Goal: Communication & Community: Answer question/provide support

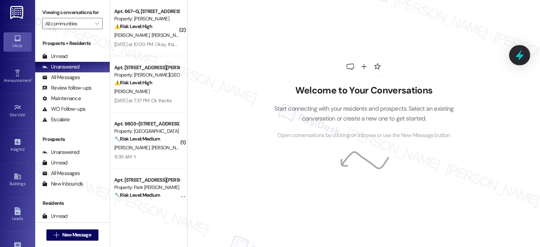
click at [515, 55] on icon at bounding box center [519, 55] width 12 height 12
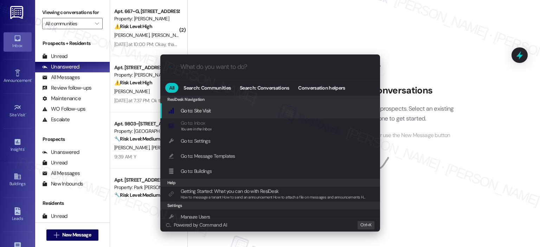
click at [260, 67] on input "What do you want to do?" at bounding box center [275, 66] width 191 height 7
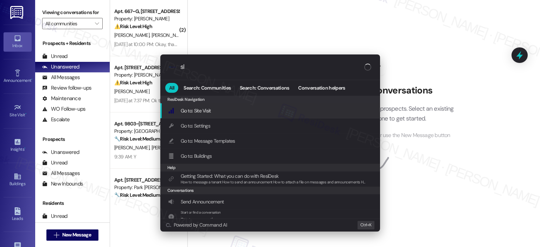
type input "sla"
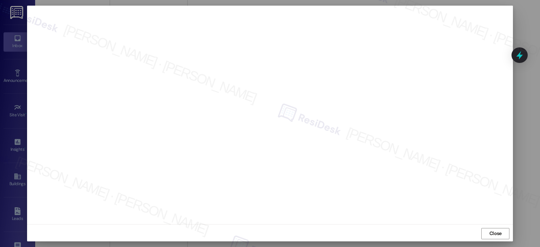
scroll to position [5, 0]
click at [417, 233] on div "Close" at bounding box center [270, 232] width 486 height 19
click at [499, 232] on span "Close" at bounding box center [495, 232] width 12 height 7
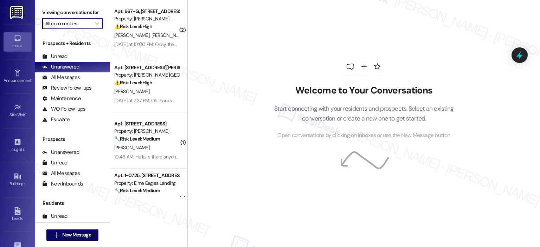
click at [85, 21] on input "All communities" at bounding box center [68, 23] width 46 height 11
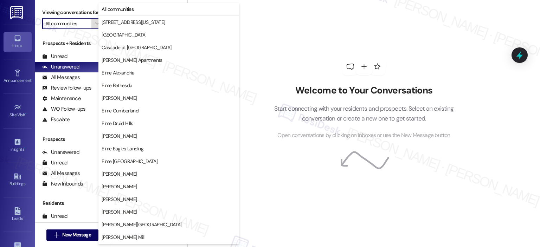
click at [93, 21] on span "" at bounding box center [96, 23] width 7 height 11
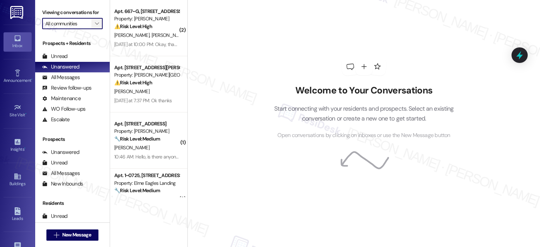
click at [93, 21] on span "" at bounding box center [96, 23] width 7 height 11
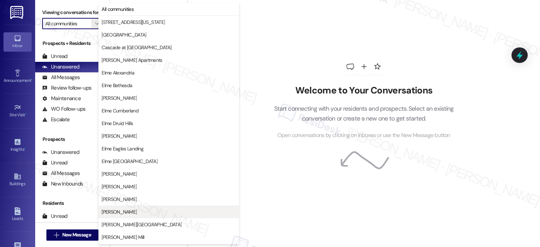
click at [133, 209] on span "Elme Marietta" at bounding box center [169, 211] width 134 height 7
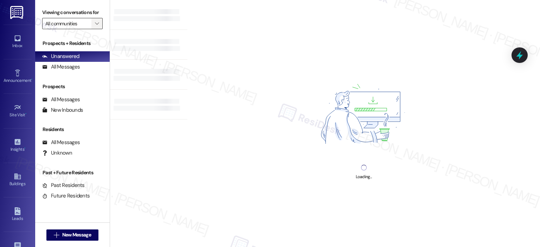
type input "Elme Marietta"
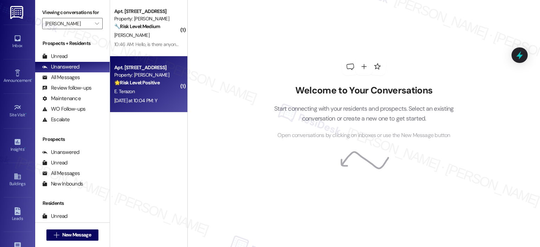
click at [142, 71] on div "Property: [PERSON_NAME]" at bounding box center [146, 74] width 65 height 7
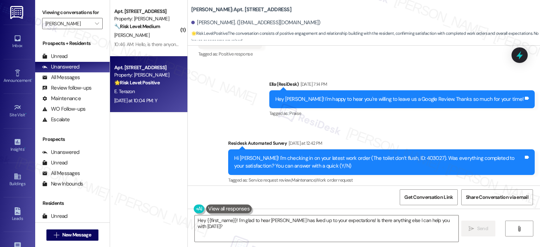
scroll to position [1275, 0]
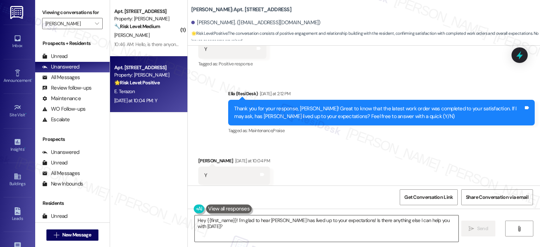
click at [221, 226] on textarea "Hey {{first_name}}! I'm glad to hear Elme Marietta has lived up to your expecta…" at bounding box center [326, 228] width 263 height 26
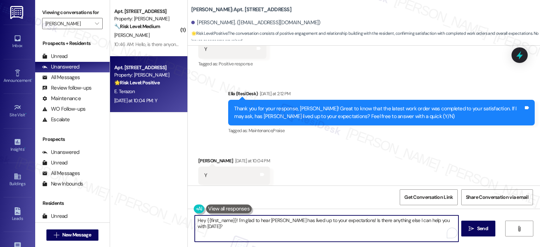
paste textarea "Thanks so much, {{first_name}}! It makes me really happy to hear you’re enjoyin…"
drag, startPoint x: 258, startPoint y: 218, endPoint x: 187, endPoint y: 220, distance: 70.7
click at [191, 220] on div "Thanks so much, {{first_name}}! It makes me really happy to hear you’re enjoyin…" at bounding box center [323, 228] width 264 height 27
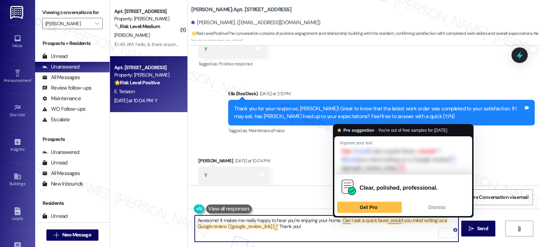
click at [337, 221] on textarea "Awesome! It makes me really happy to hear you’re enjoying your home. Can I ask …" at bounding box center [326, 228] width 263 height 26
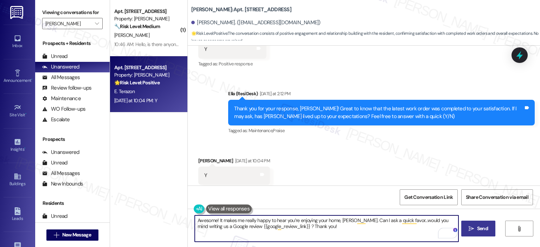
type textarea "Awesome! It makes me really happy to hear you’re enjoying your home, Eleany. Ca…"
click at [487, 228] on span "Send" at bounding box center [482, 228] width 11 height 7
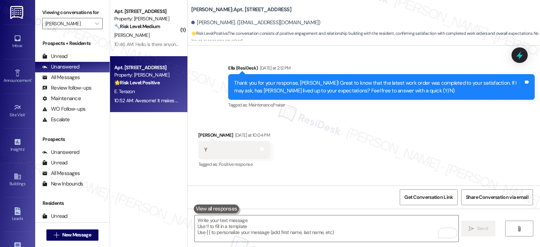
scroll to position [1331, 0]
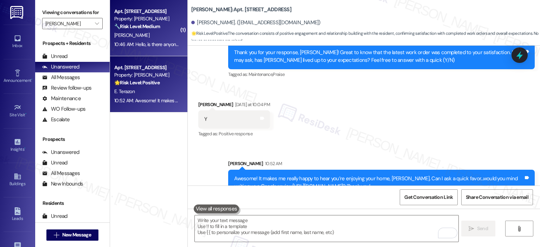
click at [133, 40] on div "10:46 AM: Hello, is there anyone available to clarify my moving out process as …" at bounding box center [147, 44] width 66 height 9
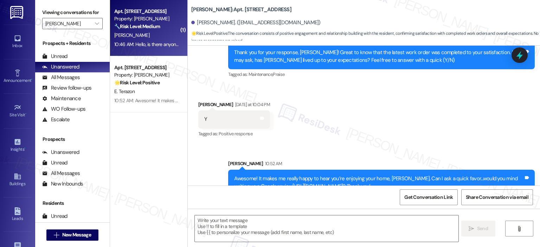
type textarea "Fetching suggested responses. Please feel free to read through the conversation…"
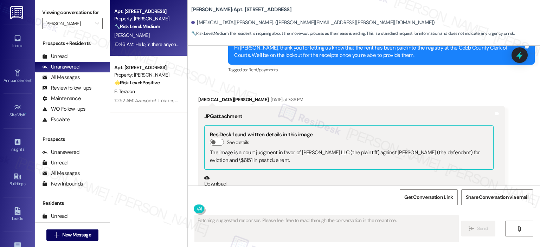
scroll to position [13822, 0]
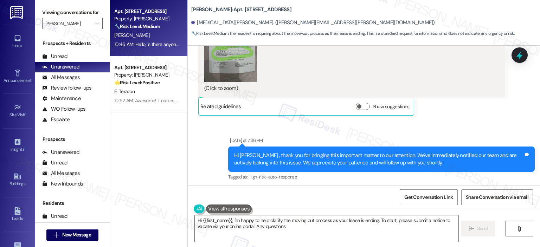
type textarea "Hi {{first_name}}, I'm happy to help clarify the moving out process as your lea…"
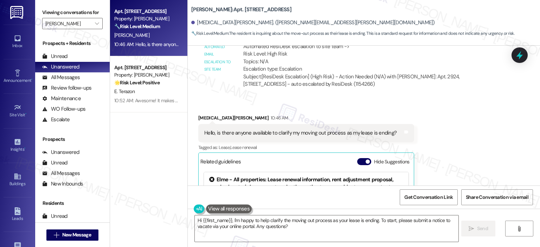
scroll to position [13969, 0]
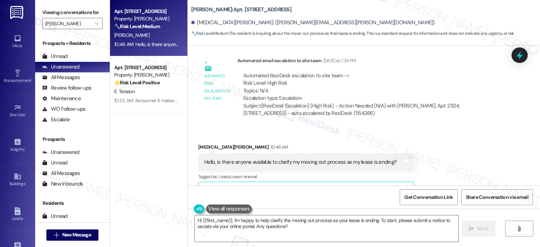
click at [357, 187] on button "Hide Suggestions" at bounding box center [364, 190] width 14 height 7
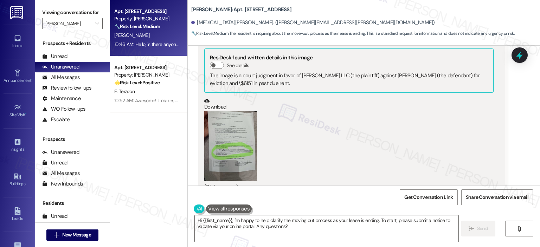
scroll to position [13899, 0]
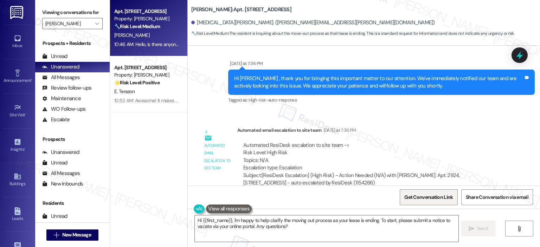
click at [436, 195] on span "Get Conversation Link" at bounding box center [428, 197] width 48 height 7
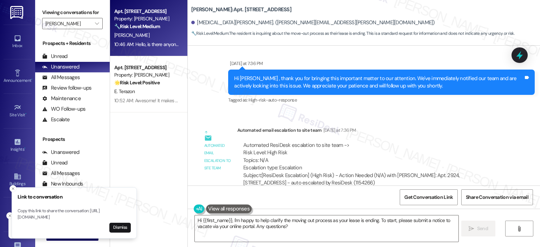
drag, startPoint x: 15, startPoint y: 212, endPoint x: 26, endPoint y: 212, distance: 10.2
click at [26, 212] on p "Copy this link to share the conversation: https://www.theresidesk.com/text/insi…" at bounding box center [74, 214] width 113 height 12
click at [16, 212] on p "Copy this link to share the conversation: https://www.theresidesk.com/text/insi…" at bounding box center [70, 214] width 113 height 12
drag, startPoint x: 15, startPoint y: 211, endPoint x: 105, endPoint y: 219, distance: 90.3
click at [105, 219] on p "Copy this link to share the conversation: https://www.theresidesk.com/text/insi…" at bounding box center [70, 214] width 113 height 12
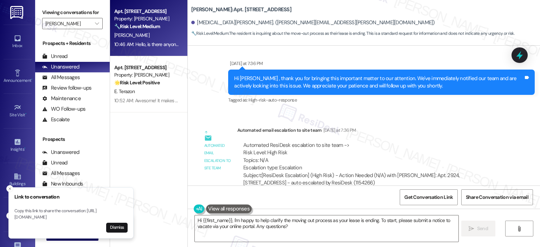
copy p "https://www.theresidesk.com/text/insights-conversations/1154266/share-conversat…"
click at [93, 19] on span "" at bounding box center [96, 23] width 7 height 11
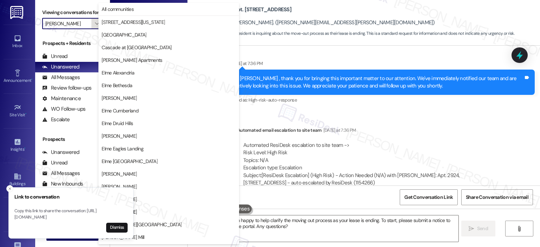
scroll to position [114, 0]
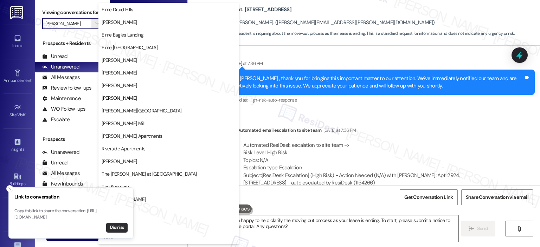
click at [114, 225] on button "Dismiss" at bounding box center [116, 228] width 21 height 10
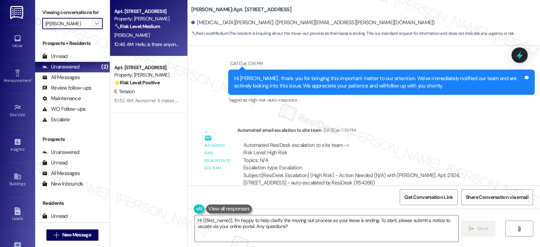
click at [97, 22] on button "" at bounding box center [96, 23] width 11 height 11
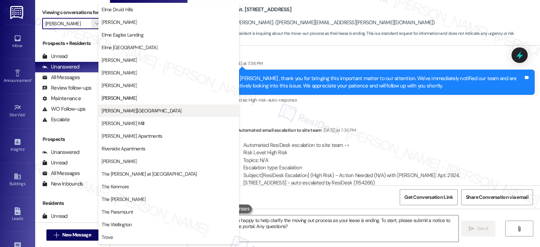
click at [139, 109] on span "[PERSON_NAME][GEOGRAPHIC_DATA]" at bounding box center [142, 110] width 80 height 7
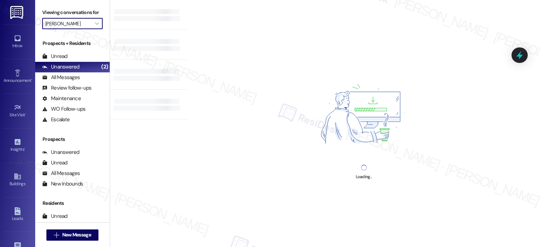
type input "[PERSON_NAME][GEOGRAPHIC_DATA]"
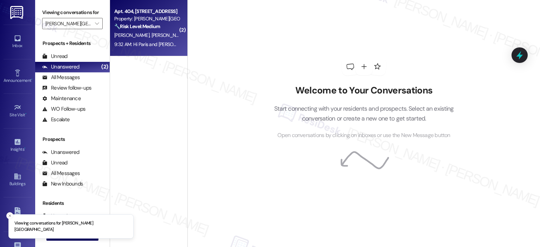
click at [145, 29] on strong "🔧 Risk Level: Medium" at bounding box center [137, 26] width 46 height 6
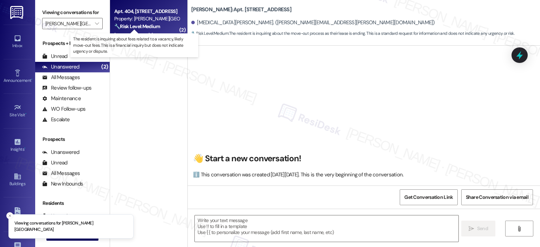
click at [160, 23] on div "🔧 Risk Level: Medium The resident is inquiring about fees related to a vacancy,…" at bounding box center [146, 26] width 65 height 7
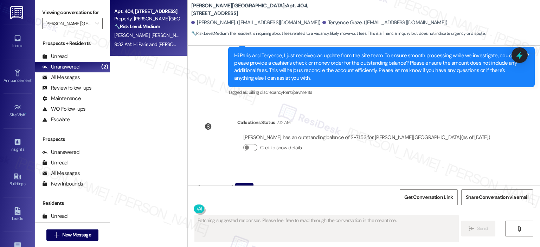
scroll to position [2746, 0]
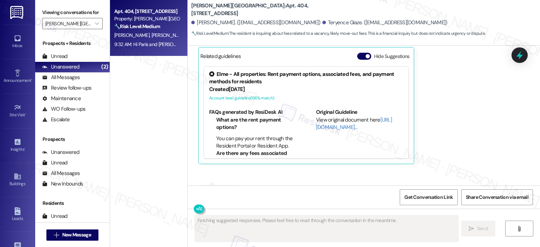
click at [357, 61] on div "Hide Suggestions" at bounding box center [384, 58] width 55 height 10
click at [358, 56] on button "Hide Suggestions" at bounding box center [364, 56] width 14 height 7
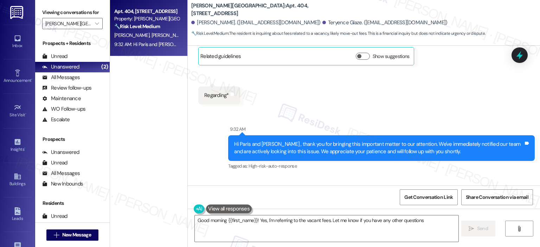
type textarea "Good morning {{first_name}}! Yes, I'm referring to the vacant fees. Let me know…"
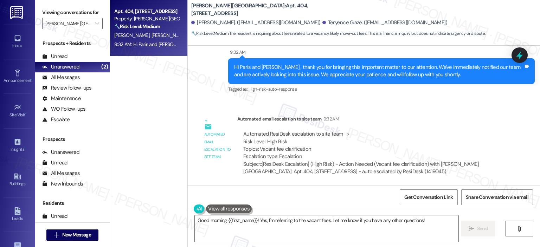
scroll to position [2647, 0]
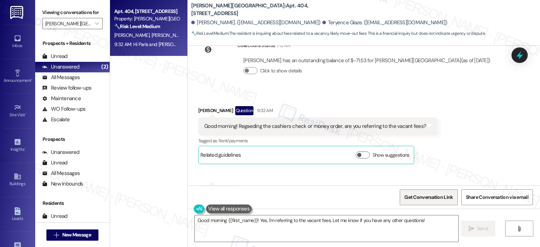
click at [421, 196] on span "Get Conversation Link" at bounding box center [428, 197] width 48 height 7
click at [422, 197] on span "Get Conversation Link" at bounding box center [428, 197] width 48 height 7
click at [429, 196] on span "Get Conversation Link" at bounding box center [428, 197] width 48 height 7
click at [426, 196] on span "Get Conversation Link" at bounding box center [428, 197] width 48 height 7
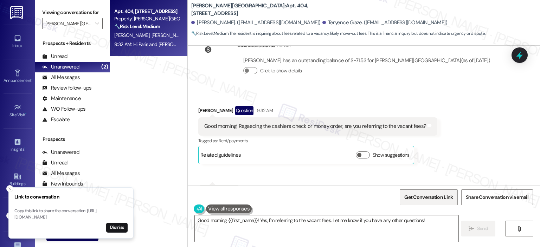
click at [426, 196] on span "Get Conversation Link" at bounding box center [428, 197] width 48 height 7
drag, startPoint x: 15, startPoint y: 212, endPoint x: 117, endPoint y: 215, distance: 102.3
click at [117, 215] on p "Copy this link to share the conversation: https://www.theresidesk.com/text/insi…" at bounding box center [70, 214] width 113 height 12
copy p "https://www.theresidesk.com/text/insights-conversations/1419045/share-conversat…"
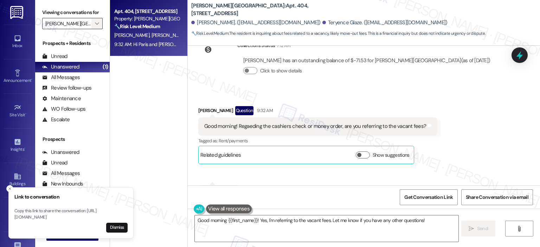
click at [93, 20] on span "" at bounding box center [96, 23] width 7 height 11
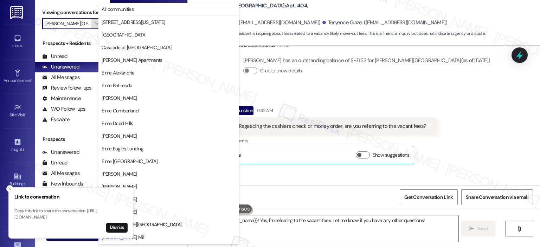
scroll to position [114, 0]
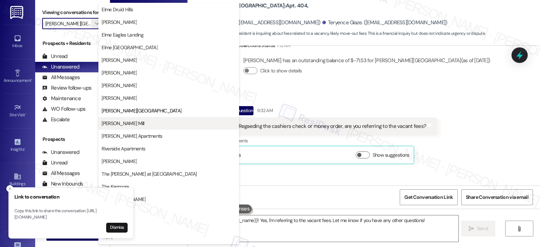
click at [118, 122] on span "[PERSON_NAME] Mill" at bounding box center [123, 123] width 43 height 7
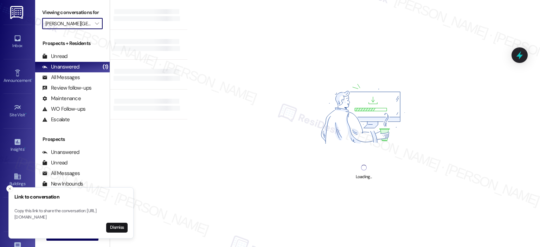
type input "[PERSON_NAME] Mill"
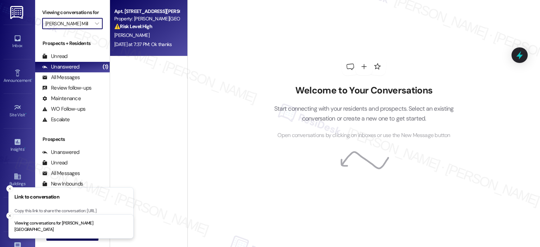
click at [144, 41] on div "Yesterday at 7:37 PM: Ok thanks Yesterday at 7:37 PM: Ok thanks" at bounding box center [142, 44] width 57 height 6
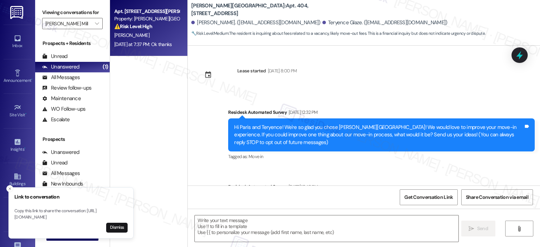
scroll to position [2922, 0]
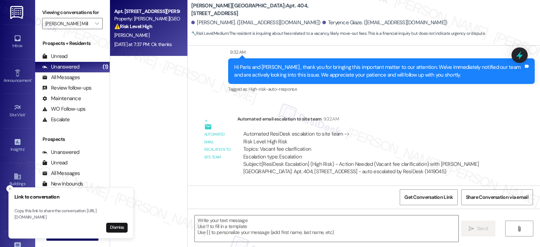
type textarea "Fetching suggested responses. Please feel free to read through the conversation…"
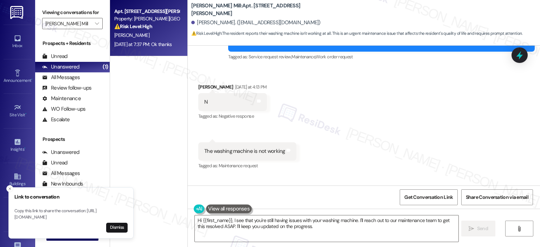
scroll to position [2095, 0]
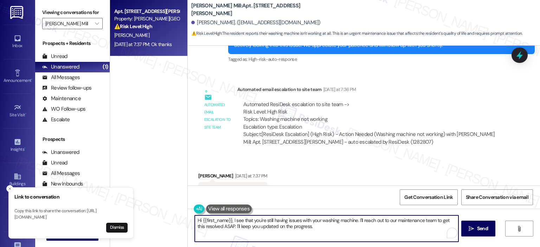
drag, startPoint x: 231, startPoint y: 218, endPoint x: 192, endPoint y: 222, distance: 39.0
click at [195, 222] on textarea "Hi {{first_name}}, I see that you're still having issues with your washing mach…" at bounding box center [326, 228] width 263 height 26
click at [259, 238] on textarea "Hi {{first_name}}, I see that you're still having issues with your washing mach…" at bounding box center [326, 228] width 263 height 26
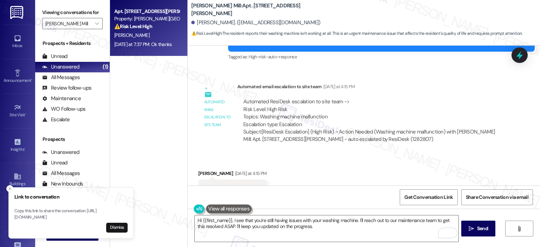
scroll to position [1567, 0]
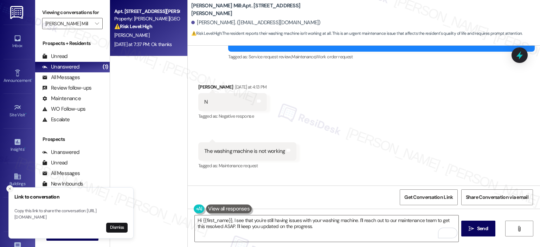
click at [8, 187] on icon "Close toast" at bounding box center [10, 189] width 4 height 4
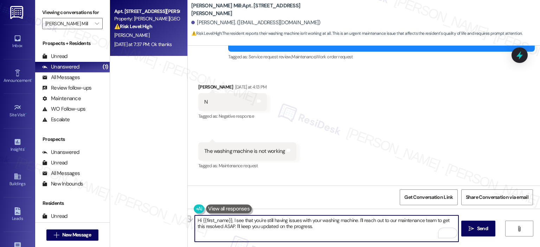
drag, startPoint x: 305, startPoint y: 229, endPoint x: 287, endPoint y: 231, distance: 18.3
click at [211, 231] on textarea "Hi {{first_name}}, I see that you're still having issues with your washing mach…" at bounding box center [326, 228] width 263 height 26
click at [331, 235] on textarea "Hi {{first_name}}, I see that you're still having issues with your washing mach…" at bounding box center [326, 228] width 263 height 26
drag, startPoint x: 229, startPoint y: 221, endPoint x: 193, endPoint y: 221, distance: 35.8
click at [193, 221] on div "Hi {{first_name}}, I see that you're still having issues with your washing mach…" at bounding box center [364, 235] width 352 height 53
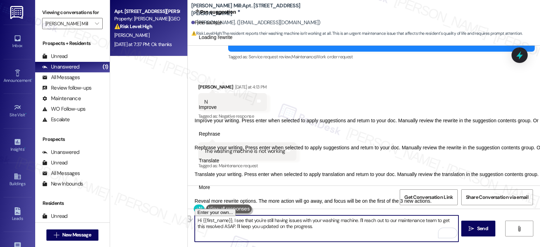
click at [283, 231] on textarea "Hi {{first_name}}, I see that you're still having issues with your washing mach…" at bounding box center [326, 228] width 263 height 26
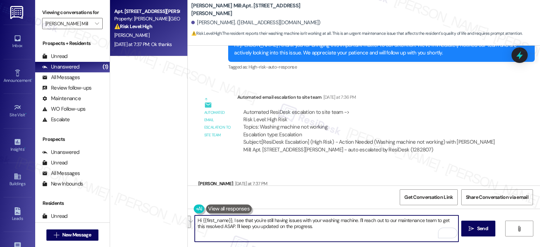
scroll to position [2095, 0]
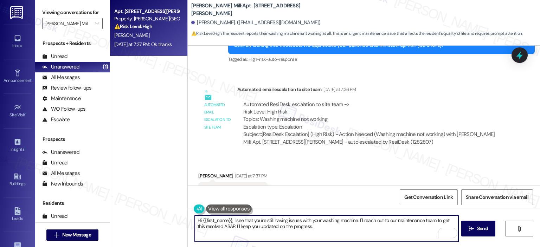
click at [266, 227] on textarea "Hi {{first_name}}, I see that you're still having issues with your washing mach…" at bounding box center [326, 228] width 263 height 26
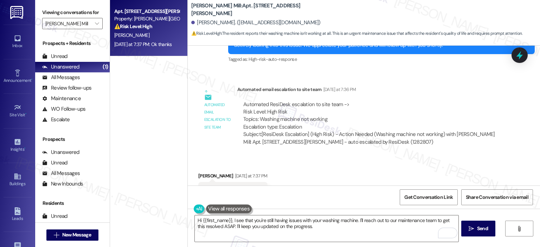
click at [305, 199] on div "Get Conversation Link Share Conversation via email" at bounding box center [364, 197] width 352 height 23
click at [317, 224] on textarea "Hi {{first_name}}, I see that you're still having issues with your washing mach…" at bounding box center [326, 228] width 263 height 26
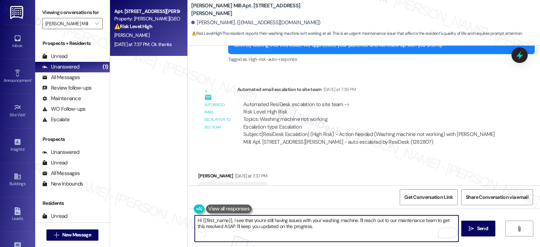
click at [245, 225] on textarea "Hi {{first_name}}, I see that you're still having issues with your washing mach…" at bounding box center [326, 228] width 263 height 26
click at [303, 227] on textarea "Hi {{first_name}}, I see that you're still having issues with your washing mach…" at bounding box center [326, 228] width 263 height 26
click at [295, 228] on textarea "Hi {{first_name}}, I see that you're still having issues with your washing mach…" at bounding box center [326, 228] width 263 height 26
click at [321, 226] on textarea "Hi {{first_name}}, I see that you're still having issues with your washing mach…" at bounding box center [326, 228] width 263 height 26
drag, startPoint x: 313, startPoint y: 225, endPoint x: 177, endPoint y: 221, distance: 135.4
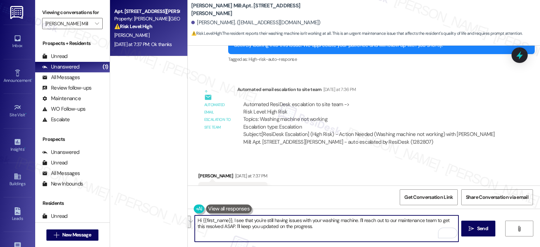
click at [177, 221] on div "Apt. 135A, 180 Watkins Station Circle Property: Elme Watkins Mill ⚠️ Risk Level…" at bounding box center [325, 123] width 430 height 247
drag, startPoint x: 391, startPoint y: 220, endPoint x: 268, endPoint y: 219, distance: 122.3
click at [268, 219] on textarea "Thank you for letting us know, Walter. Upon checking, there is a work order tha…" at bounding box center [326, 228] width 263 height 26
drag, startPoint x: 330, startPoint y: 230, endPoint x: 432, endPoint y: 222, distance: 101.5
click at [432, 222] on textarea "Thank you for letting us know, Walter. I just wanted to confirm if you have cre…" at bounding box center [326, 228] width 263 height 26
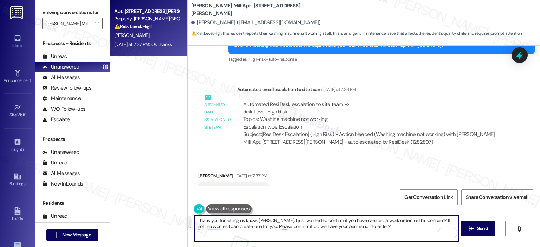
click at [272, 226] on textarea "Thank you for letting us know, Walter. I just wanted to confirm if you have cre…" at bounding box center [326, 228] width 263 height 26
paste textarea "’ve already created a work order for this concern. If not, no worries—I’ll be h…"
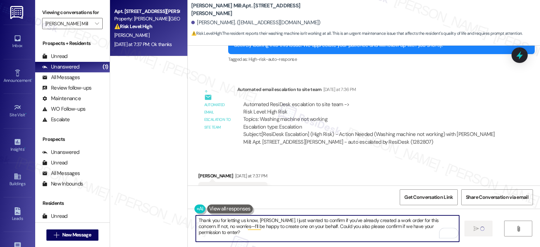
type textarea "Thank you for letting us know, Walter. I just wanted to confirm if you’ve alrea…"
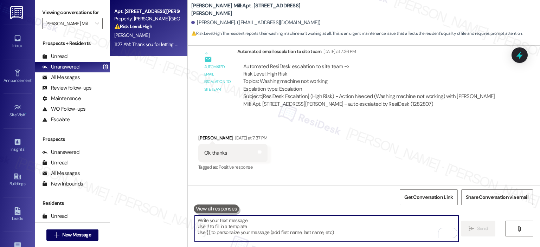
scroll to position [2151, 0]
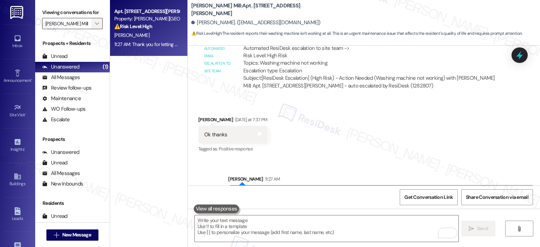
click at [93, 21] on span "" at bounding box center [96, 23] width 7 height 11
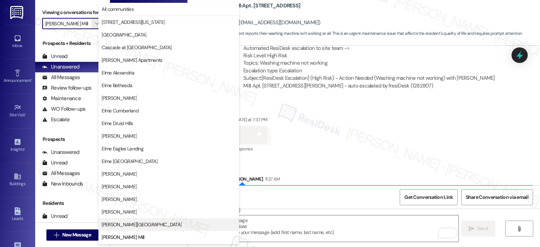
scroll to position [114, 0]
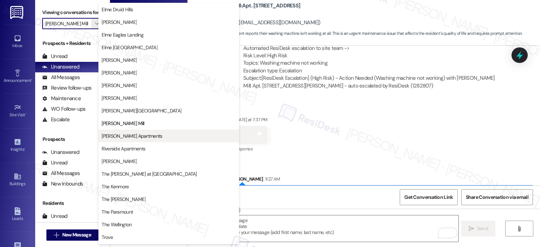
click at [110, 134] on span "[PERSON_NAME] Apartments" at bounding box center [132, 135] width 60 height 7
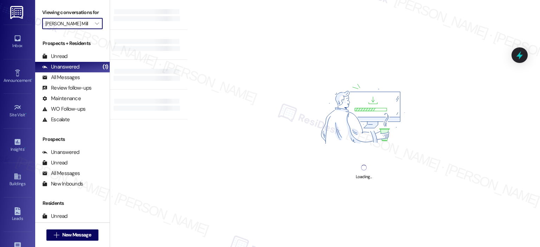
type input "[PERSON_NAME] Apartments"
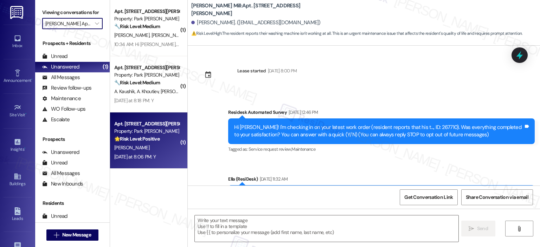
click at [153, 127] on div "Apt. 728, 2000 North Adams Street" at bounding box center [146, 123] width 65 height 7
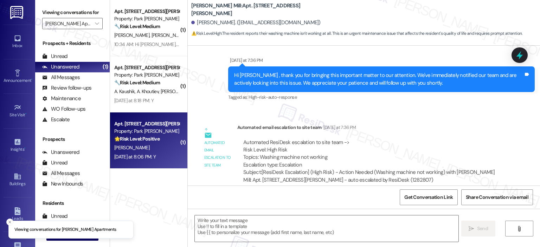
scroll to position [2094, 0]
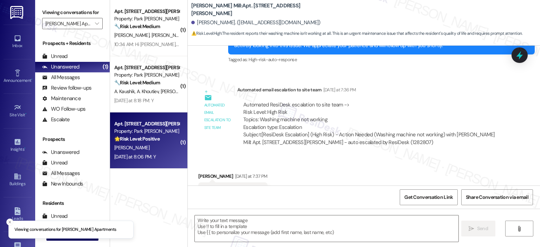
type textarea "Fetching suggested responses. Please feel free to read through the conversation…"
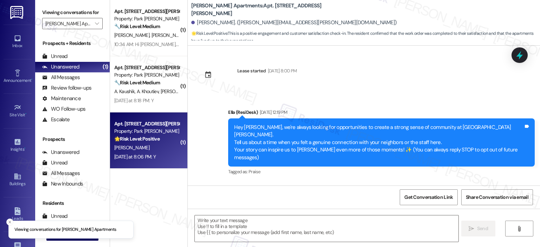
type textarea "Fetching suggested responses. Please feel free to read through the conversation…"
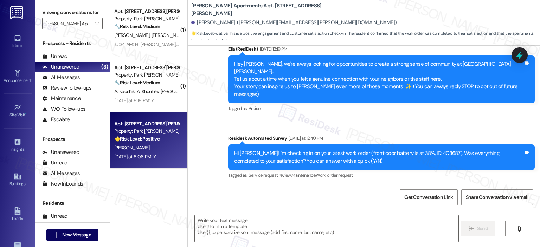
scroll to position [0, 0]
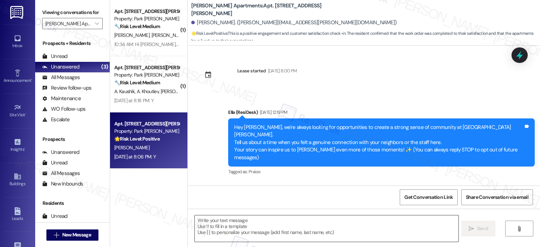
click at [246, 225] on textarea at bounding box center [326, 228] width 263 height 26
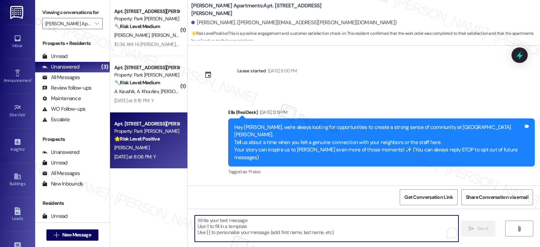
paste textarea "Thank you for your response! Great to know that the latest work order was compl…"
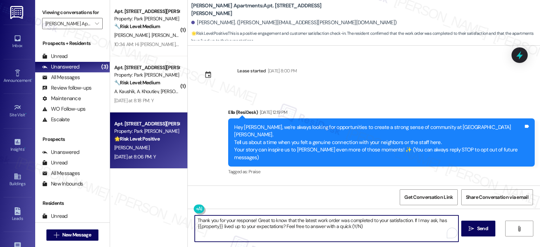
scroll to position [234, 0]
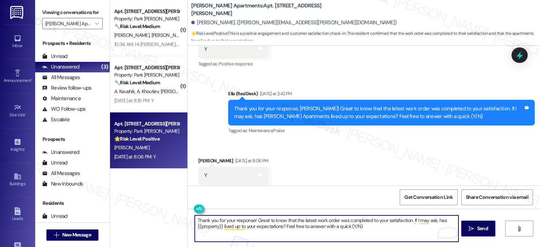
click at [251, 220] on textarea "Thank you for your response! Great to know that the latest work order was compl…" at bounding box center [326, 228] width 263 height 26
click at [263, 233] on textarea "Thank you for your response! Great to know that the latest work order was compl…" at bounding box center [326, 228] width 263 height 26
paste textarea "s so much, {{first_name}}! It makes me really happy to hear you’re enjoying you…"
type textarea "Thanks so much, {{first_name}}! It makes me really happy to hear you’re enjoyin…"
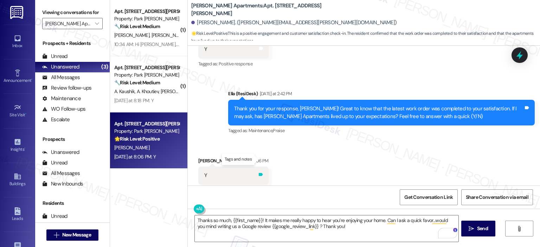
click at [263, 172] on icon at bounding box center [260, 174] width 5 height 5
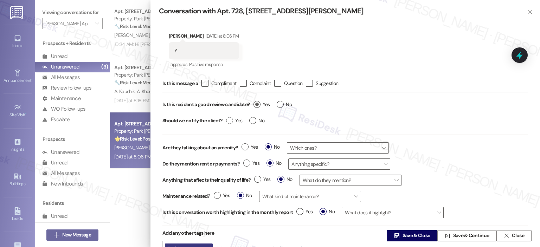
click at [257, 105] on label "Yes" at bounding box center [261, 104] width 16 height 7
click at [257, 105] on input "Yes" at bounding box center [261, 105] width 16 height 9
radio input "true"
click at [419, 235] on span "Save & Close" at bounding box center [416, 235] width 28 height 7
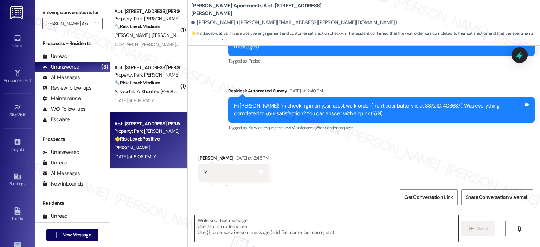
type textarea "Fetching suggested responses. Please feel free to read through the conversation…"
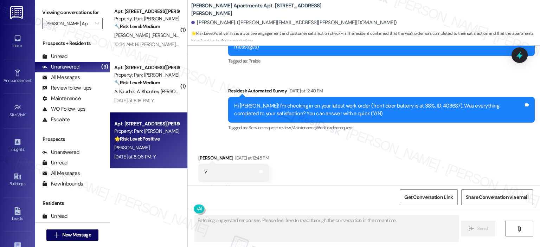
scroll to position [234, 0]
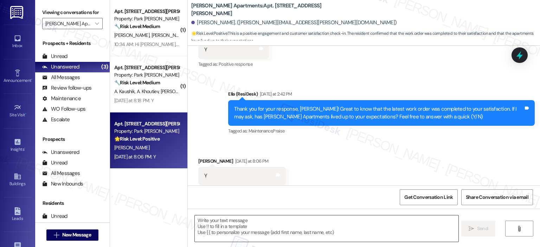
click at [243, 224] on textarea at bounding box center [326, 228] width 263 height 26
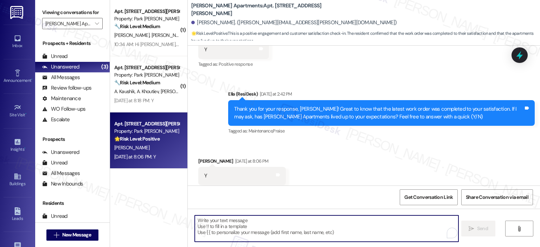
paste textarea "Thanks so much, {{first_name}}! It makes me really happy to hear you’re enjoyin…"
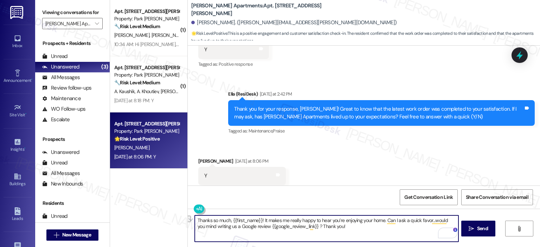
drag, startPoint x: 257, startPoint y: 222, endPoint x: 145, endPoint y: 219, distance: 112.5
click at [145, 219] on div "( 1 ) Apt. 319, 2000 North Adams Street Property: Park Adams Apartments 🔧 Risk …" at bounding box center [325, 123] width 430 height 247
type textarea "Awesome! It makes me really happy to hear you’re enjoying your home. Can I ask …"
click at [477, 223] on button " Send" at bounding box center [478, 229] width 34 height 16
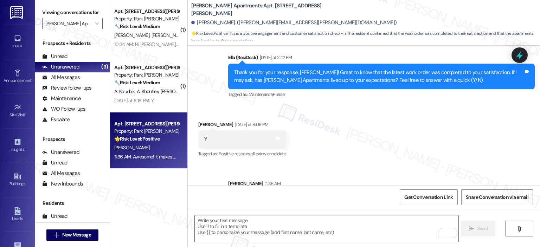
scroll to position [291, 0]
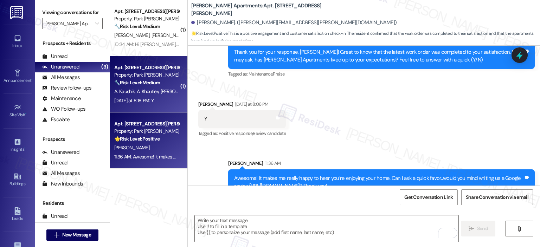
click at [150, 80] on strong "🔧 Risk Level: Medium" at bounding box center [137, 82] width 46 height 6
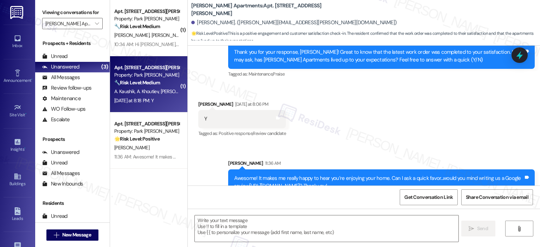
type textarea "Fetching suggested responses. Please feel free to read through the conversation…"
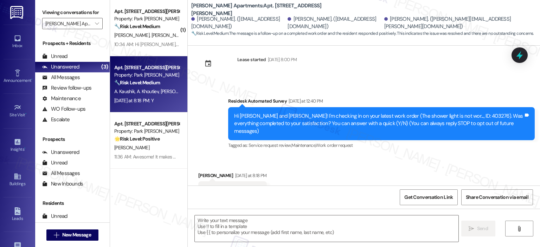
scroll to position [0, 0]
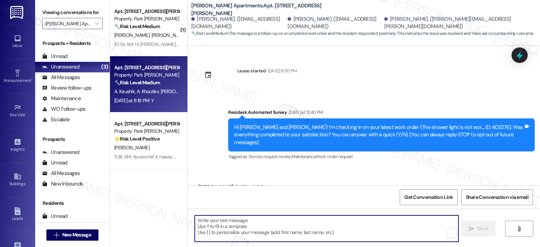
click at [231, 229] on textarea "To enrich screen reader interactions, please activate Accessibility in Grammarl…" at bounding box center [326, 228] width 263 height 26
paste textarea "Thank you for your response! Great to know that the latest work order was compl…"
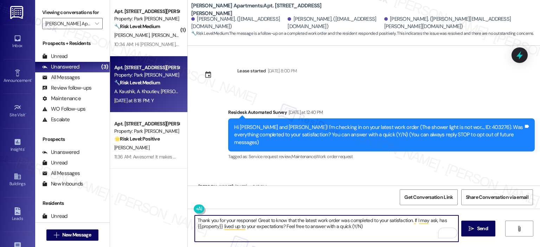
click at [252, 220] on textarea "Thank you for your response! Great to know that the latest work order was compl…" at bounding box center [326, 228] width 263 height 26
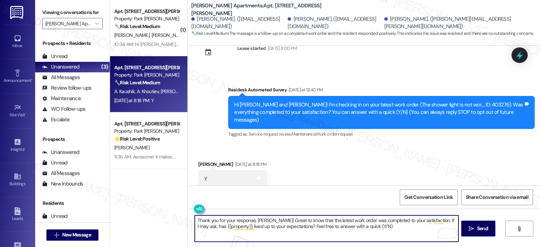
scroll to position [33, 0]
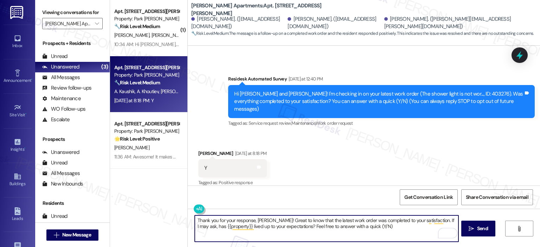
click at [375, 230] on textarea "Thank you for your response, Ashish! Great to know that the latest work order w…" at bounding box center [326, 228] width 263 height 26
type textarea "Thank you for your response, Ashish! Great to know that the latest work order w…"
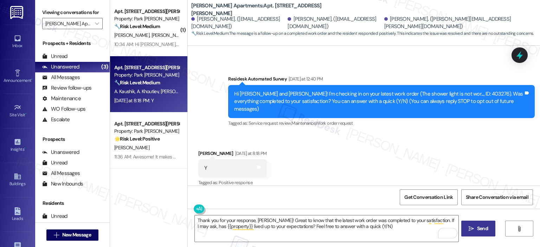
click at [481, 227] on span "Send" at bounding box center [482, 228] width 11 height 7
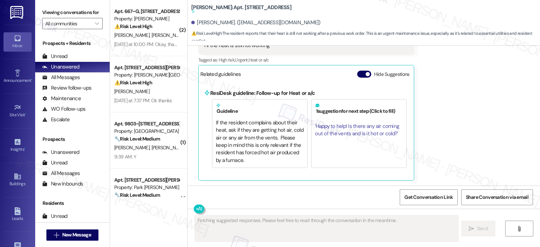
scroll to position [500, 0]
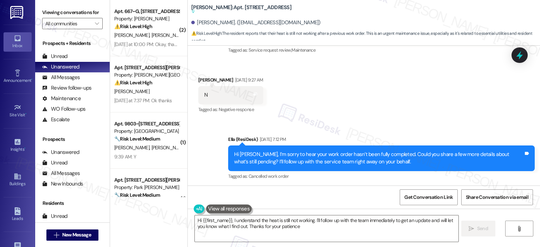
type textarea "Hi {{first_name}}, I understand the heat is still not working. I'll follow up w…"
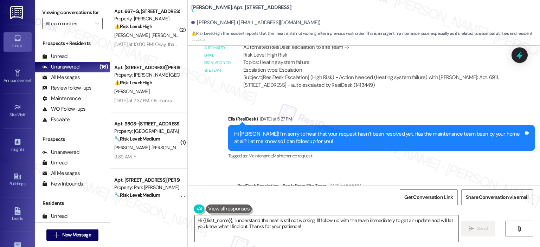
scroll to position [1091, 0]
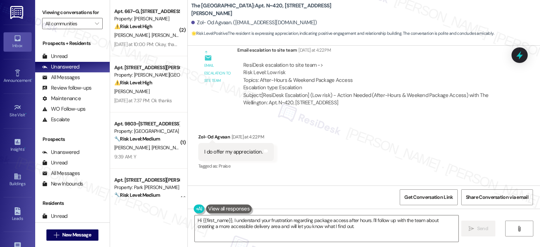
scroll to position [266, 0]
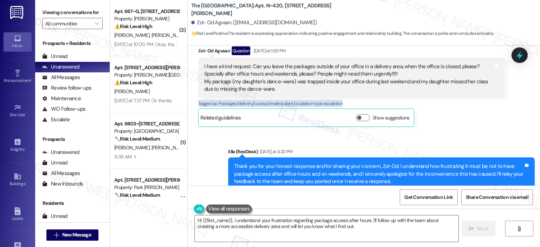
drag, startPoint x: 537, startPoint y: 95, endPoint x: 537, endPoint y: 105, distance: 10.9
click at [537, 105] on div "Received via SMS Zol- Od Agvaan [DATE] at 1:02 PM No Tags and notes Tagged as: …" at bounding box center [364, 51] width 352 height 161
click at [474, 114] on div "Zol- Od Agvaan Question [DATE] at 1:50 PM I have a kind request. Can you leave …" at bounding box center [351, 86] width 306 height 80
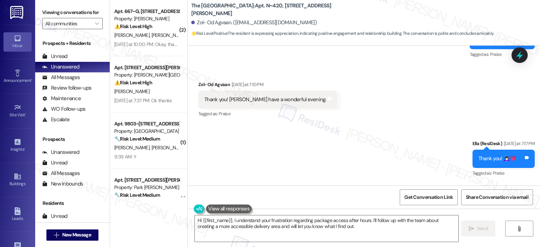
scroll to position [793, 0]
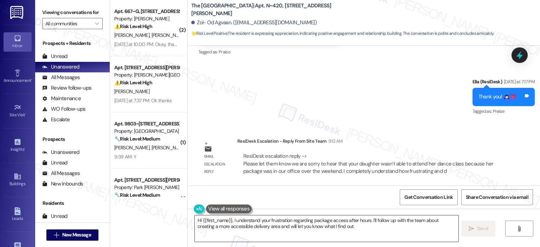
click at [266, 230] on textarea "Hi {{first_name}}, I understand your frustration regarding package access after…" at bounding box center [326, 228] width 263 height 26
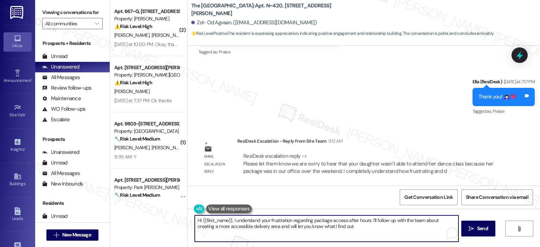
paste textarea "’m so sorry to hear your daughter missed her dance class because her package wa…"
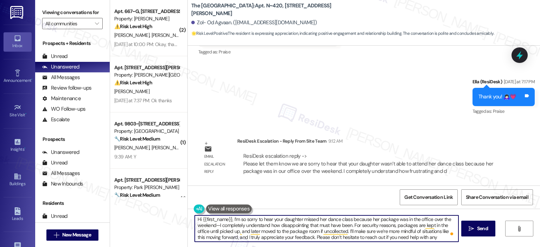
scroll to position [0, 0]
click at [229, 220] on textarea "Hi {{first_name}}, I’m so sorry to hear your daughter missed her dance class be…" at bounding box center [326, 228] width 263 height 26
click at [257, 232] on textarea "Good morning {{first_name}}! I received a response from the team saying they we…" at bounding box center [326, 228] width 263 height 26
click at [240, 237] on textarea "Good morning {{first_name}}! I received a response from the team saying they we…" at bounding box center [326, 228] width 263 height 26
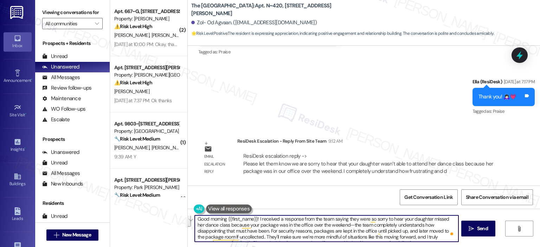
drag, startPoint x: 284, startPoint y: 236, endPoint x: 276, endPoint y: 233, distance: 9.2
click at [276, 233] on textarea "Good morning {{first_name}}! I received a response from the team saying they we…" at bounding box center [326, 228] width 263 height 26
click at [275, 234] on textarea "Good morning {{first_name}}! I received a response from the team saying they we…" at bounding box center [326, 228] width 263 height 26
click at [283, 239] on textarea "Good morning {{first_name}}! I received a response from the team saying they we…" at bounding box center [326, 228] width 263 height 26
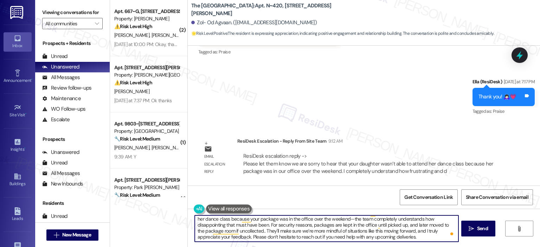
drag, startPoint x: 283, startPoint y: 232, endPoint x: 271, endPoint y: 232, distance: 12.0
click at [271, 232] on textarea "Good morning {{first_name}}! I received a response from the team saying they we…" at bounding box center [326, 228] width 263 height 26
click at [404, 230] on textarea "Good morning {{first_name}}! I received a response from the team saying they we…" at bounding box center [326, 228] width 263 height 26
click at [154, 233] on div "( 2 ) Apt. 667~G, 13690 Legacy Circle Property: Elme Dulles ⚠️ Risk Level: High…" at bounding box center [148, 123] width 77 height 247
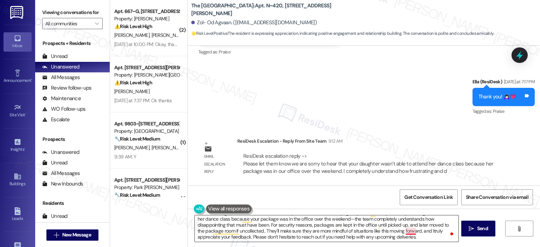
click at [403, 232] on textarea "Good morning {{first_name}}! I received a response from the team saying they we…" at bounding box center [326, 228] width 263 height 26
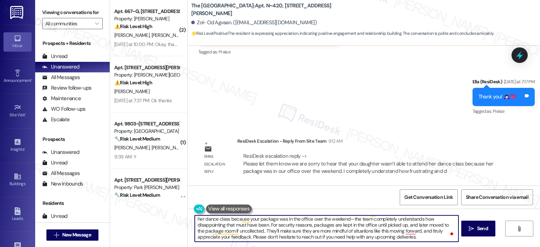
click at [178, 217] on div "( 2 ) Apt. 667~G, 13690 Legacy Circle Property: Elme Dulles ⚠️ Risk Level: High…" at bounding box center [148, 123] width 77 height 247
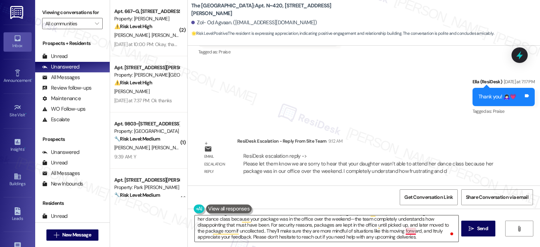
click at [402, 233] on textarea "Good morning {{first_name}}! I received a response from the team saying they we…" at bounding box center [326, 228] width 263 height 26
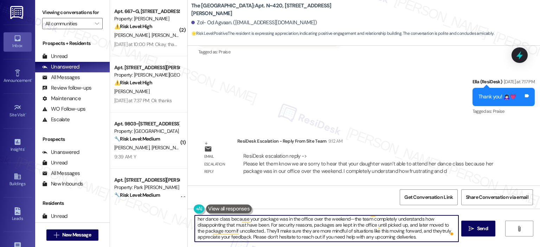
click at [138, 233] on div "( 2 ) Apt. 667~G, 13690 Legacy Circle Property: Elme Dulles ⚠️ Risk Level: High…" at bounding box center [148, 123] width 77 height 247
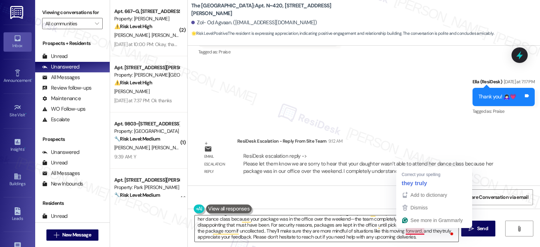
click at [411, 230] on textarea "Good morning {{first_name}}! I received a response from the team saying they we…" at bounding box center [326, 228] width 263 height 26
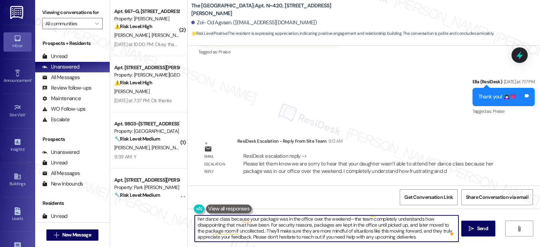
drag, startPoint x: 239, startPoint y: 236, endPoint x: 225, endPoint y: 236, distance: 14.4
click at [225, 236] on textarea "Good morning {{first_name}}! I received a response from the team saying they we…" at bounding box center [326, 228] width 263 height 26
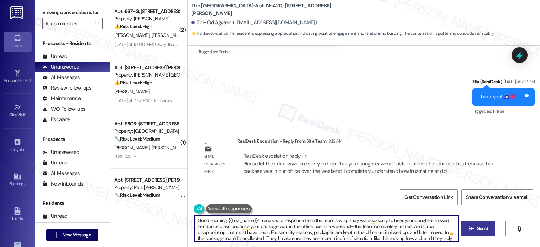
type textarea "Good morning {{first_name}}! I received a response from the team saying they we…"
drag, startPoint x: 470, startPoint y: 227, endPoint x: 464, endPoint y: 206, distance: 21.1
click at [470, 227] on icon "" at bounding box center [470, 229] width 5 height 6
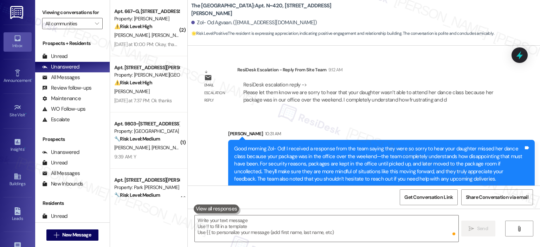
scroll to position [872, 0]
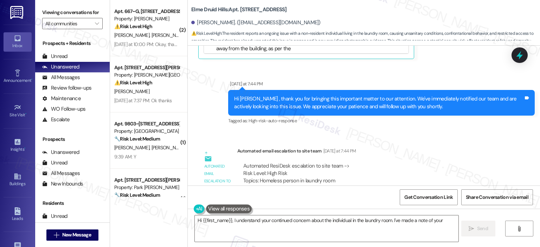
scroll to position [1357, 0]
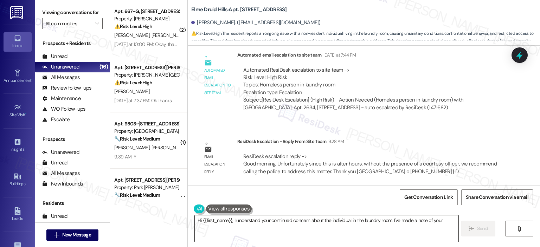
click at [286, 227] on textarea "Hi {{first_name}}, I understand your continued concern about the individual in …" at bounding box center [326, 228] width 263 height 26
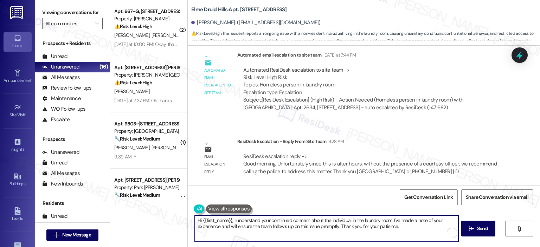
click at [399, 230] on textarea "Hi {{first_name}}, I understand your continued concern about the individual in …" at bounding box center [326, 228] width 263 height 26
paste textarea "Unfortunately since this is after hours, without the presence of a courtesy off…"
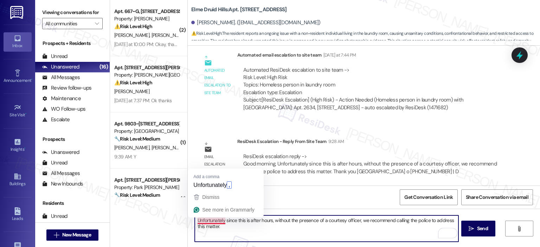
click at [195, 220] on textarea "Unfortunately since this is after hours, without the presence of a courtesy off…" at bounding box center [326, 228] width 263 height 26
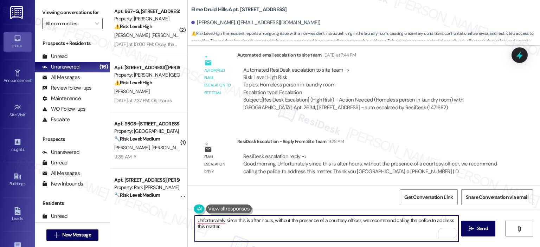
click at [201, 229] on textarea "Unfortunately since this is after hours, without the presence of a courtesy off…" at bounding box center [326, 228] width 263 height 26
click at [195, 225] on textarea "Unfortunately since this is after hours, without the presence of a courtesy off…" at bounding box center [326, 228] width 263 height 26
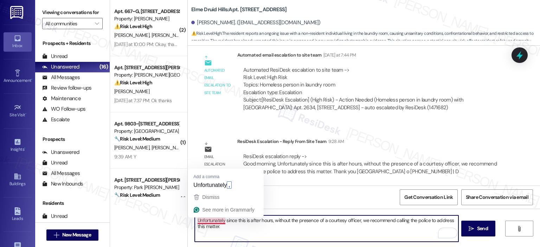
click at [195, 220] on textarea "Unfortunately since this is after hours, without the presence of a courtesy off…" at bounding box center [326, 228] width 263 height 26
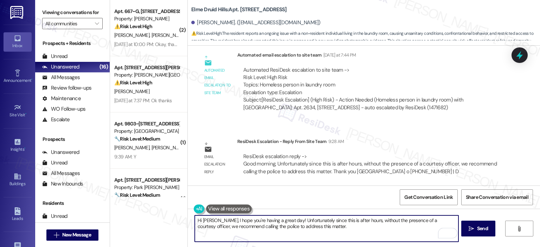
click at [287, 222] on textarea "Hi Matthew, I hope you're having a great day! Unfortunately since this is after…" at bounding box center [326, 228] width 263 height 26
click at [284, 220] on textarea "Hi Matthew, I hope you're having a great day! Unfortunately since this is after…" at bounding box center [326, 228] width 263 height 26
drag, startPoint x: 401, startPoint y: 227, endPoint x: 179, endPoint y: 218, distance: 223.0
click at [179, 218] on div "( 2 ) Apt. 667~G, 13690 Legacy Circle Property: Elme Dulles ⚠️ Risk Level: High…" at bounding box center [325, 123] width 430 height 247
click at [339, 234] on textarea "Hi Matthew, I hope you're having a great day! I received a response from the te…" at bounding box center [326, 228] width 263 height 26
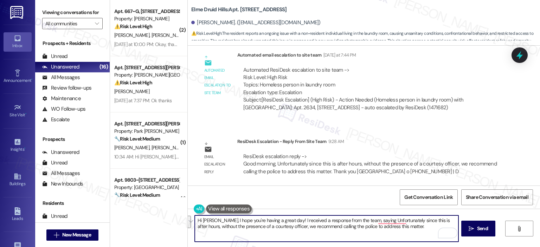
click at [226, 228] on textarea "Hi Matthew, I hope you're having a great day! I received a response from the te…" at bounding box center [326, 228] width 263 height 26
paste textarea "Good morning, Matthew! I understand your concern and how urgent this feels. I c…"
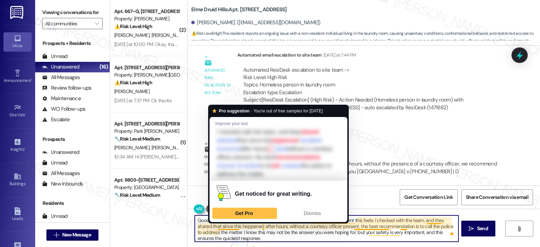
click at [226, 231] on textarea "Good morning, Matthew! I understand your concern and how urgent this feels. I c…" at bounding box center [326, 228] width 263 height 26
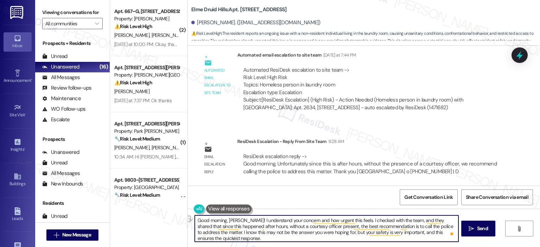
drag, startPoint x: 224, startPoint y: 220, endPoint x: 179, endPoint y: 220, distance: 44.6
click at [179, 220] on div "( 2 ) Apt. 667~G, 13690 Legacy Circle Property: Elme Dulles ⚠️ Risk Level: High…" at bounding box center [325, 123] width 430 height 247
click at [234, 237] on textarea "Hi Matthew! I understand your concern and how urgent this feels. I checked with…" at bounding box center [326, 228] width 263 height 26
drag, startPoint x: 225, startPoint y: 240, endPoint x: 450, endPoint y: 227, distance: 225.3
click at [450, 227] on textarea "Hi Matthew! I understand your concern and how urgent this feels. I checked with…" at bounding box center [326, 228] width 263 height 26
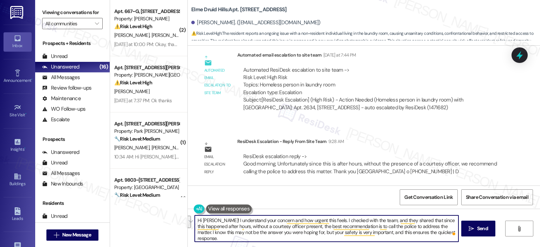
paste textarea "Good morning, Matthew! I understand your concern and how urgent this feels. I c…"
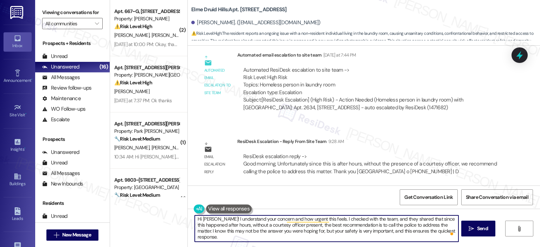
scroll to position [0, 0]
drag, startPoint x: 221, startPoint y: 235, endPoint x: 450, endPoint y: 226, distance: 229.7
click at [450, 226] on textarea "Hi Matthew! I understand your concern and how urgent this feels. I checked with…" at bounding box center [326, 228] width 263 height 26
click at [451, 228] on textarea "Hi Matthew! I understand your concern and how urgent this feels. I checked with…" at bounding box center [326, 228] width 263 height 26
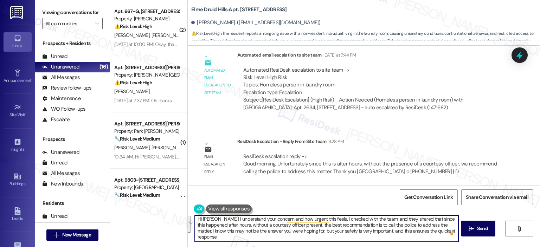
drag, startPoint x: 451, startPoint y: 228, endPoint x: 452, endPoint y: 237, distance: 8.2
click at [452, 237] on textarea "Hi Matthew! I understand your concern and how urgent this feels. I checked with…" at bounding box center [326, 228] width 263 height 26
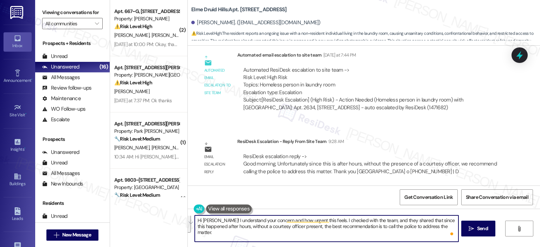
scroll to position [0, 0]
drag, startPoint x: 374, startPoint y: 219, endPoint x: 326, endPoint y: 221, distance: 47.9
click at [326, 221] on textarea "Hi Matthew! I understand your concern and how urgent this feels. I checked with…" at bounding box center [326, 228] width 263 height 26
type textarea "Hi Matthew! I understand your concern and how urgent this feels. I checked with…"
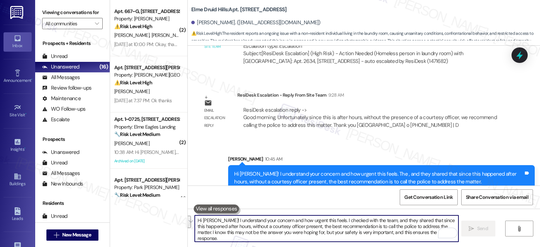
scroll to position [1413, 0]
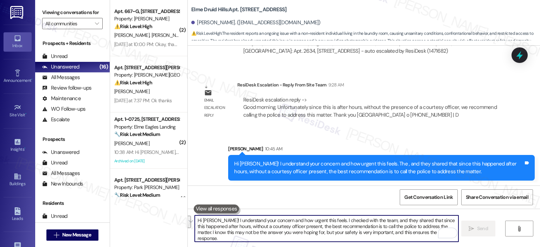
click at [238, 225] on textarea "Hi Matthew! I understand your concern and how urgent this feels. I checked with…" at bounding box center [326, 228] width 263 height 26
click at [250, 226] on textarea "Hi Matthew! I understand your concern and how urgent this feels. I checked with…" at bounding box center [326, 228] width 263 height 26
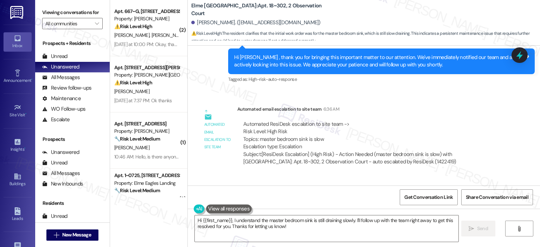
scroll to position [615, 0]
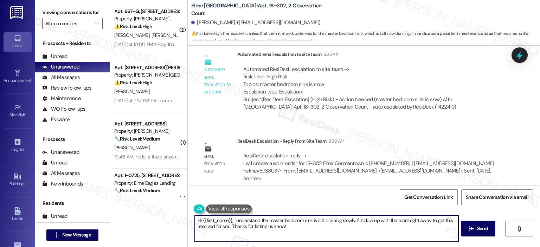
drag, startPoint x: 311, startPoint y: 230, endPoint x: 354, endPoint y: 221, distance: 44.4
click at [354, 221] on textarea "Hi {{first_name}}, I understand the master bedroom sink is still draining slowl…" at bounding box center [326, 228] width 263 height 26
click at [229, 221] on textarea "Hi {{first_name}}, I understand the master bedroom sink is still draining slowl…" at bounding box center [326, 228] width 263 height 26
click at [431, 221] on textarea "Hi {{first_name}}, thank you for letting us know. I understand the master bedro…" at bounding box center [326, 228] width 263 height 26
click at [307, 225] on textarea "Hi {{first_name}}, thank you for letting us know. I understand the master bedro…" at bounding box center [326, 228] width 263 height 26
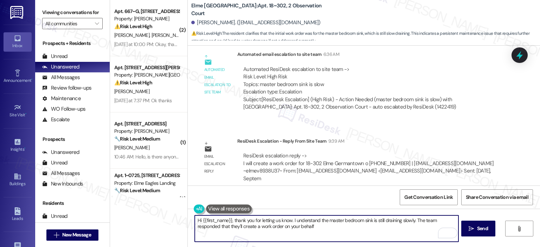
click at [316, 226] on textarea "Hi {{first_name}}, thank you for letting us know. I understand the master bedro…" at bounding box center [326, 228] width 263 height 26
click at [401, 230] on textarea "Hi {{first_name}}, thank you for letting us know. I understand the master bedro…" at bounding box center [326, 228] width 263 height 26
type textarea "Hi {{first_name}}, thank you for letting us know. I understand the master bedro…"
click at [480, 224] on button " Send" at bounding box center [478, 229] width 34 height 16
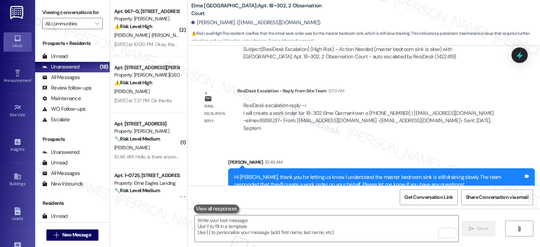
scroll to position [672, 0]
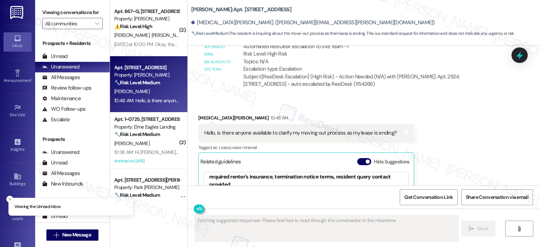
scroll to position [15, 0]
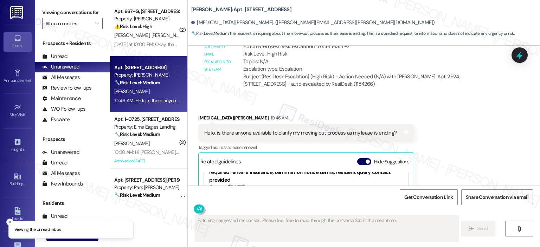
click at [360, 155] on div "Related guidelines Hide Suggestions" at bounding box center [306, 162] width 212 height 14
click at [358, 158] on button "Hide Suggestions" at bounding box center [364, 161] width 14 height 7
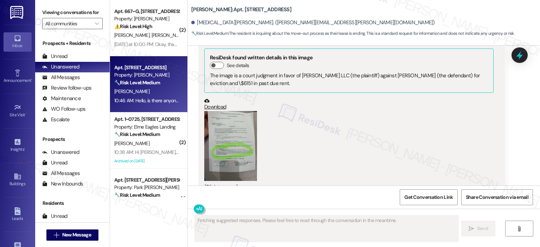
scroll to position [13899, 0]
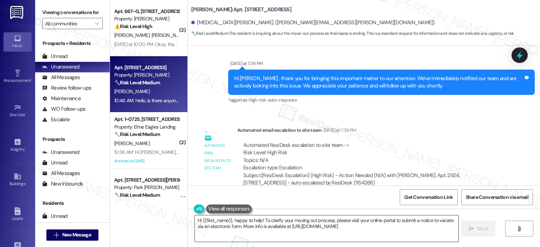
click at [263, 233] on textarea "Hi {{first_name}}, happy to help! To clarify your moving out process, please vi…" at bounding box center [326, 228] width 263 height 26
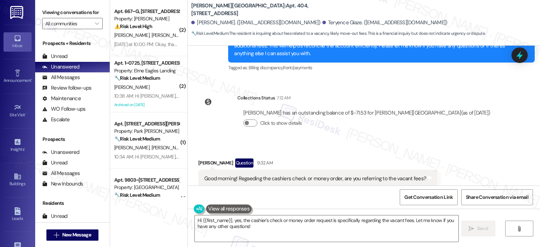
scroll to position [2546, 0]
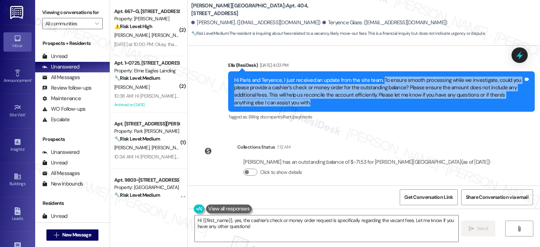
drag, startPoint x: 375, startPoint y: 75, endPoint x: 388, endPoint y: 105, distance: 32.7
click at [388, 105] on div "Hi Paris and Teryence, I just received an update from the site team. To ensure …" at bounding box center [381, 91] width 306 height 41
copy div "To ensure smooth processing while we investigate, could you please provide a ca…"
click at [260, 228] on textarea "Hi {{first_name}}, yes, the cashier's check or money order request is specifica…" at bounding box center [326, 228] width 263 height 26
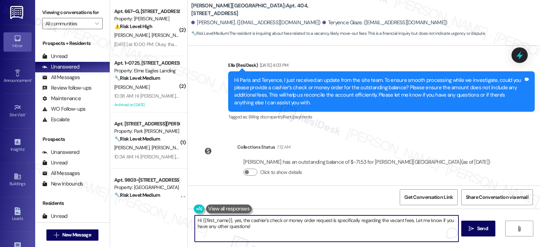
paste textarea "Kindly make sure the amount does not include any additional fees, as this will …"
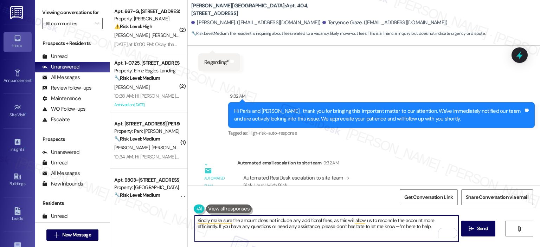
scroll to position [2922, 0]
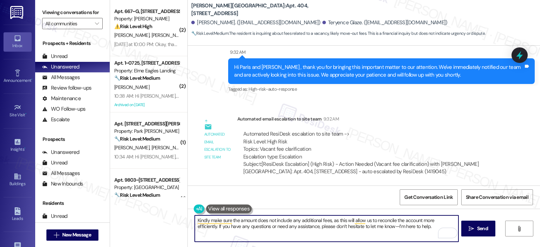
click at [438, 222] on textarea "Kindly make sure the amount does not include any additional fees, as this will …" at bounding box center [326, 228] width 263 height 26
drag, startPoint x: 452, startPoint y: 219, endPoint x: 192, endPoint y: 206, distance: 259.7
click at [192, 215] on div "Kindly make sure the amount does not include any additional fees, as this will …" at bounding box center [323, 228] width 264 height 27
paste textarea "that you need to make a payment, without the vacant utility fees, while the cha…"
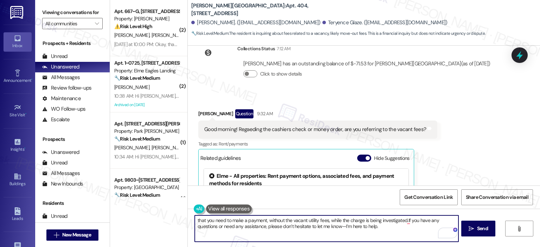
scroll to position [2650, 0]
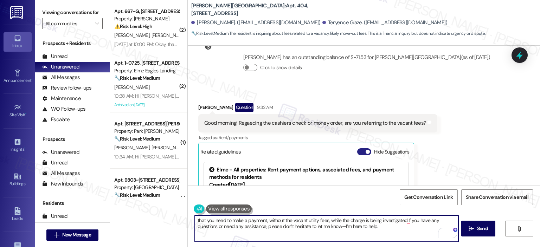
click at [365, 150] on span "button" at bounding box center [367, 152] width 4 height 4
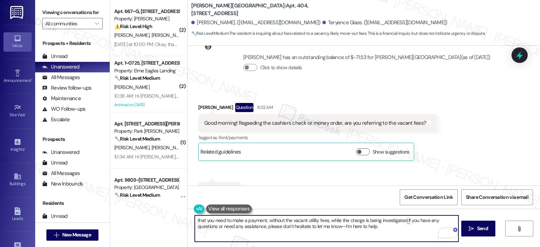
drag, startPoint x: 202, startPoint y: 218, endPoint x: 189, endPoint y: 221, distance: 12.8
click at [191, 221] on div "that you need to make a payment, without the vacant utility fees, while the cha…" at bounding box center [323, 228] width 264 height 27
click at [238, 227] on textarea "Hi Paris, I hope you're doing well. You need to make a payment, without the vac…" at bounding box center [326, 228] width 263 height 26
click at [221, 224] on textarea "Hi Paris, I hope you're doing well. You need to make a payment, without the vac…" at bounding box center [326, 228] width 263 height 26
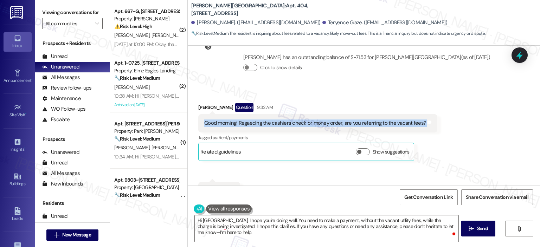
drag, startPoint x: 201, startPoint y: 121, endPoint x: 421, endPoint y: 126, distance: 220.4
click at [421, 126] on div "Good morning! Regaeding the cashiers check or money order, are you referring to…" at bounding box center [317, 123] width 239 height 18
copy div "Good morning! Regaeding the cashiers check or money order, are you referring to…"
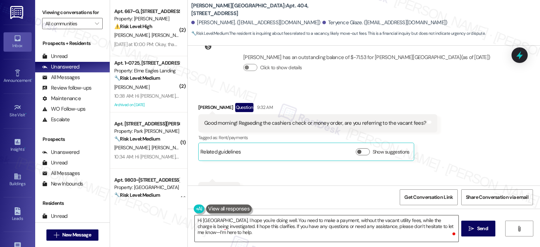
click at [258, 224] on textarea "Hi Paris, I hope you're doing well. You need to make a payment, without the vac…" at bounding box center [326, 228] width 263 height 26
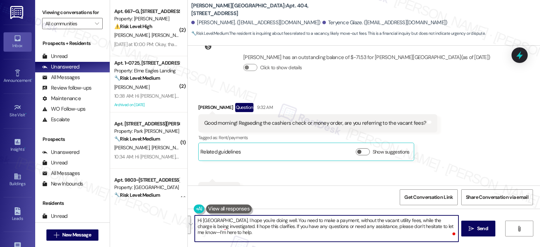
paste textarea "’re doing well. Yes, that’s correct—you’ll need to make the payment, but please…"
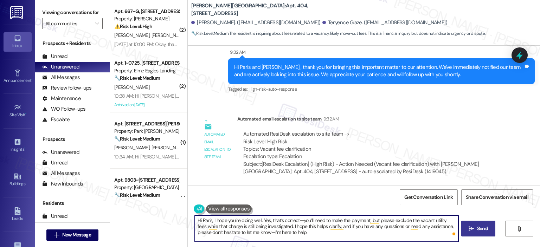
type textarea "Hi Paris, I hope you’re doing well. Yes, that’s correct—you’ll need to make the…"
click at [478, 231] on span "Send" at bounding box center [482, 228] width 11 height 7
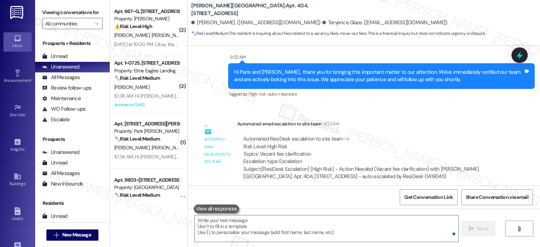
scroll to position [2887, 0]
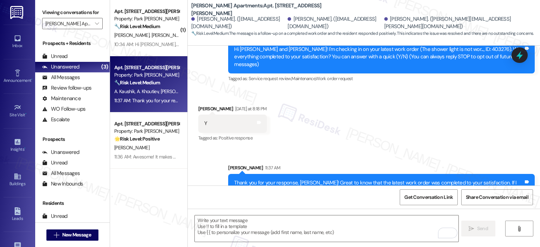
scroll to position [90, 0]
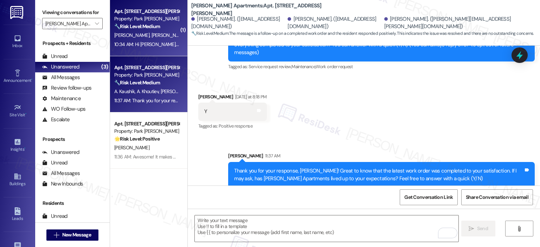
click at [152, 35] on div "[PERSON_NAME] [PERSON_NAME]" at bounding box center [147, 35] width 66 height 9
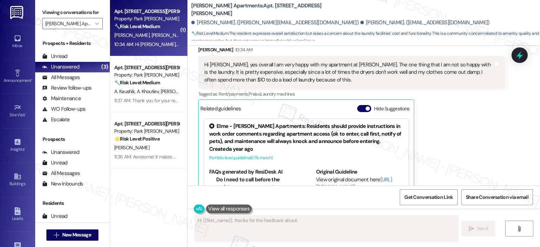
scroll to position [165, 0]
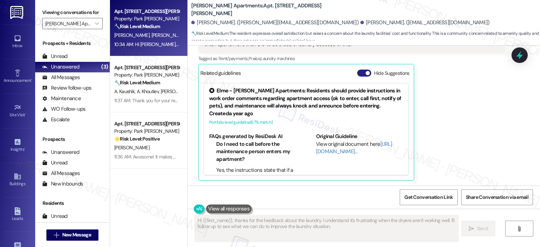
click at [361, 70] on button "Hide Suggestions" at bounding box center [364, 73] width 14 height 7
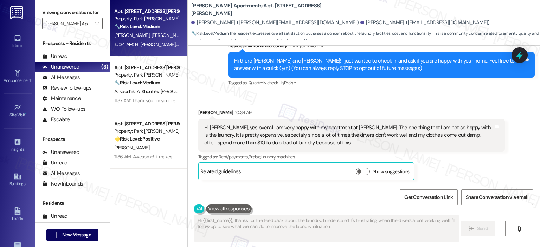
scroll to position [0, 0]
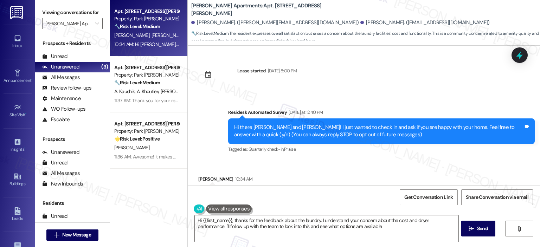
type textarea "Hi {{first_name}}, thanks for the feedback about the laundry. I understand your…"
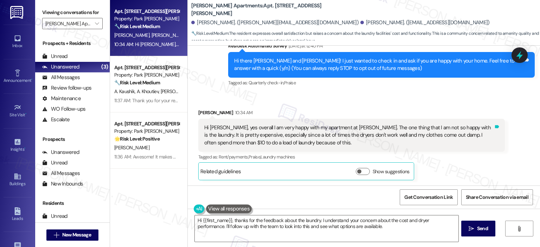
click at [494, 124] on icon at bounding box center [496, 126] width 5 height 5
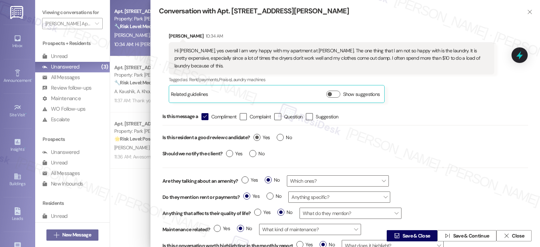
click at [267, 139] on span "Yes" at bounding box center [261, 137] width 16 height 7
click at [267, 139] on input "Yes" at bounding box center [261, 138] width 16 height 9
radio input "true"
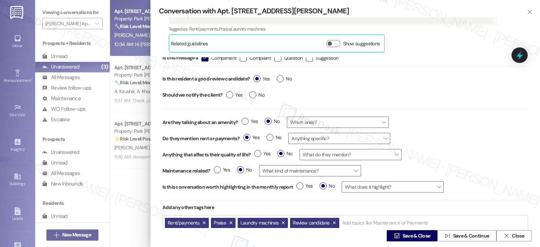
scroll to position [63, 0]
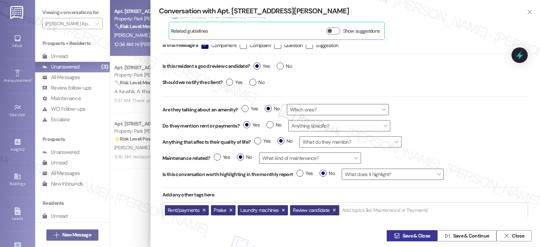
click at [412, 234] on span "Save & Close" at bounding box center [416, 235] width 28 height 7
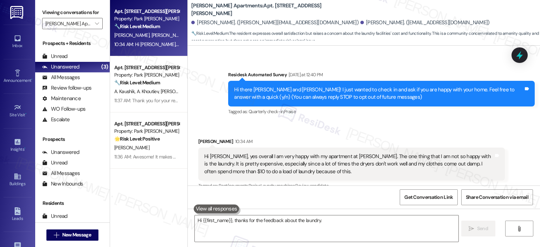
scroll to position [165, 0]
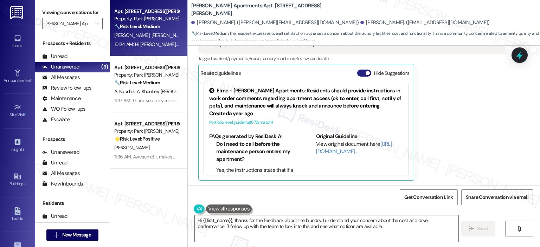
click at [357, 74] on button "Hide Suggestions" at bounding box center [364, 73] width 14 height 7
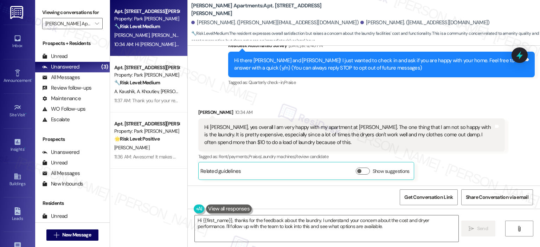
scroll to position [66, 0]
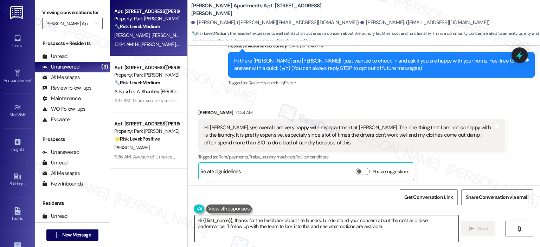
click at [230, 220] on textarea "Hi {{first_name}}, thanks for the feedback about the laundry. I understand your…" at bounding box center [326, 228] width 263 height 26
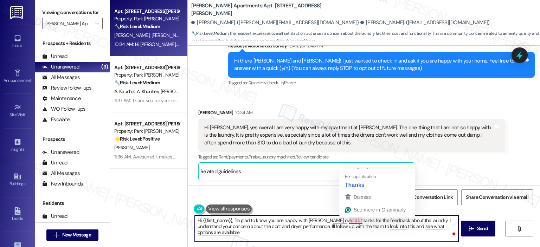
click at [347, 220] on textarea "Hi {{first_name}}, I'm glad to know you are happy with Park Adams over all. tha…" at bounding box center [326, 228] width 263 height 26
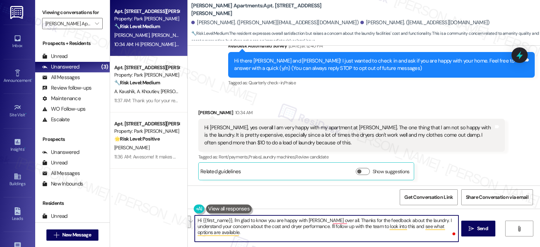
drag, startPoint x: 253, startPoint y: 232, endPoint x: 326, endPoint y: 226, distance: 73.4
click at [326, 226] on textarea "Hi {{first_name}}, I'm glad to know you are happy with Park Adams over all. Tha…" at bounding box center [326, 228] width 263 height 26
click at [359, 225] on textarea "Hi {{first_name}}, I'm glad to know you are happy with Park Adams over all. Tha…" at bounding box center [326, 228] width 263 height 26
click at [278, 228] on textarea "Hi {{first_name}}, I'm glad to know you are happy with Park Adams over all. Tha…" at bounding box center [326, 228] width 263 height 26
click at [255, 235] on textarea "Hi {{first_name}}, I'm glad to know you are happy with Park Adams over all. Tha…" at bounding box center [326, 228] width 263 height 26
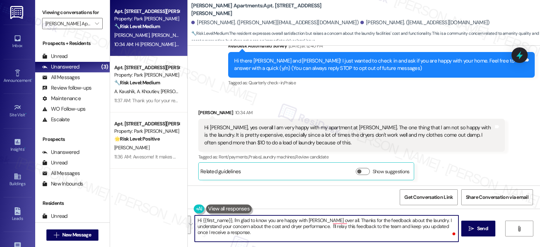
paste textarea "’m so glad to know you’re happy with Park Adams overall. Thank you for sharing …"
click at [197, 221] on textarea "Hi {{first_name}}, I’m so glad to know you’re happy with Park Adams overall. Th…" at bounding box center [326, 228] width 263 height 26
click at [212, 225] on textarea "Hello {{first_name}}, I’m so glad to know you’re happy with Park Adams overall.…" at bounding box center [326, 228] width 263 height 26
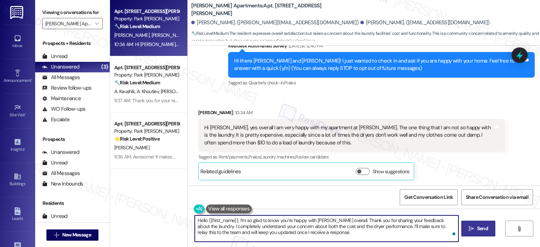
type textarea "Hello {{first_name}}, I’m so glad to know you’re happy with Park Adams overall.…"
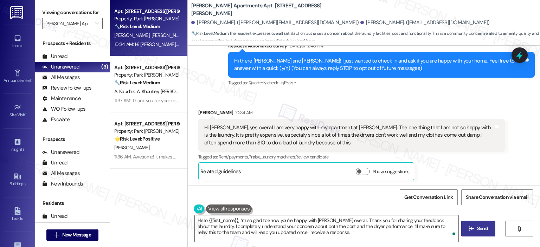
click at [474, 225] on button " Send" at bounding box center [478, 229] width 34 height 16
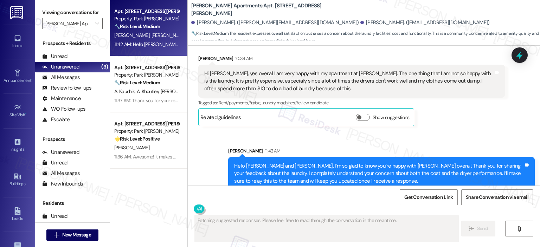
scroll to position [130, 0]
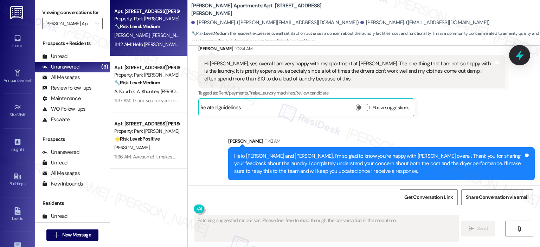
click at [521, 59] on icon at bounding box center [519, 55] width 12 height 12
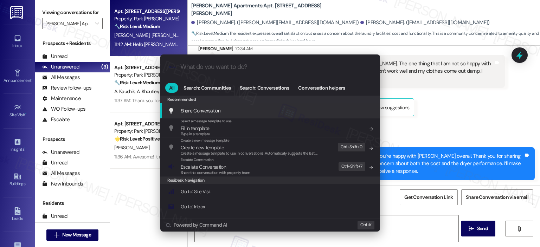
click at [213, 167] on span "Escalate Conversation" at bounding box center [203, 167] width 45 height 6
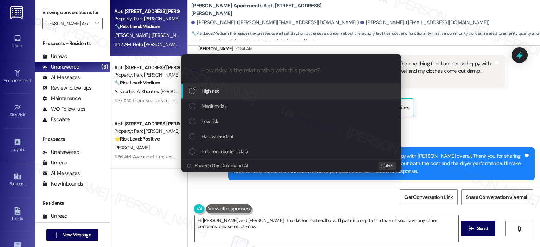
type textarea "Hi Colin and Andrew! Thanks for the feedback. I'll pass it along to the team. I…"
click at [224, 120] on div "Low risk" at bounding box center [292, 121] width 206 height 8
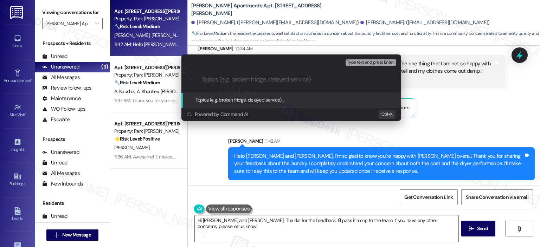
click at [218, 82] on input "Topics (e.g. broken fridge, delayed service)" at bounding box center [296, 79] width 191 height 7
type input "Feedback - Laundry Room"
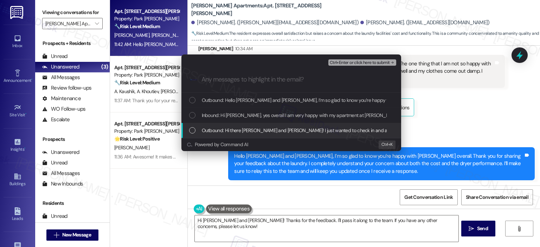
click at [317, 128] on span "Outbound: Hi there Colin and Andrew! I just wanted to check in and ask if you a…" at bounding box center [429, 131] width 455 height 8
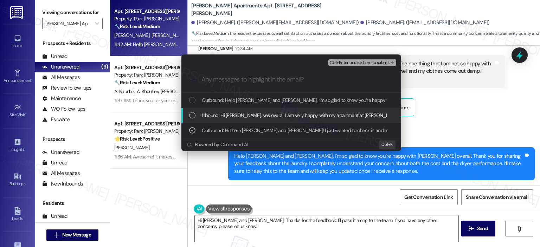
click at [318, 115] on span "Inbound: Hi Ella, yes overall I am very happy with my apartment at Park Adams. …" at bounding box center [541, 115] width 678 height 8
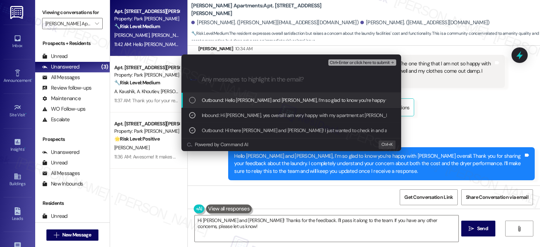
click at [350, 63] on span "Ctrl+Enter or click here to submit" at bounding box center [360, 62] width 60 height 5
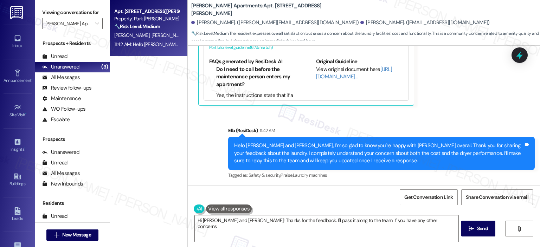
scroll to position [0, 0]
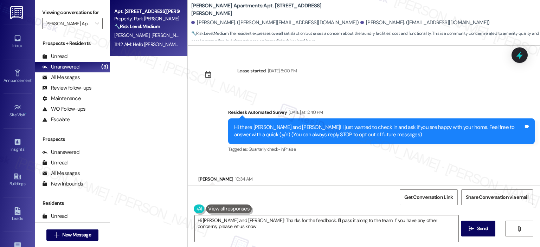
type textarea "Hi Colin and Andrew! Thanks for the feedback. I'll pass it along to the team. I…"
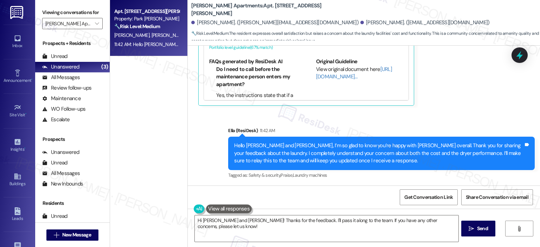
scroll to position [64, 0]
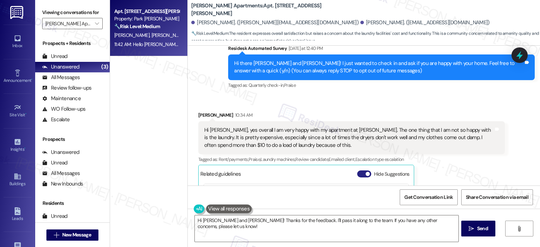
click at [361, 171] on button "Hide Suggestions" at bounding box center [364, 173] width 14 height 7
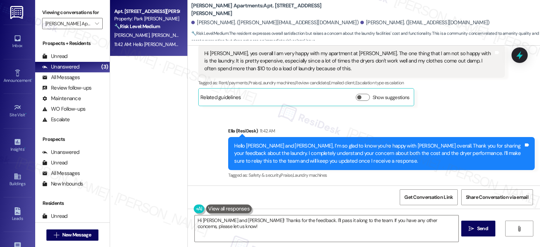
click at [146, 26] on strong "🔧 Risk Level: Medium" at bounding box center [137, 26] width 46 height 6
click at [95, 26] on icon "" at bounding box center [97, 24] width 4 height 6
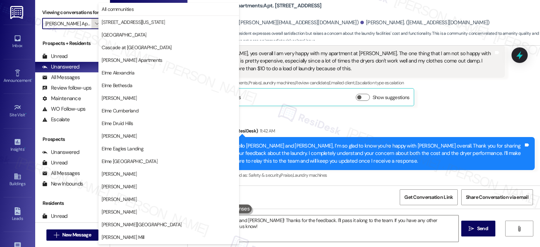
scroll to position [125, 0]
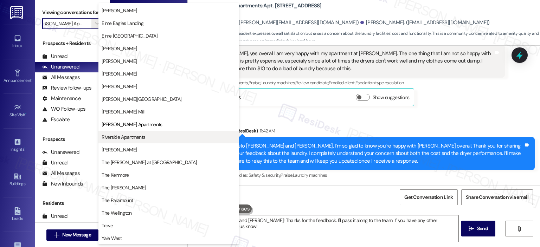
click at [154, 138] on span "Riverside Apartments" at bounding box center [169, 137] width 134 height 7
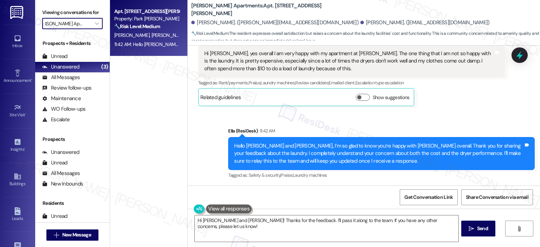
type input "Riverside Apartments"
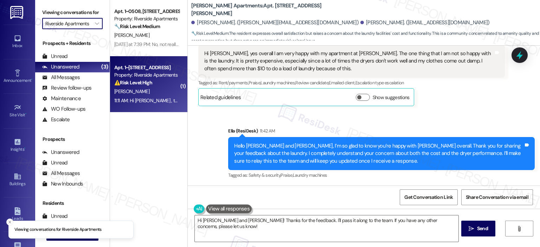
click at [153, 93] on div "[PERSON_NAME]" at bounding box center [147, 91] width 66 height 9
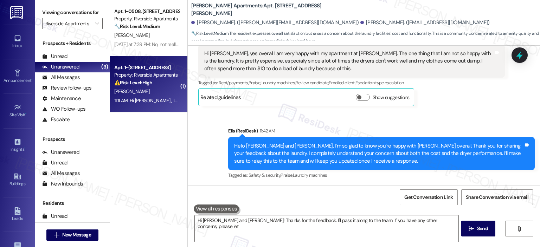
type textarea "Hi Colin and Andrew! Thanks for the feedback. I'll pass it along to the team. I…"
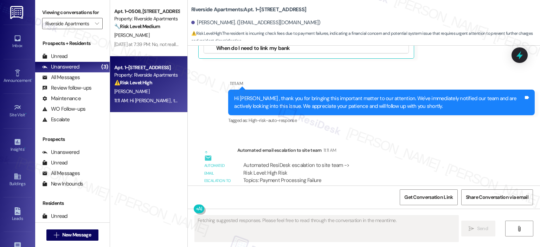
scroll to position [4466, 0]
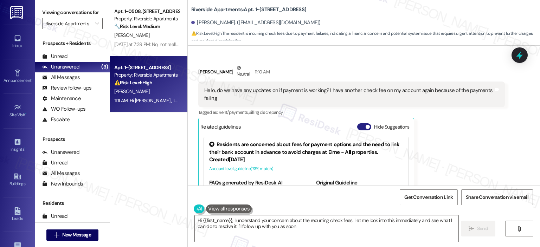
click at [362, 123] on button "Hide Suggestions" at bounding box center [364, 126] width 14 height 7
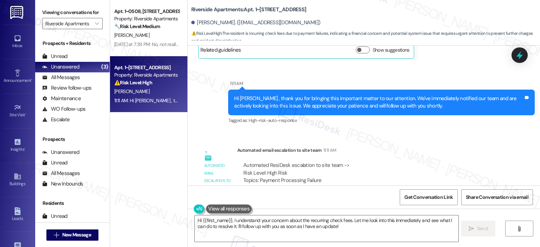
scroll to position [4368, 0]
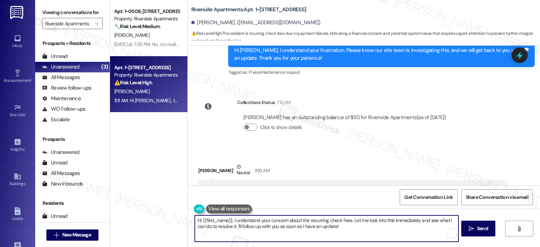
drag, startPoint x: 229, startPoint y: 221, endPoint x: 186, endPoint y: 222, distance: 43.2
click at [188, 222] on div "Hi {{first_name}}, I understand your concern about the recurring check fees. Le…" at bounding box center [364, 235] width 352 height 53
drag, startPoint x: 385, startPoint y: 222, endPoint x: 273, endPoint y: 219, distance: 112.1
click at [273, 219] on textarea "Thank you for reaching out, Nicholas. I understand your concern about the recur…" at bounding box center [326, 228] width 263 height 26
click at [338, 218] on textarea "Thank you for reaching out, Nicholas. I understand your concern about the recur…" at bounding box center [326, 228] width 263 height 26
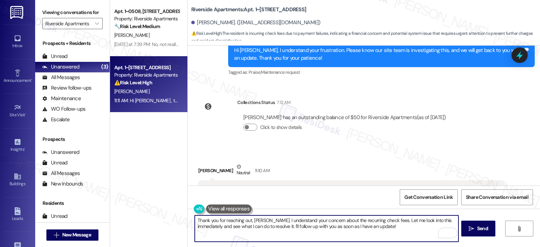
click at [341, 219] on textarea "Thank you for reaching out, Nicholas. I understand your concern about the recur…" at bounding box center [326, 228] width 263 height 26
click at [345, 219] on textarea "Thank you for reaching out, Nicholas. I understand your concern about the recur…" at bounding box center [326, 228] width 263 height 26
drag, startPoint x: 336, startPoint y: 220, endPoint x: 386, endPoint y: 219, distance: 49.6
click at [386, 219] on textarea "Thank you for reaching out, Nicholas. I understand your concern about the recur…" at bounding box center [326, 228] width 263 height 26
drag, startPoint x: 416, startPoint y: 228, endPoint x: 415, endPoint y: 220, distance: 9.0
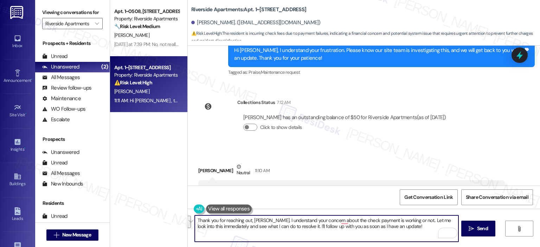
click at [415, 220] on textarea "Thank you for reaching out, Nicholas. I understand your concern about the check…" at bounding box center [326, 228] width 263 height 26
click at [258, 229] on textarea "Thank you for reaching out, Nicholas. I understand your concern about whether t…" at bounding box center [326, 228] width 263 height 26
paste textarea "went through, and I’m sorry for the uncertainty this has caused. I’ll follow up…"
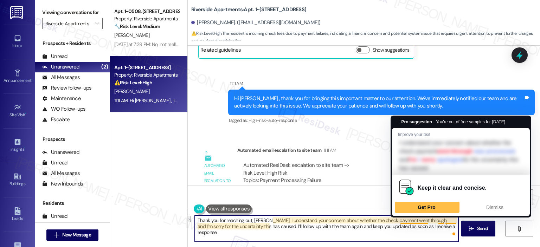
drag, startPoint x: 423, startPoint y: 220, endPoint x: 396, endPoint y: 221, distance: 26.7
click at [396, 221] on textarea "Thank you for reaching out, [PERSON_NAME]. I understand your concern about whet…" at bounding box center [326, 228] width 263 height 26
click at [381, 235] on textarea "Thank you for reaching out, [PERSON_NAME]. I understand your concern about whet…" at bounding box center [326, 228] width 263 height 26
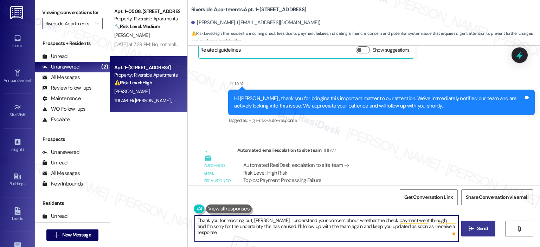
type textarea "Thank you for reaching out, [PERSON_NAME]. I understand your concern about whet…"
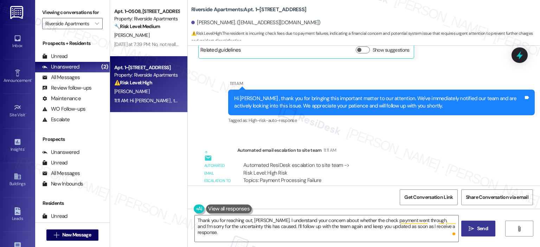
click at [478, 233] on button " Send" at bounding box center [478, 229] width 34 height 16
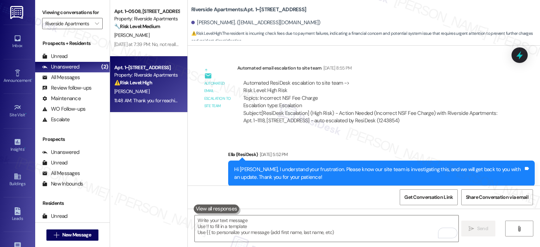
scroll to position [4600, 0]
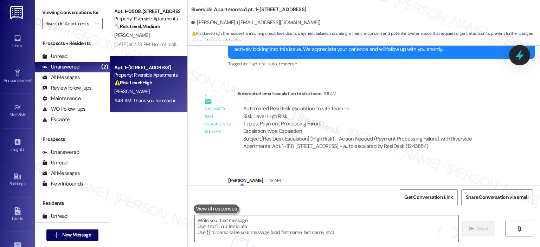
click at [515, 57] on icon at bounding box center [519, 55] width 12 height 12
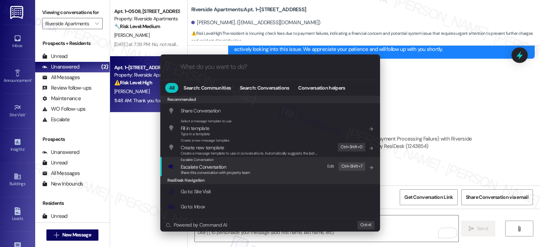
click at [222, 171] on span "Share this conversation with property team" at bounding box center [216, 172] width 70 height 5
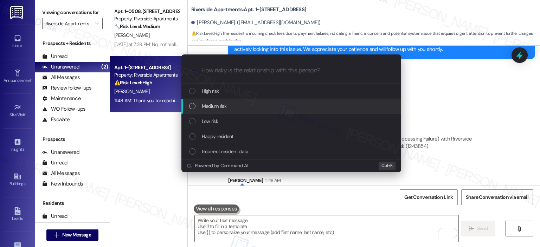
click at [214, 107] on span "Medium risk" at bounding box center [214, 106] width 25 height 8
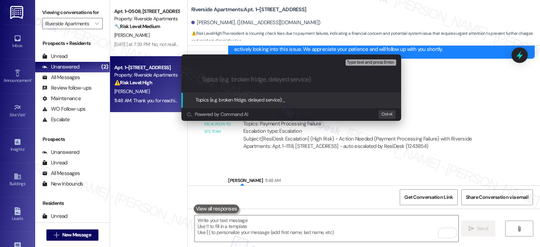
click at [463, 106] on div "Escalate Conversation Medium risk Topics (e.g. broken fridge, delayed service) …" at bounding box center [270, 123] width 540 height 247
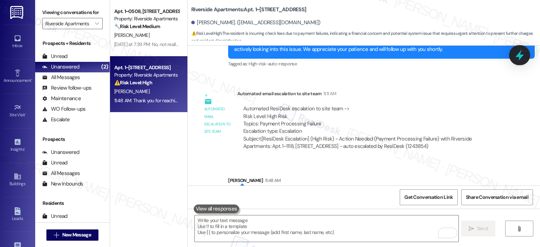
click at [523, 54] on icon at bounding box center [519, 55] width 8 height 11
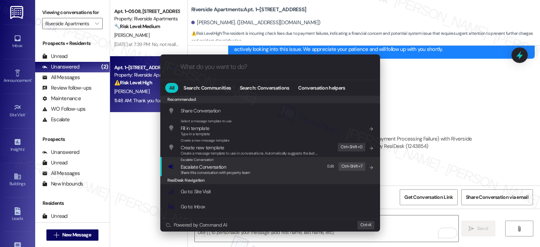
click at [191, 168] on span "Escalate Conversation" at bounding box center [203, 167] width 45 height 6
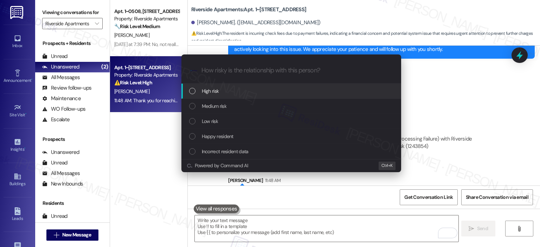
click at [200, 92] on div "High risk" at bounding box center [292, 91] width 206 height 8
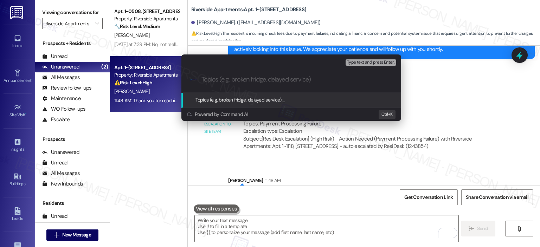
click at [219, 76] on div ".cls-1{fill:#0a055f;}.cls-2{fill:#0cc4c4;} resideskLogoBlueOrange" at bounding box center [291, 79] width 220 height 25
click at [225, 84] on div ".cls-1{fill:#0a055f;}.cls-2{fill:#0cc4c4;} resideskLogoBlueOrange" at bounding box center [291, 79] width 220 height 25
click at [221, 77] on input "Topics (e.g. broken fridge, delayed service)" at bounding box center [296, 79] width 191 height 7
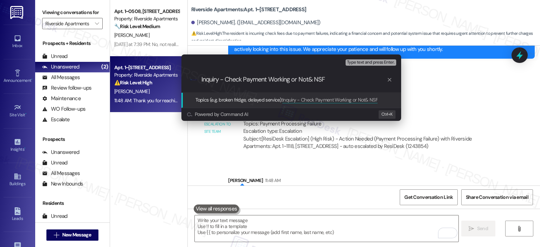
type input "Inquiry - Check Payment Working or Not & NSF"
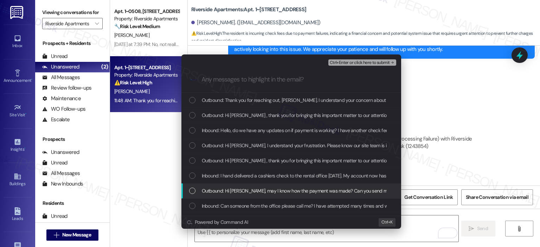
scroll to position [176, 0]
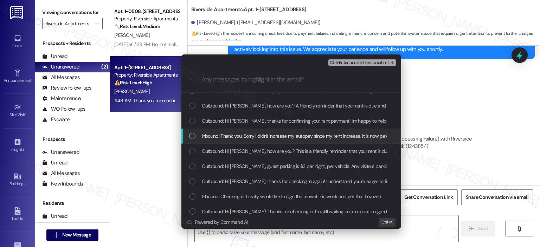
click at [292, 138] on span "Inbound: Thank you. Sorry I didn't increase my autopay since my rent increase. …" at bounding box center [295, 136] width 187 height 8
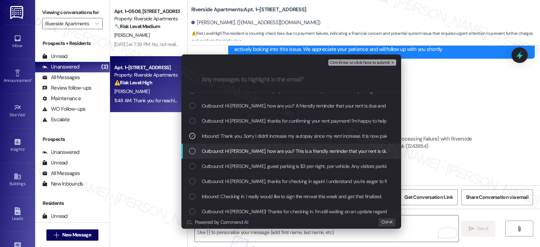
click at [295, 151] on span "Outbound: Hi Nicholas, how are you? This is a friendly reminder that your rent …" at bounding box center [342, 151] width 281 height 8
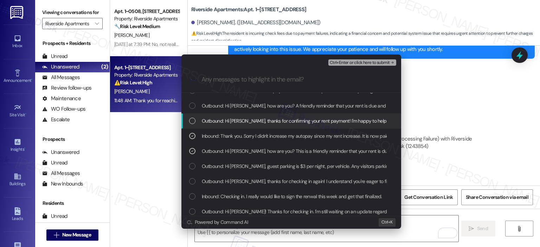
click at [295, 115] on div "Outbound: Hi Nicholas, thanks for confirming your rent payment! I'm happy to he…" at bounding box center [291, 121] width 220 height 15
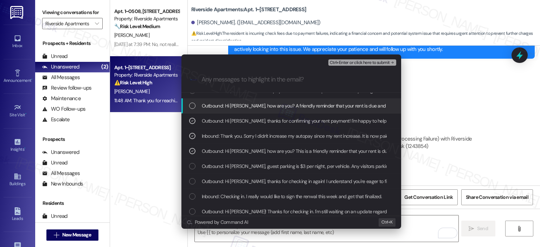
click at [299, 105] on span "Outbound: Hi Nicholas, how are you? A friendly reminder that your rent is due a…" at bounding box center [467, 106] width 531 height 8
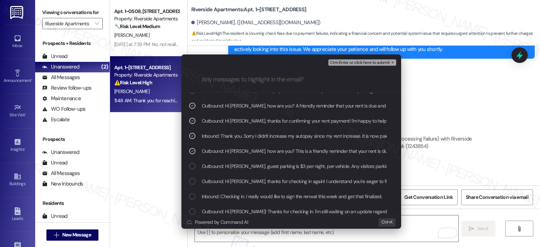
scroll to position [151, 0]
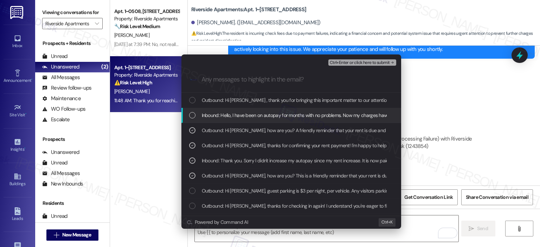
click at [269, 114] on span "Inbound: Hello, I have been on autopay for months with no problems. Now my char…" at bounding box center [406, 115] width 408 height 8
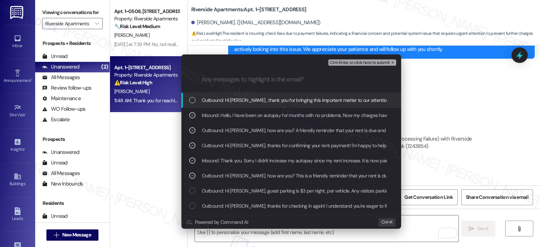
click at [268, 102] on span "Outbound: Hi Nicholas , thank you for bringing this important matter to our att…" at bounding box center [438, 100] width 472 height 8
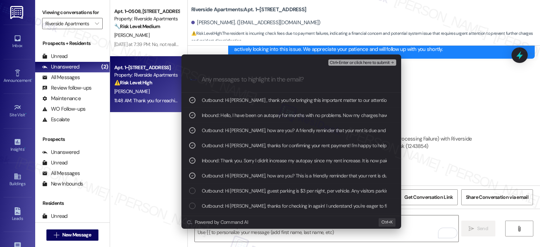
scroll to position [121, 0]
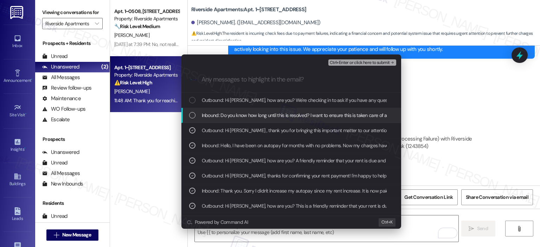
click at [267, 116] on span "Inbound: Do you know how long until this is resolved? I want to ensure this is …" at bounding box center [408, 115] width 413 height 8
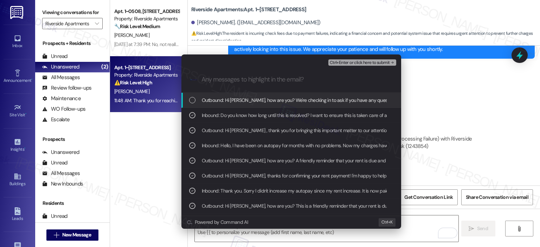
click at [266, 101] on span "Outbound: Hi Nicholas, how are you? We're checking in to ask if you have any qu…" at bounding box center [480, 100] width 557 height 8
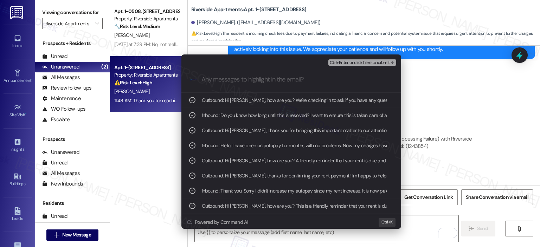
scroll to position [91, 0]
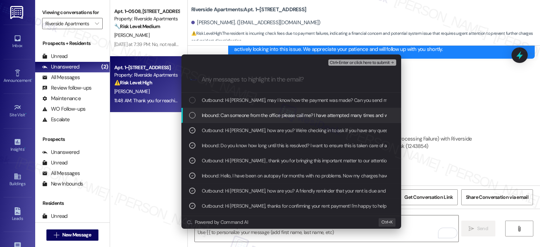
click at [264, 115] on span "Inbound: Can someone from the office please call me? I have attempted many time…" at bounding box center [319, 115] width 235 height 8
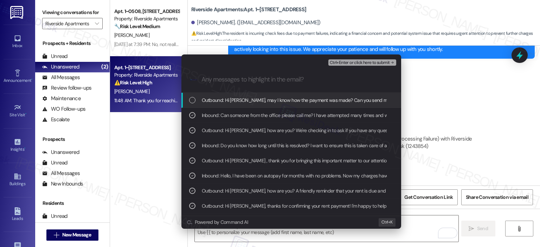
click at [261, 100] on span "Outbound: Hi Nicholas, may I know how the payment was made? Can you send me a c…" at bounding box center [333, 100] width 262 height 8
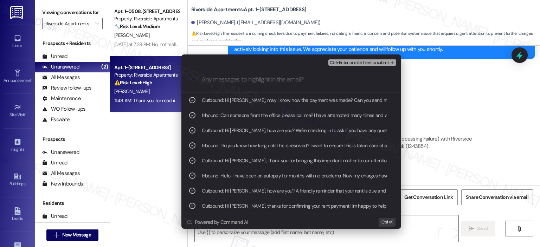
scroll to position [60, 0]
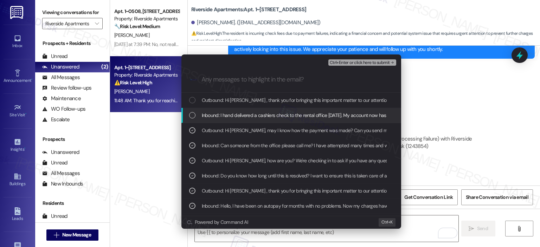
click at [259, 109] on div "Inbound: I hand delivered a cashiers check to the rental office on Monday. My a…" at bounding box center [291, 115] width 220 height 15
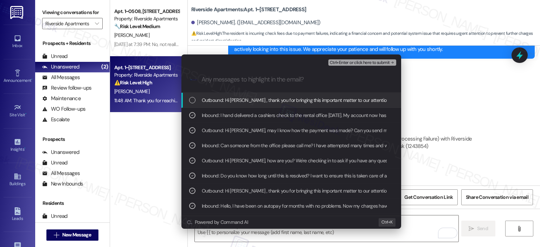
click at [260, 99] on span "Outbound: Hi Nicholas , thank you for bringing this important matter to our att…" at bounding box center [438, 100] width 472 height 8
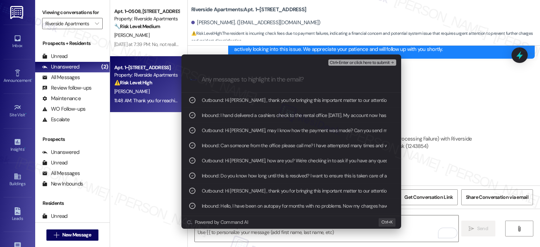
scroll to position [30, 0]
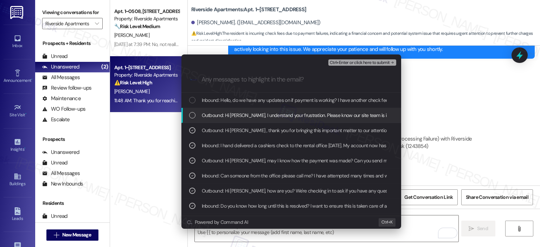
click at [259, 115] on span "Outbound: Hi Nicholas, I understand your frustration. Please know our site team…" at bounding box center [385, 115] width 367 height 8
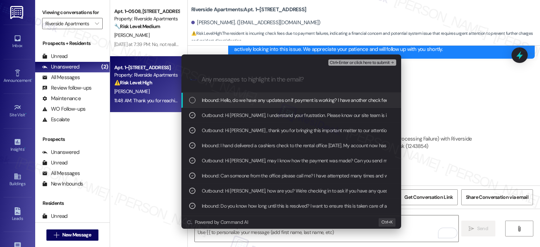
click at [259, 102] on span "Inbound: Hello, do we have any updates on if payment is working? I have another…" at bounding box center [351, 100] width 298 height 8
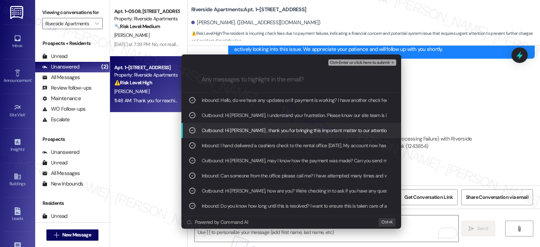
scroll to position [0, 0]
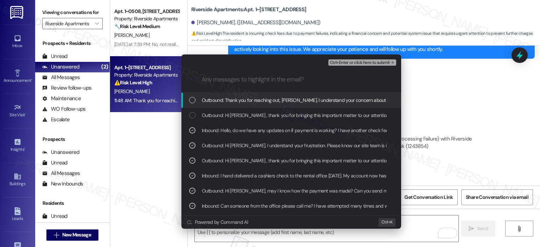
click at [268, 103] on span "Outbound: Thank you for reaching out, Nicholas. I understand your concern about…" at bounding box center [478, 100] width 552 height 8
click at [353, 62] on span "Ctrl+Enter or click here to submit" at bounding box center [360, 62] width 60 height 5
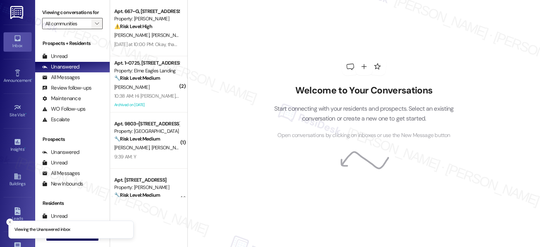
click at [93, 24] on span "" at bounding box center [96, 23] width 7 height 11
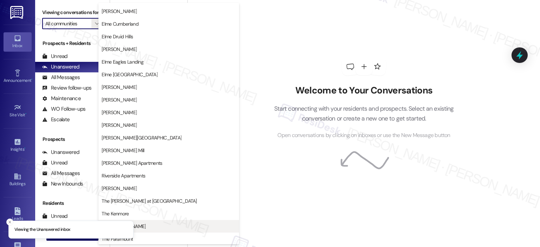
scroll to position [125, 0]
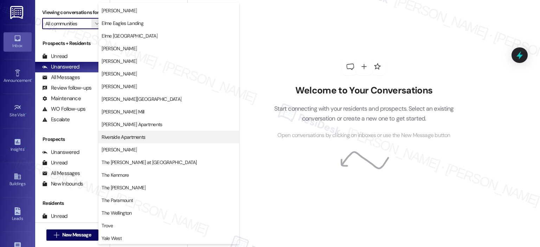
click at [133, 138] on span "Riverside Apartments" at bounding box center [124, 137] width 44 height 7
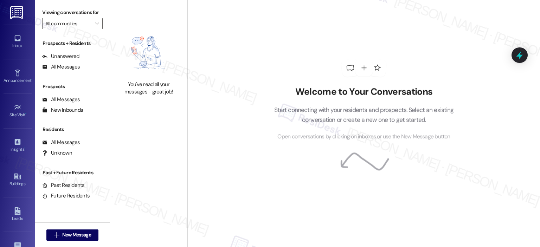
type input "Riverside Apartments"
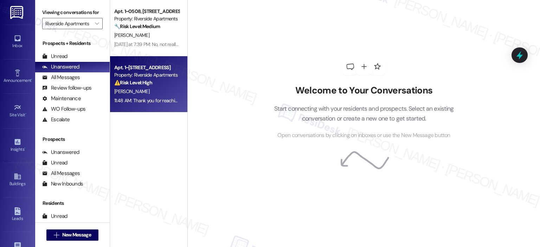
click at [142, 99] on div "11:48 AM: Thank you for reaching out, [PERSON_NAME]. I understand your concern …" at bounding box center [388, 100] width 548 height 6
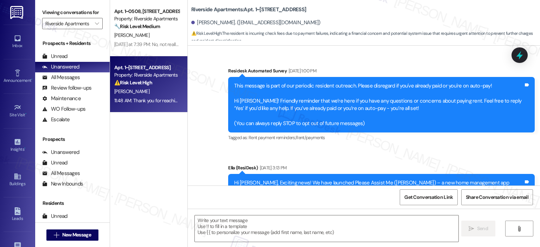
type textarea "Fetching suggested responses. Please feel free to read through the conversation…"
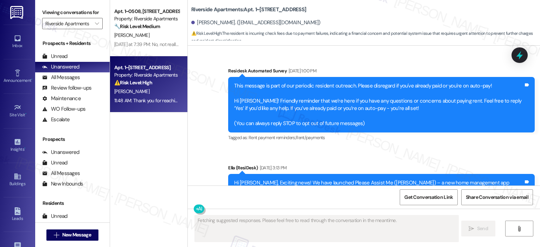
scroll to position [4709, 0]
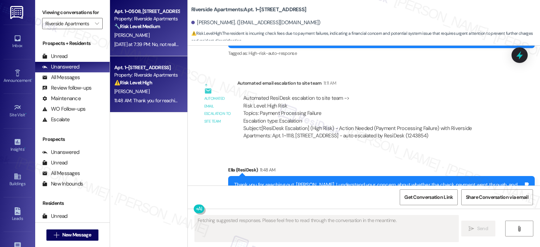
click at [131, 32] on div "[PERSON_NAME]" at bounding box center [147, 35] width 66 height 9
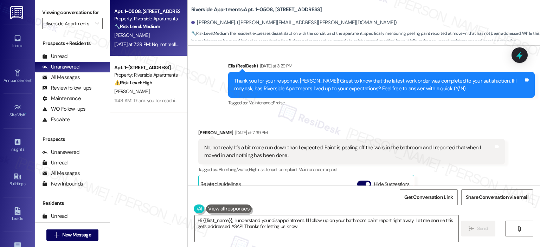
scroll to position [612, 0]
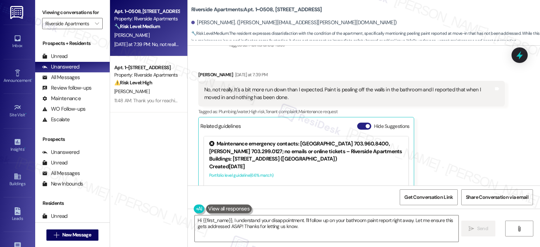
click at [360, 128] on button "Hide Suggestions" at bounding box center [364, 126] width 14 height 7
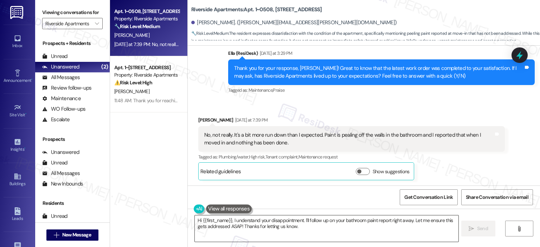
drag, startPoint x: 281, startPoint y: 227, endPoint x: 263, endPoint y: 223, distance: 19.1
click at [281, 227] on textarea "Hi {{first_name}}, I understand your disappointment. I'll follow up on your bat…" at bounding box center [326, 228] width 263 height 26
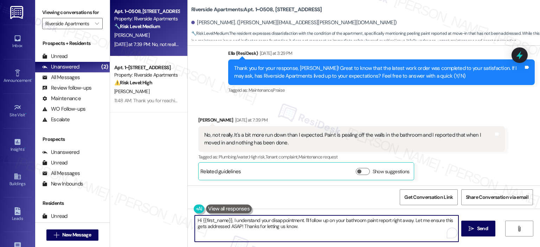
click at [226, 221] on textarea "Hi {{first_name}}, I understand your disappointment. I'll follow up on your bat…" at bounding box center [326, 228] width 263 height 26
click at [229, 221] on textarea "Hi {{first_name}}, I understand your disappointment. I'll follow up on your bat…" at bounding box center [326, 228] width 263 height 26
click at [363, 220] on textarea "Hi {{first_name}}, thank you for honest response! I understand your disappointm…" at bounding box center [326, 228] width 263 height 26
click at [365, 219] on textarea "Hi {{first_name}}, thank you for honest response! I understand your disappointm…" at bounding box center [326, 228] width 263 height 26
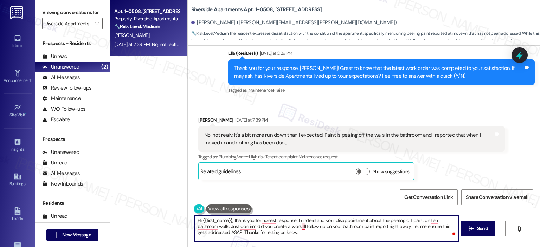
click at [298, 225] on textarea "Hi {{first_name}}, thank you for honest response! I understand your disappointm…" at bounding box center [326, 228] width 263 height 26
drag, startPoint x: 341, startPoint y: 236, endPoint x: 344, endPoint y: 228, distance: 9.0
click at [344, 228] on textarea "Hi {{first_name}}, thank you for honest response! I understand your disappointm…" at bounding box center [326, 228] width 263 height 26
type textarea "Hi {{first_name}}, thank you for honest response! I understand your disappointm…"
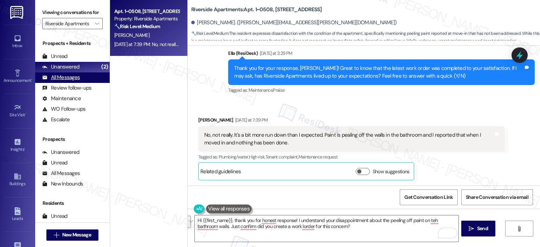
click at [62, 74] on div "All Messages" at bounding box center [61, 77] width 38 height 7
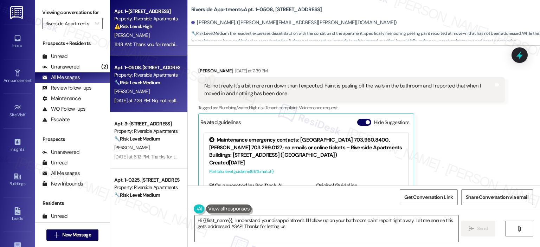
scroll to position [665, 0]
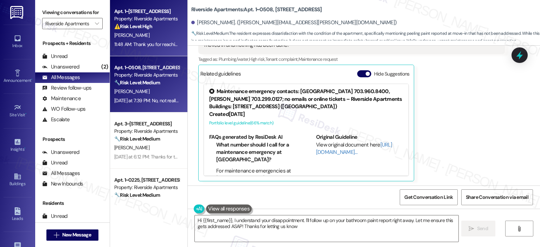
type textarea "Hi {{first_name}}, I understand your disappointment. I'll follow up on your bat…"
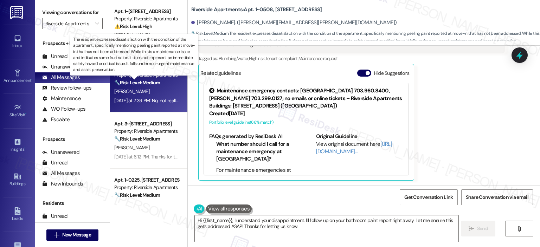
click at [132, 80] on strong "🔧 Risk Level: Medium" at bounding box center [137, 82] width 46 height 6
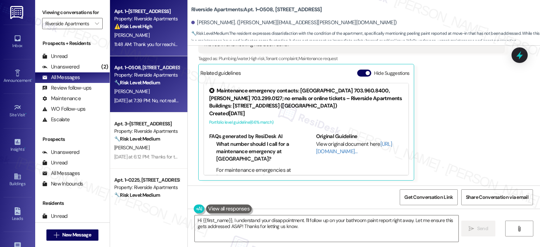
click at [146, 21] on div "Property: Riverside Apartments" at bounding box center [146, 18] width 65 height 7
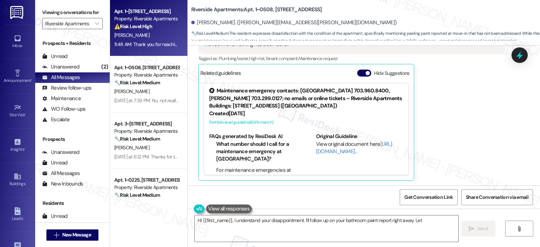
type textarea "Hi {{first_name}}, I understand your disappointment. I'll follow up on your bat…"
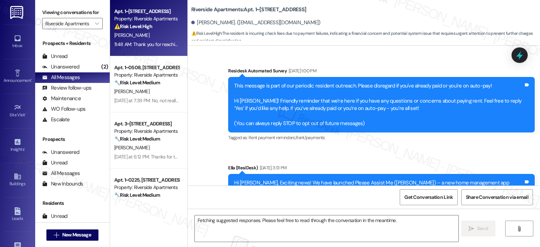
scroll to position [4709, 0]
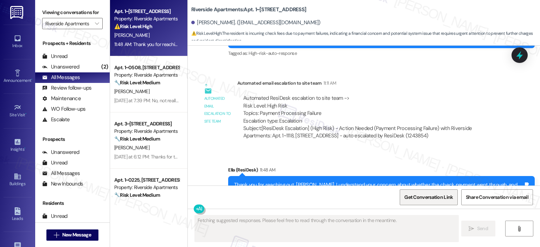
click at [442, 198] on span "Get Conversation Link" at bounding box center [428, 197] width 48 height 7
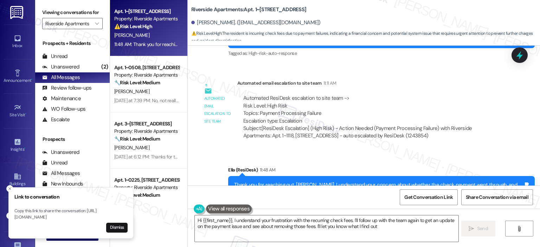
type textarea "Hi {{first_name}}, I understand your frustration with the recurring check fees.…"
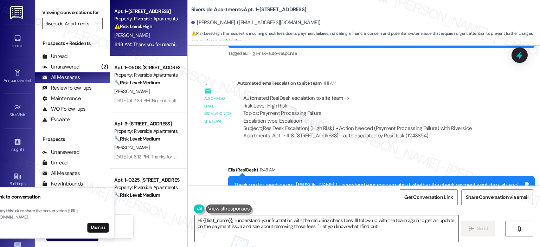
drag, startPoint x: 105, startPoint y: 216, endPoint x: 94, endPoint y: 211, distance: 11.9
click at [94, 211] on p "Copy this link to share the conversation: [URL][DOMAIN_NAME]" at bounding box center [51, 214] width 113 height 12
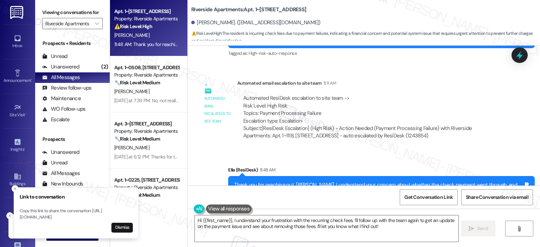
drag, startPoint x: 16, startPoint y: 211, endPoint x: 48, endPoint y: 211, distance: 32.0
click at [48, 211] on p "Copy this link to share the conversation: [URL][DOMAIN_NAME]" at bounding box center [76, 214] width 113 height 12
click at [16, 210] on p "Copy this link to share the conversation: [URL][DOMAIN_NAME]" at bounding box center [70, 214] width 113 height 12
drag, startPoint x: 15, startPoint y: 211, endPoint x: 105, endPoint y: 219, distance: 90.0
click at [105, 219] on p "Copy this link to share the conversation: [URL][DOMAIN_NAME]" at bounding box center [70, 214] width 113 height 12
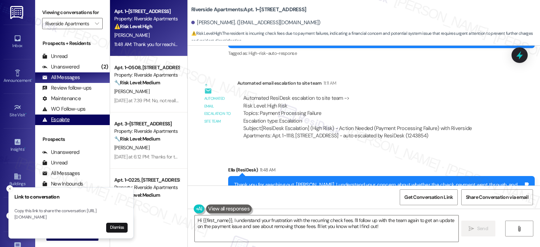
copy p "[URL][DOMAIN_NAME]"
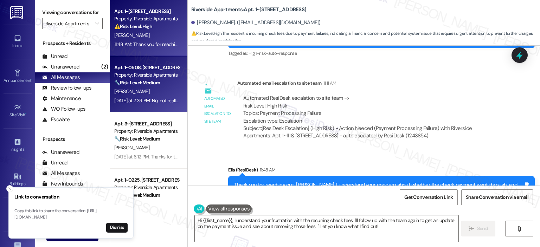
click at [140, 84] on strong "🔧 Risk Level: Medium" at bounding box center [137, 82] width 46 height 6
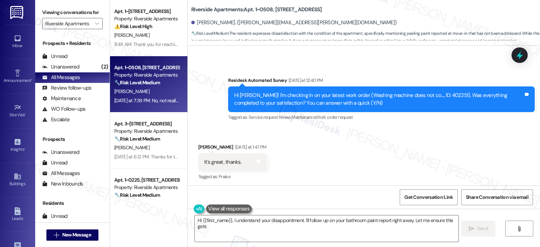
scroll to position [665, 0]
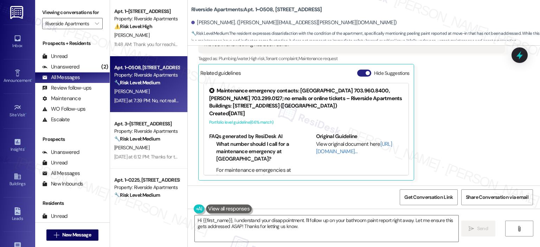
click at [357, 73] on button "Hide Suggestions" at bounding box center [364, 73] width 14 height 7
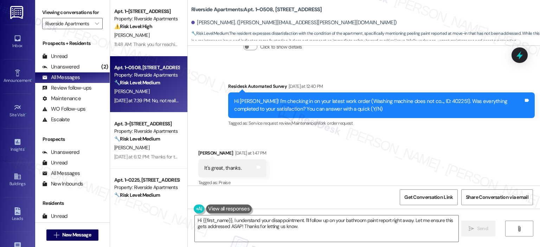
scroll to position [567, 0]
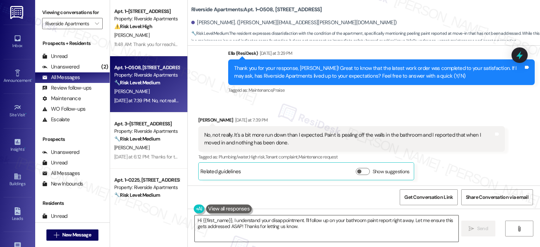
click at [283, 226] on textarea "Hi {{first_name}}, I understand your disappointment. I'll follow up on your bat…" at bounding box center [326, 228] width 263 height 26
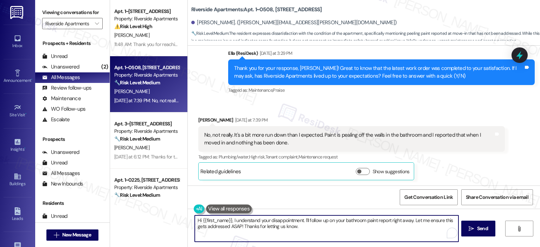
paste textarea "thank you for your honest response. I understand your disappointment about the …"
click at [226, 226] on textarea "Hi {{first_name}}, thank you for your honest response. I understand your disapp…" at bounding box center [326, 228] width 263 height 26
click at [339, 236] on textarea "Hi {{first_name}}, thank you for your honest response. I understand your disapp…" at bounding box center [326, 228] width 263 height 26
drag, startPoint x: 245, startPoint y: 236, endPoint x: 370, endPoint y: 228, distance: 126.0
click at [370, 228] on textarea "Hi {{first_name}}, thank you for your honest response. I understand your disapp…" at bounding box center [326, 228] width 263 height 26
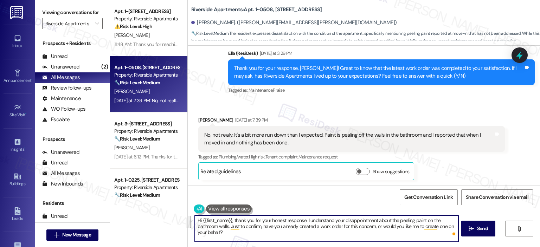
type textarea "Hi {{first_name}}, thank you for your honest response. I understand your disapp…"
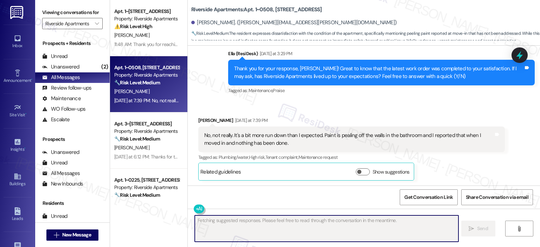
scroll to position [623, 0]
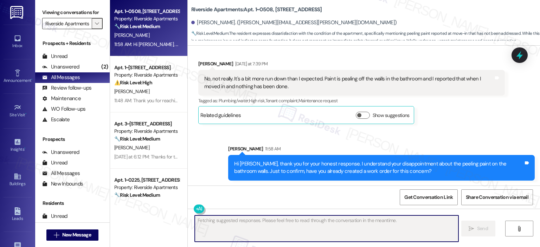
click at [95, 25] on icon "" at bounding box center [97, 24] width 4 height 6
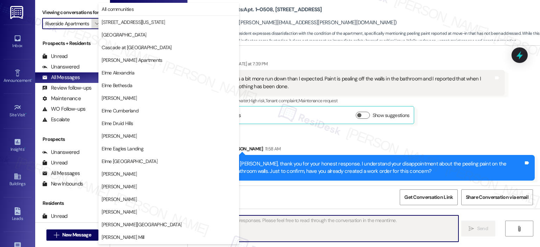
scroll to position [125, 0]
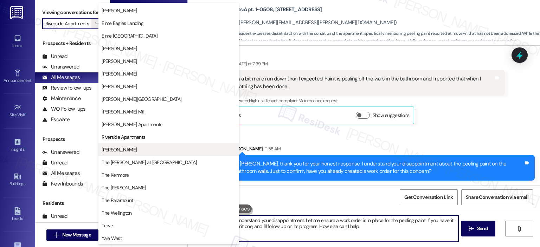
type textarea "Hi {{first_name}}, I understand your disappointment. Let me ensure a work order…"
click at [123, 149] on span "[PERSON_NAME]" at bounding box center [119, 149] width 35 height 7
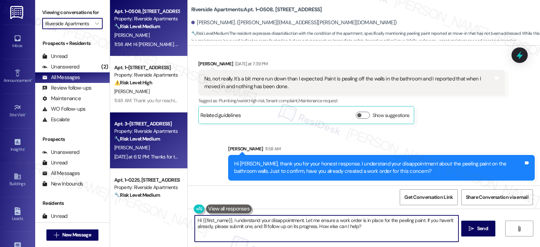
type input "[PERSON_NAME]"
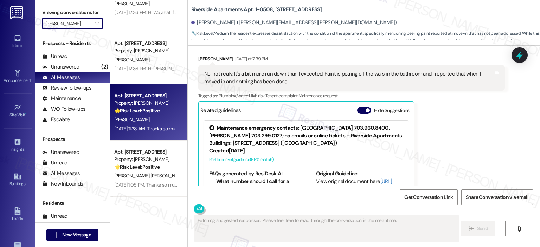
scroll to position [665, 0]
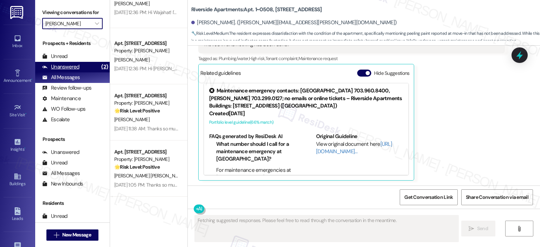
click at [90, 64] on div "Unanswered (2)" at bounding box center [72, 67] width 75 height 11
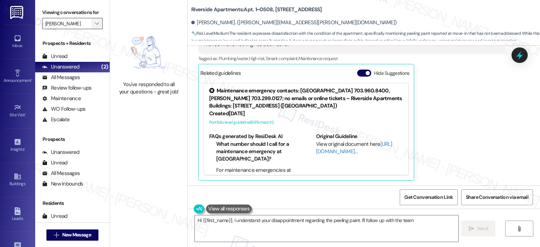
click at [95, 21] on icon "" at bounding box center [97, 24] width 4 height 6
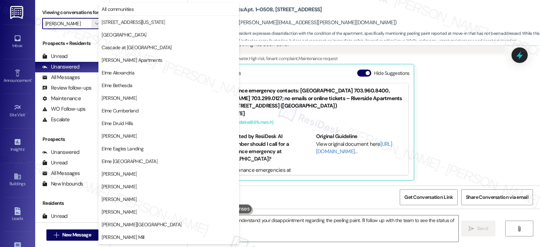
scroll to position [125, 0]
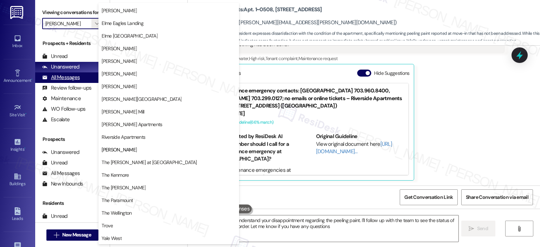
type textarea "Hi {{first_name}}, I understand your disappointment regarding the peeling paint…"
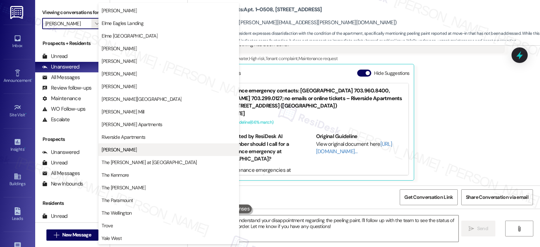
click at [128, 147] on span "Roosevelt Towers" at bounding box center [119, 149] width 35 height 7
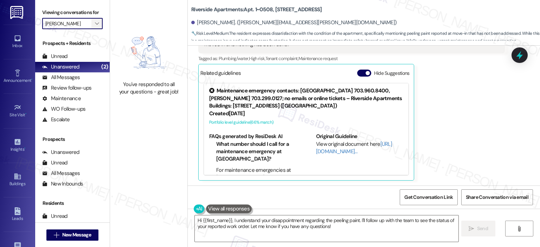
click at [96, 21] on span "" at bounding box center [96, 23] width 7 height 11
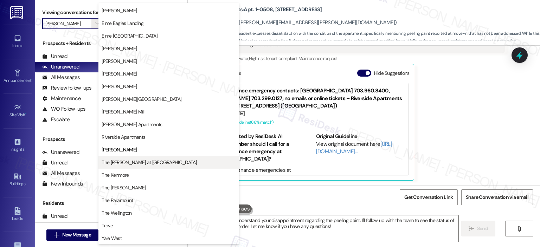
click at [122, 160] on span "The Ashby at McLean" at bounding box center [149, 162] width 95 height 7
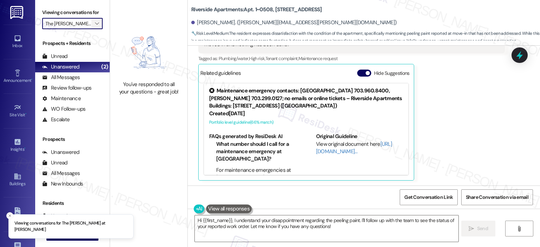
click at [96, 22] on span "" at bounding box center [96, 23] width 7 height 11
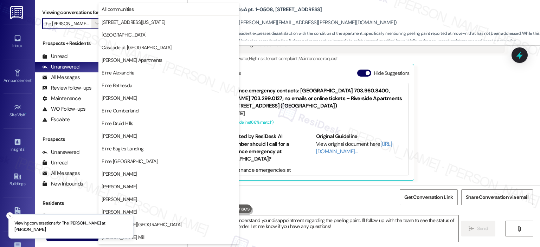
scroll to position [125, 0]
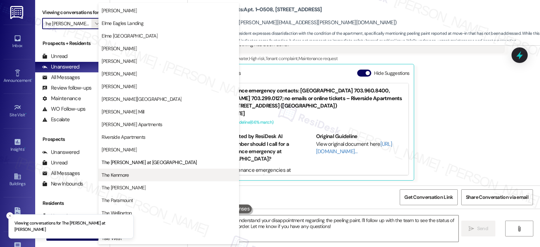
click at [134, 177] on span "The Kenmore" at bounding box center [169, 174] width 134 height 7
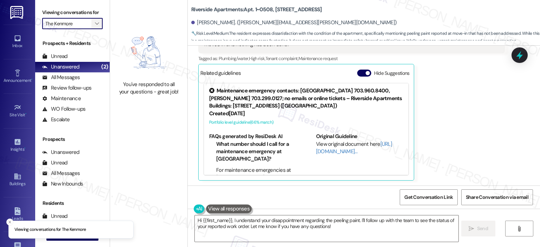
click at [94, 20] on span "" at bounding box center [96, 23] width 7 height 11
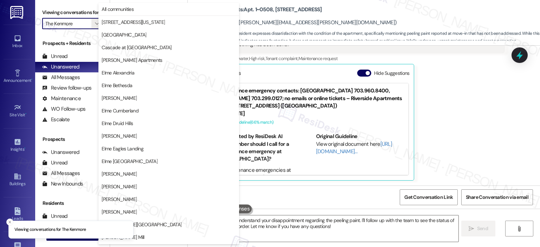
scroll to position [125, 0]
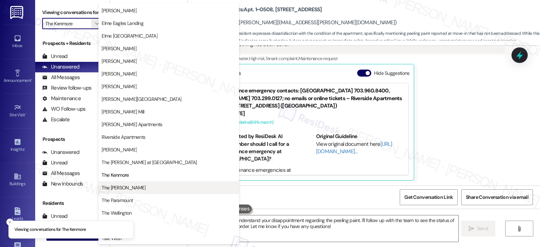
click at [124, 183] on button "The [PERSON_NAME]" at bounding box center [168, 187] width 141 height 13
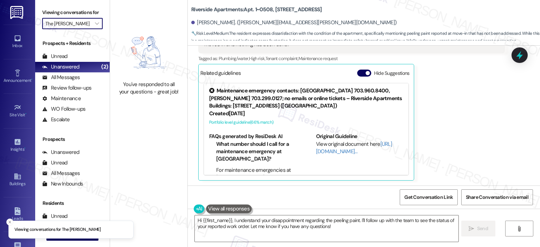
click at [97, 18] on label "Viewing conversations for" at bounding box center [72, 12] width 60 height 11
click at [93, 29] on span "" at bounding box center [96, 23] width 7 height 11
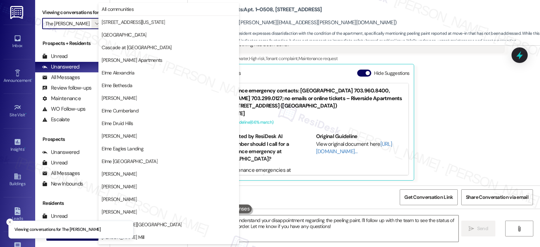
scroll to position [125, 0]
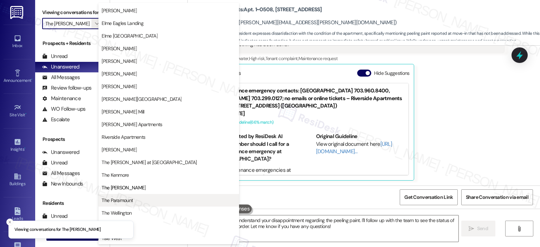
click at [127, 197] on span "The Paramount" at bounding box center [117, 200] width 31 height 7
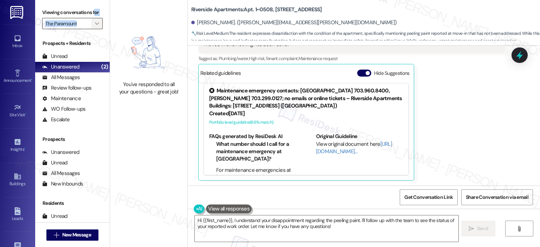
click at [93, 18] on div "Viewing conversations for The Paramount " at bounding box center [72, 18] width 60 height 22
click at [93, 29] on div "Viewing conversations for The Paramount " at bounding box center [72, 18] width 75 height 36
click at [95, 23] on icon "" at bounding box center [97, 24] width 4 height 6
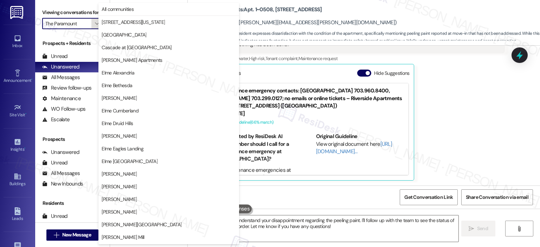
scroll to position [125, 0]
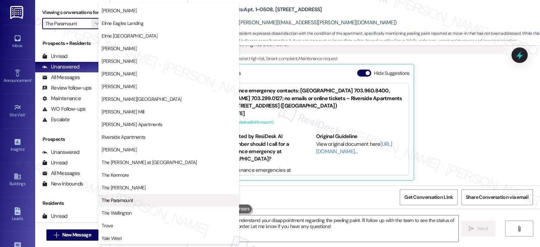
click at [125, 197] on span "The Paramount" at bounding box center [117, 200] width 31 height 7
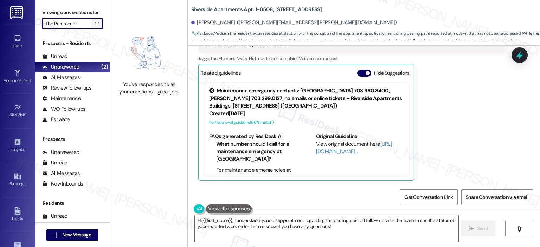
click at [93, 18] on span "" at bounding box center [96, 23] width 7 height 11
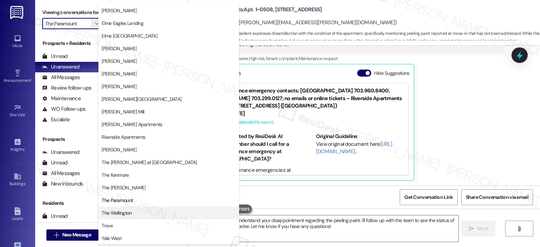
click at [129, 214] on span "The Wellington" at bounding box center [117, 212] width 30 height 7
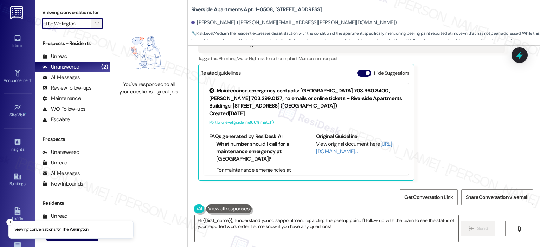
click at [95, 23] on icon "" at bounding box center [97, 24] width 4 height 6
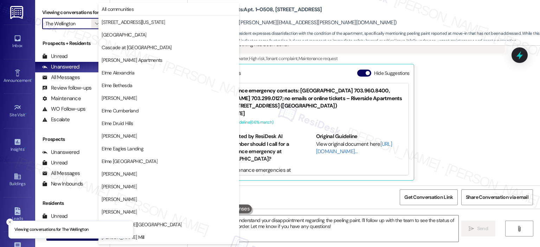
scroll to position [125, 0]
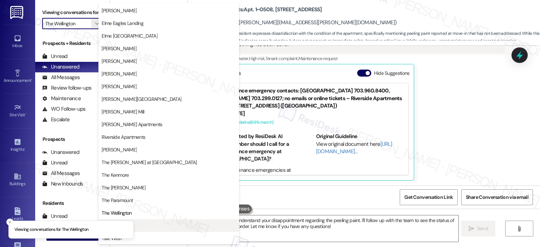
click at [150, 227] on span "Trove" at bounding box center [169, 225] width 134 height 7
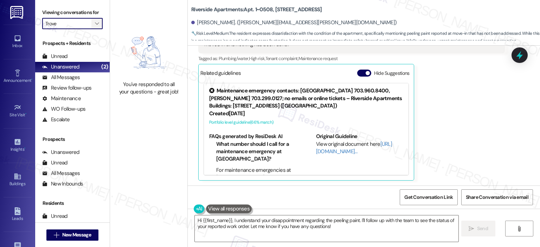
click at [96, 20] on span "" at bounding box center [96, 23] width 7 height 11
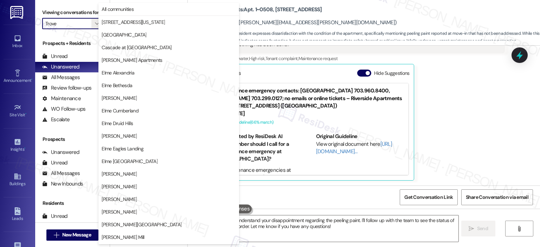
scroll to position [125, 0]
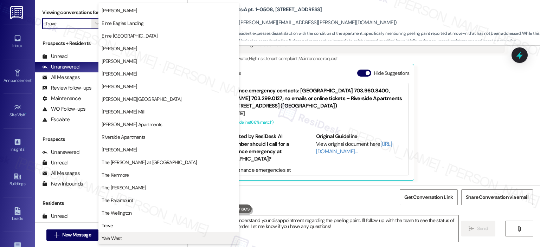
click at [148, 241] on span "Yale West" at bounding box center [169, 238] width 134 height 7
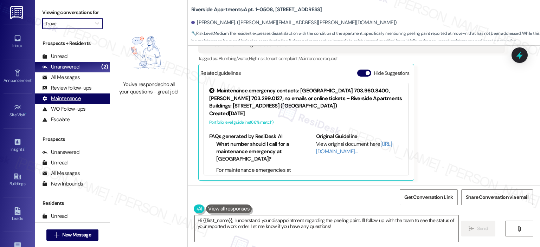
type input "Yale West"
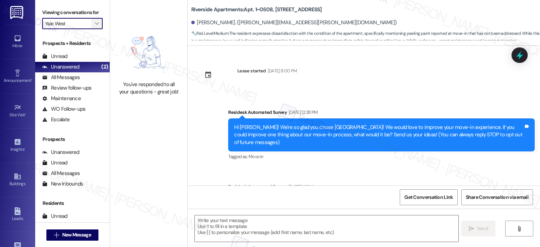
click at [96, 22] on span "" at bounding box center [96, 23] width 7 height 11
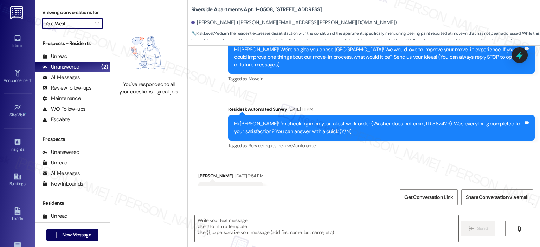
type textarea "Fetching suggested responses. Please feel free to read through the conversation…"
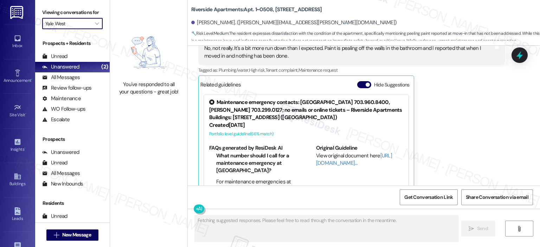
scroll to position [665, 0]
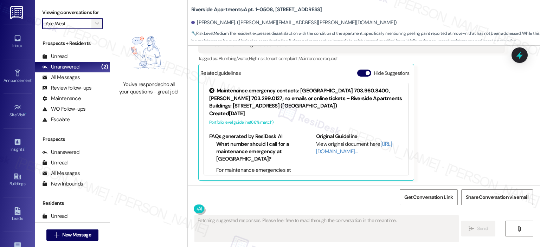
click at [95, 24] on span "" at bounding box center [96, 23] width 7 height 11
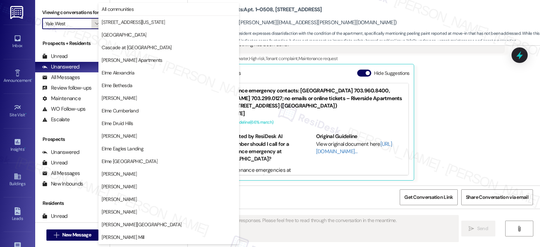
scroll to position [125, 0]
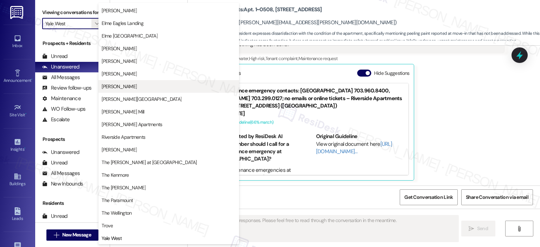
click at [115, 89] on span "Elme Marietta" at bounding box center [119, 86] width 35 height 7
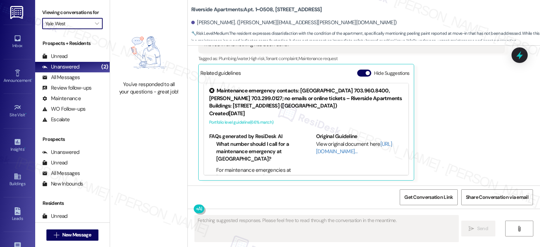
type input "Elme Marietta"
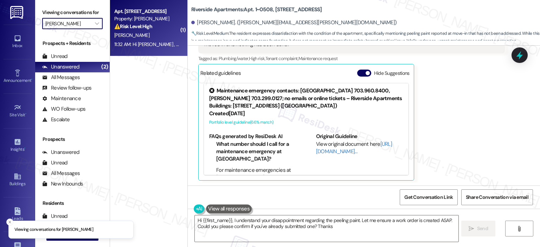
type textarea "Hi {{first_name}}, I understand your disappointment regarding the peeling paint…"
click at [119, 46] on div "11:32 AM: Hi Kyra , thank you for bringing this important matter to our attenti…" at bounding box center [347, 44] width 467 height 6
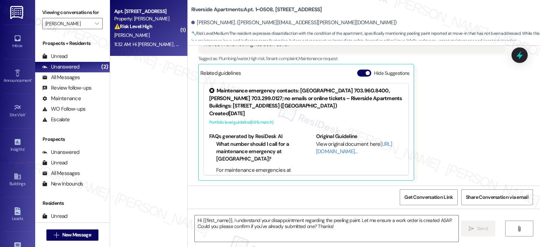
type textarea "Fetching suggested responses. Please feel free to read through the conversation…"
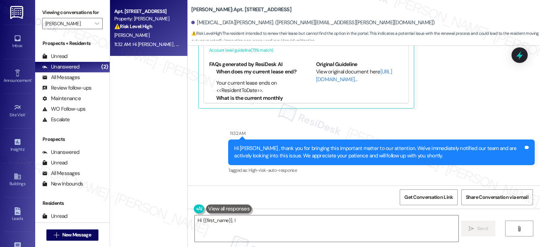
scroll to position [14184, 0]
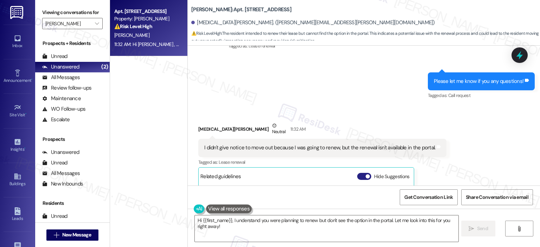
click at [358, 173] on button "Hide Suggestions" at bounding box center [364, 176] width 14 height 7
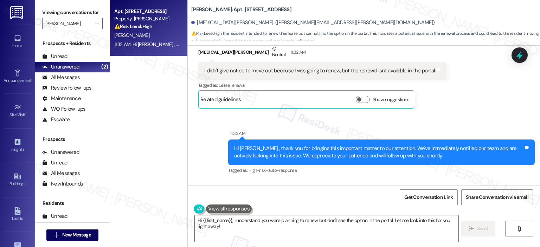
scroll to position [14085, 0]
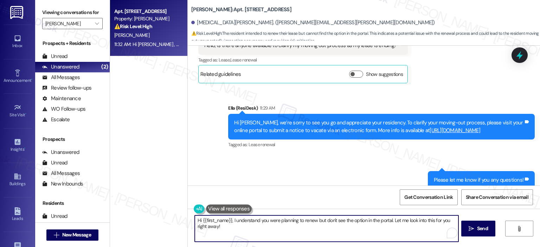
drag, startPoint x: 229, startPoint y: 221, endPoint x: 174, endPoint y: 216, distance: 55.1
click at [174, 216] on div "Apt. 2924, 1113 Powers Ferry Place SE Property: Elme Marietta ⚠️ Risk Level: Hi…" at bounding box center [325, 123] width 430 height 247
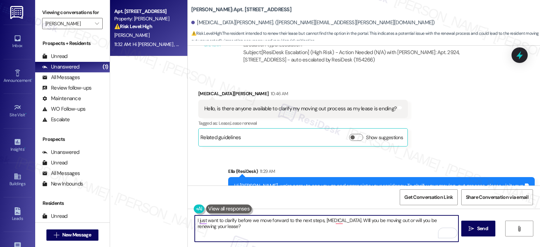
scroll to position [14171, 0]
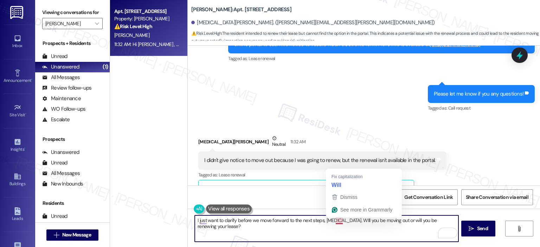
click at [338, 219] on textarea "I just want to clarify before we move forward to the next steps, Kyra. WIll you…" at bounding box center [326, 228] width 263 height 26
drag, startPoint x: 340, startPoint y: 220, endPoint x: 333, endPoint y: 220, distance: 6.7
click at [333, 220] on textarea "I just want to clarify before we move forward to the next steps, Kyra. WIll you…" at bounding box center [326, 228] width 263 height 26
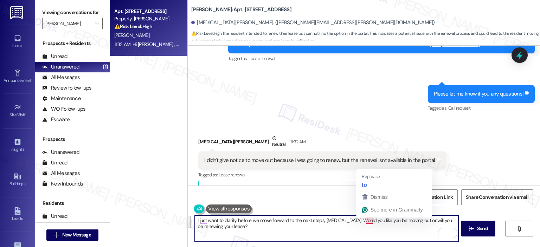
drag, startPoint x: 313, startPoint y: 232, endPoint x: 361, endPoint y: 220, distance: 49.9
click at [361, 220] on textarea "I just want to clarify before we move forward to the next steps, Kyra. Would yo…" at bounding box center [326, 228] width 263 height 26
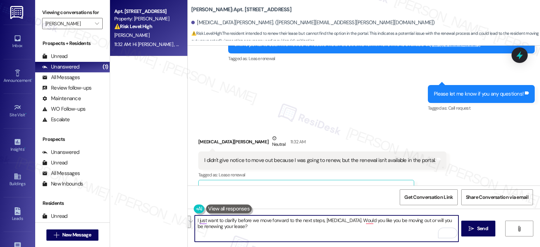
click at [250, 222] on textarea "I just want to clarify before we move forward to the next steps, Kyra. Would yo…" at bounding box center [326, 228] width 263 height 26
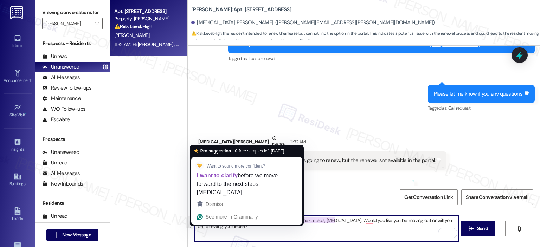
drag, startPoint x: 227, startPoint y: 225, endPoint x: 190, endPoint y: 222, distance: 37.0
click at [190, 222] on div "I just want to clarify before we move forward to the next steps, Kyra. Would yo…" at bounding box center [364, 235] width 352 height 53
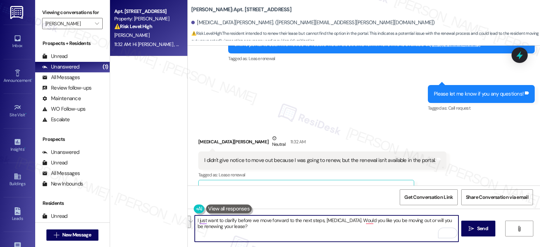
paste textarea "Hi Kyra, I just want to clarify before we move forward with the next steps. Do …"
drag, startPoint x: 208, startPoint y: 221, endPoint x: 186, endPoint y: 219, distance: 22.6
click at [191, 220] on div "Hi Kyra, I just want to clarify before we move forward with the next steps. Do …" at bounding box center [323, 228] width 264 height 27
type textarea "I just want to clarify before we move forward with the next steps. Do you plan …"
click at [479, 228] on span "Send" at bounding box center [482, 228] width 11 height 7
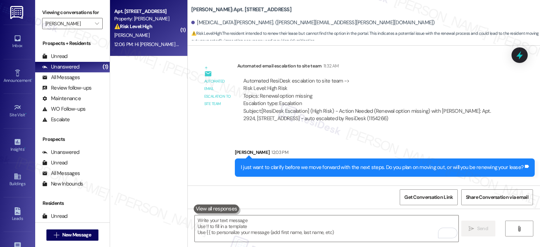
scroll to position [14416, 0]
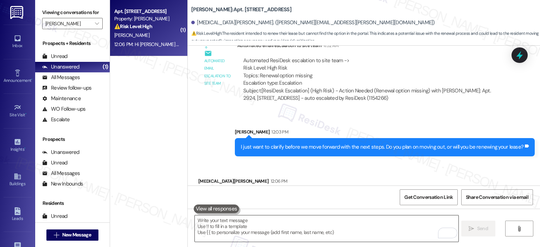
click at [225, 226] on textarea "To enrich screen reader interactions, please activate Accessibility in Grammarl…" at bounding box center [326, 228] width 263 height 26
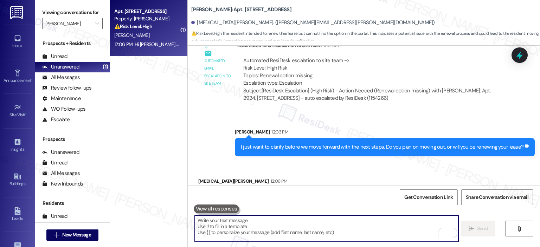
type textarea "O"
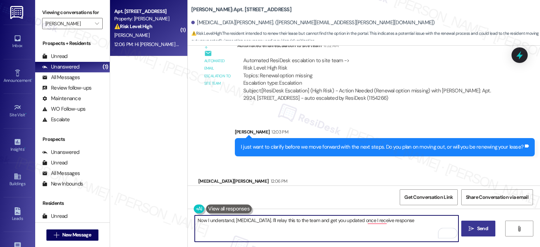
click at [241, 221] on textarea "Now I understand, Kyra. I'll relay this to the team and get you updated once I …" at bounding box center [326, 228] width 263 height 26
type textarea "Thank you so much for clarifying, Kyra!"
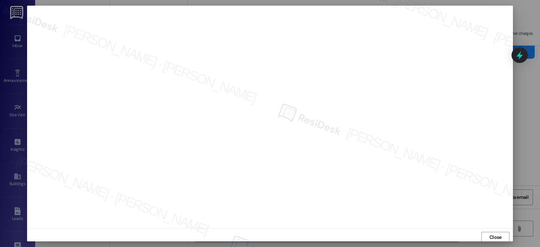
scroll to position [5, 0]
click at [489, 232] on span "Close" at bounding box center [495, 232] width 12 height 7
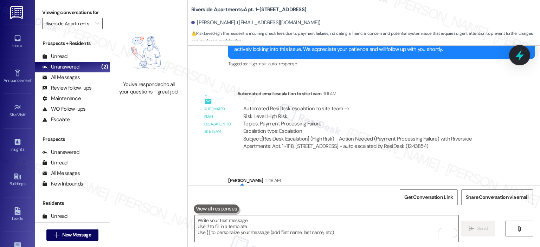
click at [522, 55] on icon at bounding box center [519, 55] width 8 height 11
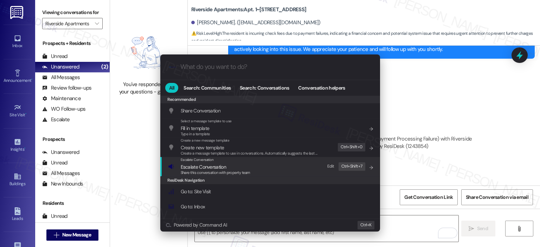
click at [219, 169] on span "Escalate Conversation" at bounding box center [203, 167] width 45 height 6
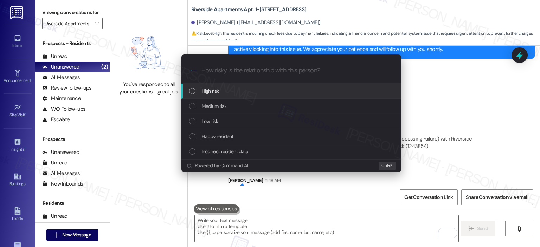
click at [224, 96] on div "High risk" at bounding box center [291, 91] width 220 height 15
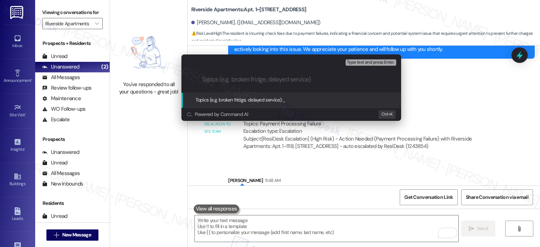
click at [222, 77] on input "Topics (e.g. broken fridge, delayed service)" at bounding box center [296, 79] width 191 height 7
paste input "PNC issue with payment portal - Resident disputing NSF"
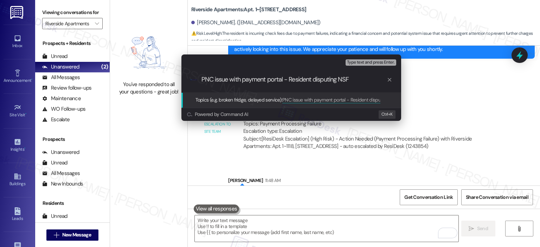
type input "PNC issue with payment portal - Resident disputing NSF"
click at [359, 61] on span "Type text and press Enter." at bounding box center [370, 62] width 47 height 5
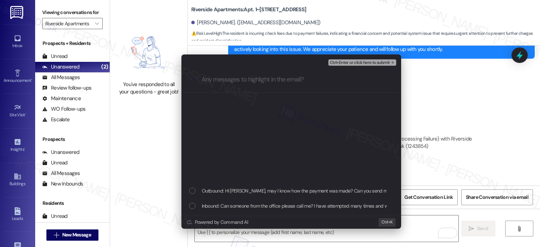
scroll to position [176, 0]
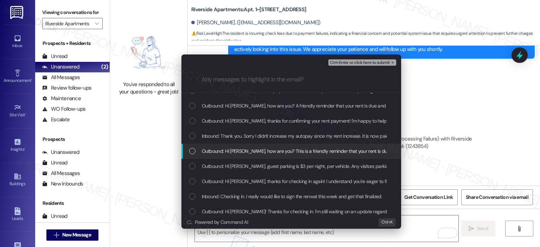
click at [291, 153] on span "Outbound: Hi [PERSON_NAME], how are you? This is a friendly reminder that your …" at bounding box center [342, 151] width 281 height 8
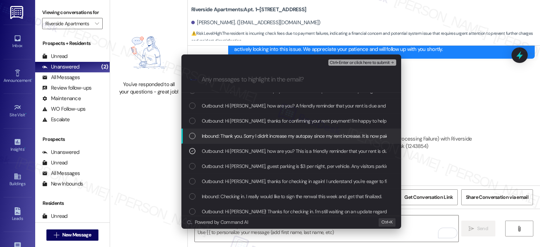
click at [288, 138] on span "Inbound: Thank you. Sorry I didn't increase my autopay since my rent increase. …" at bounding box center [295, 136] width 187 height 8
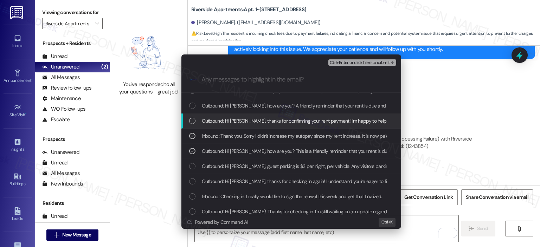
click at [287, 123] on span "Outbound: Hi [PERSON_NAME], thanks for confirming your rent payment! I'm happy …" at bounding box center [366, 121] width 328 height 8
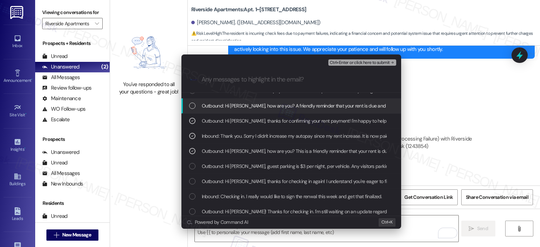
click at [286, 108] on span "Outbound: Hi [PERSON_NAME], how are you? A friendly reminder that your rent is …" at bounding box center [467, 106] width 531 height 8
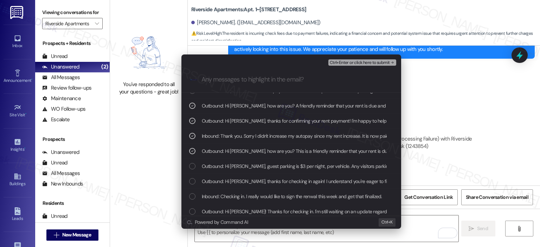
scroll to position [136, 0]
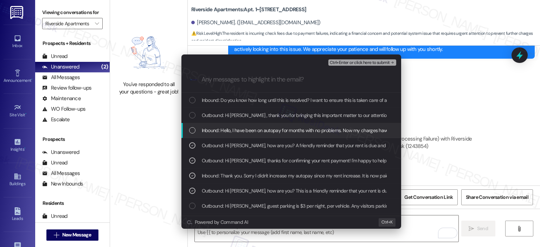
click at [293, 130] on span "Inbound: Hello, I have been on autopay for months with no problems. Now my char…" at bounding box center [406, 131] width 408 height 8
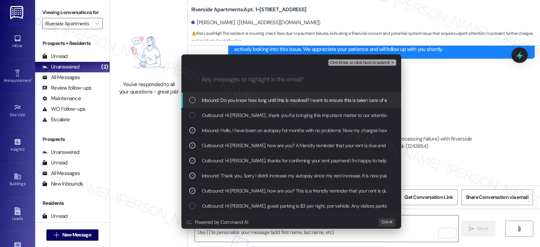
click at [290, 98] on span "Inbound: Do you know how long until this is resolved? I want to ensure this is …" at bounding box center [408, 100] width 413 height 8
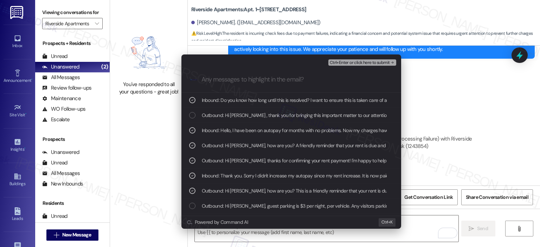
scroll to position [105, 0]
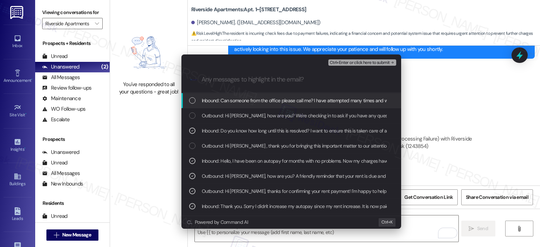
click at [288, 101] on span "Inbound: Can someone from the office please call me? I have attempted many time…" at bounding box center [319, 101] width 235 height 8
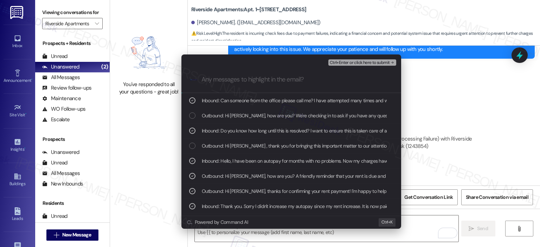
scroll to position [76, 0]
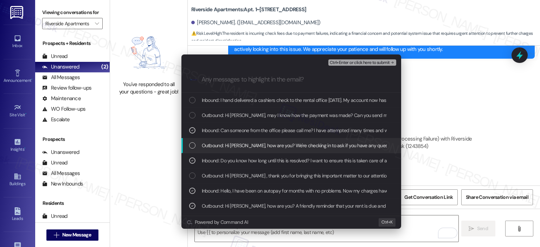
click at [286, 148] on span "Outbound: Hi Nicholas, how are you? We're checking in to ask if you have any qu…" at bounding box center [480, 146] width 557 height 8
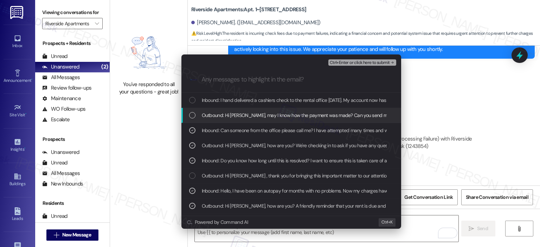
click at [280, 116] on span "Outbound: Hi Nicholas, may I know how the payment was made? Can you send me a c…" at bounding box center [333, 115] width 262 height 8
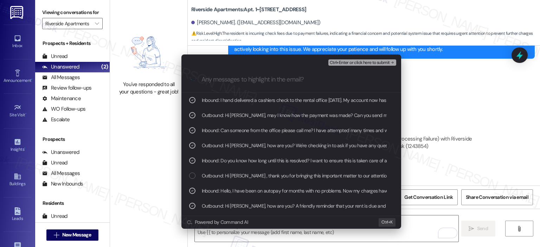
scroll to position [45, 0]
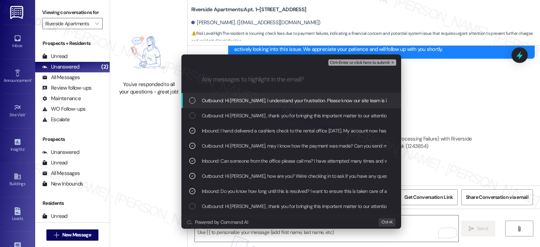
click at [276, 103] on span "Outbound: Hi Nicholas, I understand your frustration. Please know our site team…" at bounding box center [385, 101] width 367 height 8
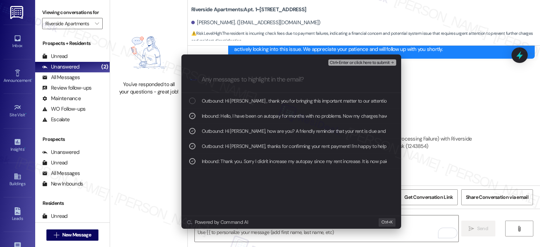
scroll to position [0, 0]
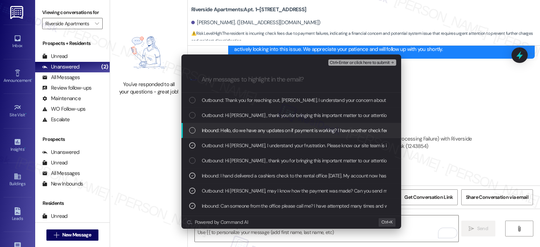
click at [270, 133] on span "Inbound: Hello, do we have any updates on if payment is working? I have another…" at bounding box center [351, 131] width 298 height 8
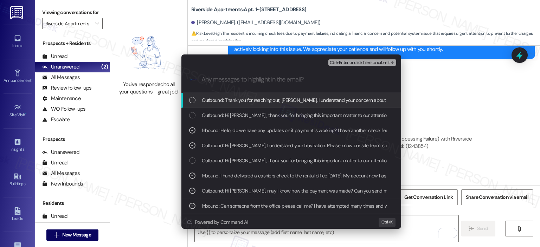
click at [270, 102] on span "Outbound: Thank you for reaching out, Nicholas. I understand your concern about…" at bounding box center [478, 100] width 552 height 8
click at [359, 63] on span "Ctrl+Enter or click here to submit" at bounding box center [360, 62] width 60 height 5
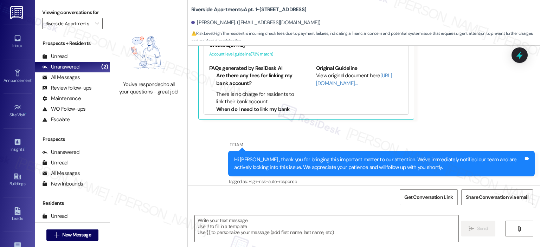
type textarea "Fetching suggested responses. Please feel free to read through the conversation…"
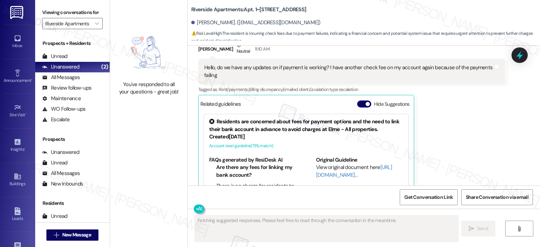
scroll to position [4488, 0]
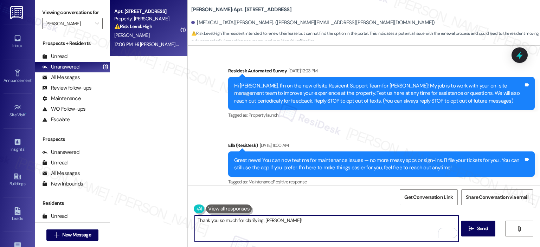
scroll to position [14416, 0]
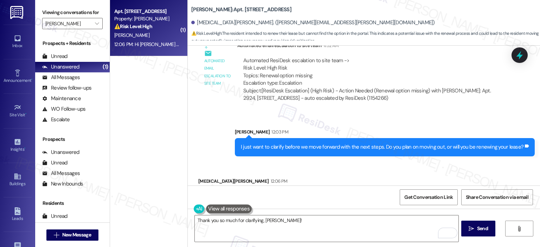
click at [309, 213] on div "Thank you so much for clarifying, [PERSON_NAME]!  Send " at bounding box center [364, 235] width 352 height 53
click at [306, 218] on textarea "Thank you so much for clarifying, [PERSON_NAME]!" at bounding box center [326, 228] width 263 height 26
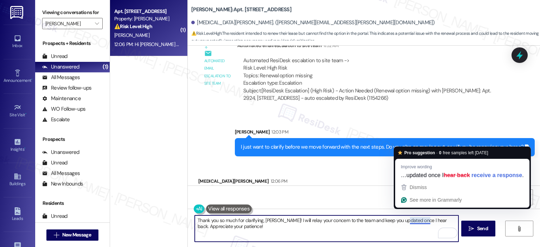
click at [337, 236] on textarea "Thank you so much for clarifying, [PERSON_NAME]! I will relay your concern to t…" at bounding box center [326, 228] width 263 height 26
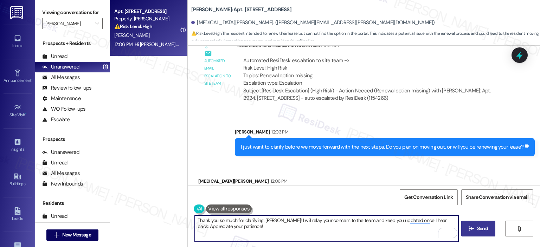
type textarea "Thank you so much for clarifying, [PERSON_NAME]! I will relay your concern to t…"
click at [481, 226] on span "Send" at bounding box center [482, 228] width 11 height 7
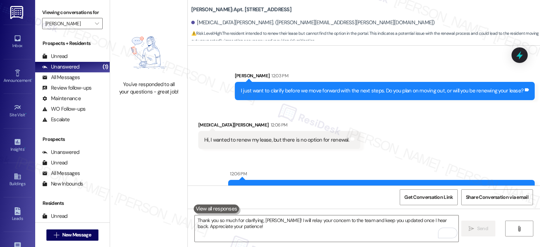
scroll to position [14296, 0]
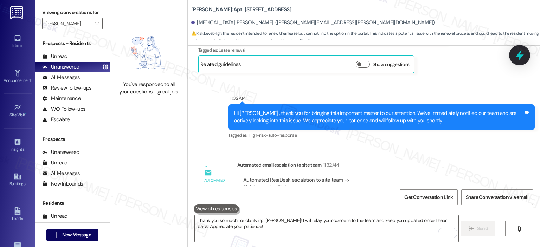
click at [527, 57] on div at bounding box center [519, 55] width 21 height 20
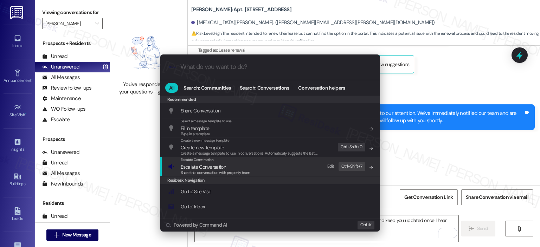
click at [200, 171] on span "Share this conversation with property team" at bounding box center [216, 172] width 70 height 5
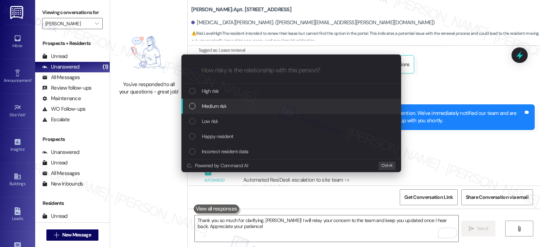
click at [220, 102] on div "Medium risk" at bounding box center [291, 106] width 220 height 15
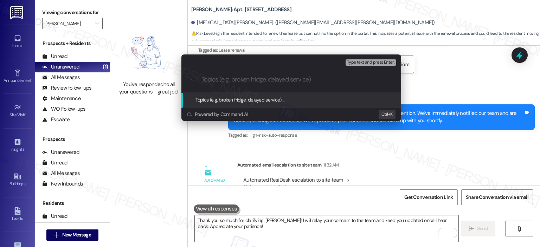
click at [224, 83] on input "Topics (e.g. broken fridge, delayed service)" at bounding box center [296, 79] width 191 height 7
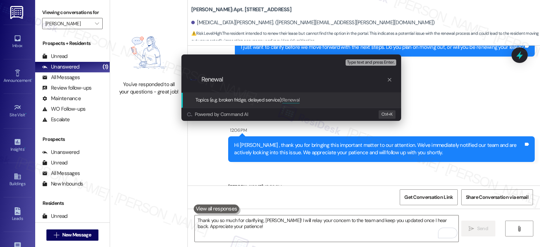
scroll to position [14521, 0]
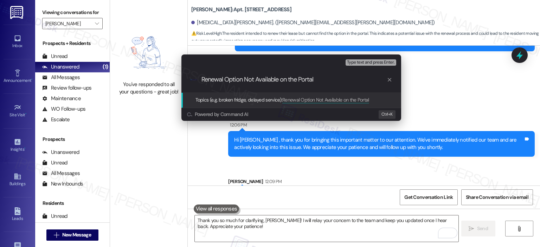
click at [202, 78] on input "Renewal Option Not Available on the Portal" at bounding box center [293, 79] width 185 height 7
drag, startPoint x: 261, startPoint y: 79, endPoint x: 243, endPoint y: 78, distance: 18.0
click at [243, 78] on input "Lease Renewal Option Not Available on the Portal" at bounding box center [293, 79] width 185 height 7
type input "Lease Renewal Not Available on the Portal"
click at [364, 62] on span "Type text and press Enter." at bounding box center [370, 62] width 47 height 5
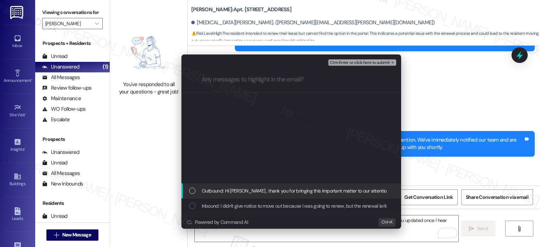
scroll to position [176, 0]
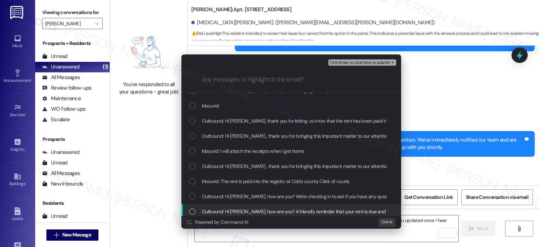
click at [292, 210] on span "Outbound: Hi Dannetta, how are you? A friendly reminder that your rent is due a…" at bounding box center [468, 212] width 533 height 8
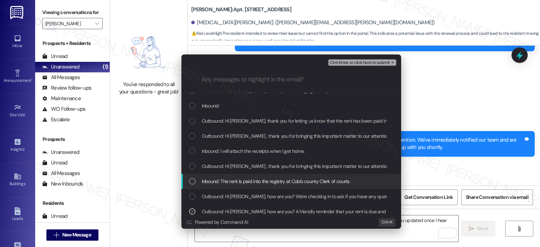
click at [291, 181] on span "Inbound: The rent is paid into the registry at Cobb county Clerk of courts." at bounding box center [276, 181] width 149 height 8
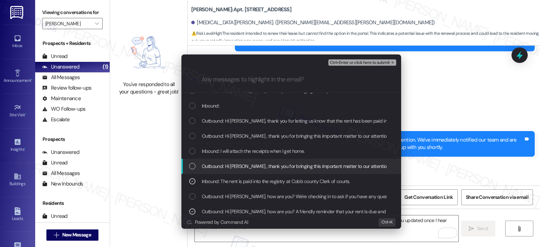
click at [266, 166] on span "Outbound: Hi Kyra , thank you for bringing this important matter to our attenti…" at bounding box center [438, 166] width 472 height 8
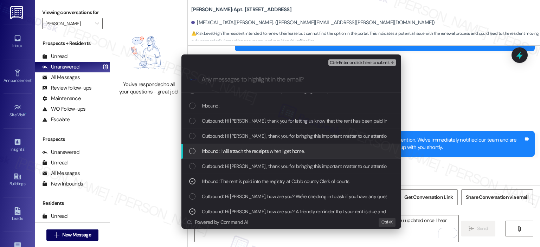
click at [264, 153] on span "Inbound: I will attach the receipts when I get home." at bounding box center [253, 151] width 103 height 8
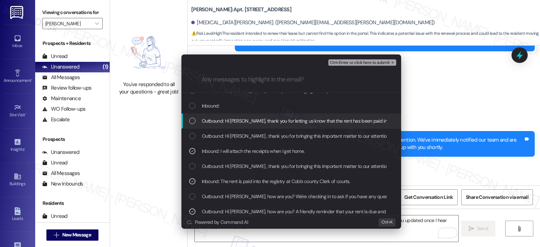
click at [267, 123] on span "Outbound: Hi Dannetta, thank you for letting us know that the rent has been pai…" at bounding box center [420, 121] width 436 height 8
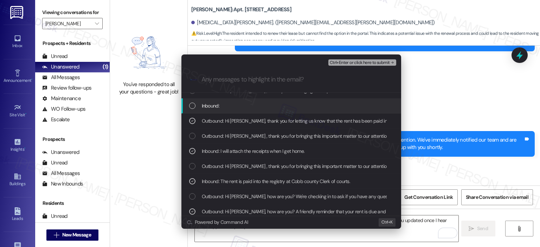
click at [221, 108] on div "Inbound:" at bounding box center [292, 106] width 206 height 8
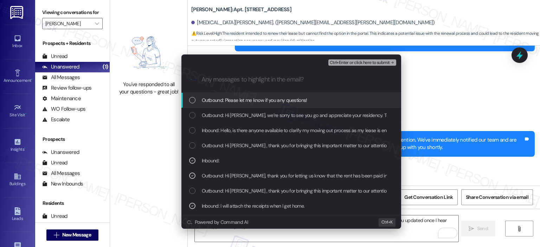
scroll to position [105, 0]
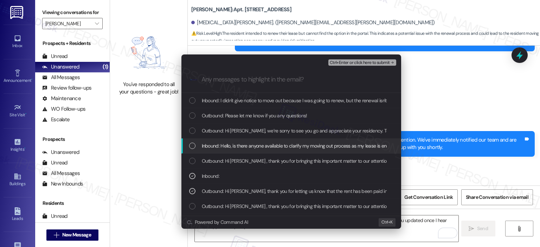
click at [234, 147] on span "Inbound: Hello, is there anyone available to clarify my moving out process as m…" at bounding box center [300, 146] width 196 height 8
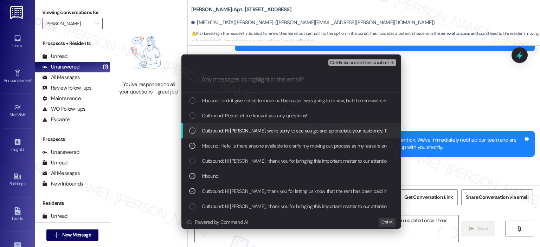
click at [236, 131] on span "Outbound: Hi Kyra, we’re sorry to see you go and appreciate your residency. To …" at bounding box center [459, 131] width 514 height 8
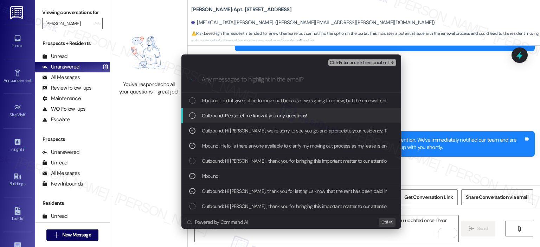
click at [238, 114] on span "Outbound: Please let me know if you any questions!" at bounding box center [254, 116] width 105 height 8
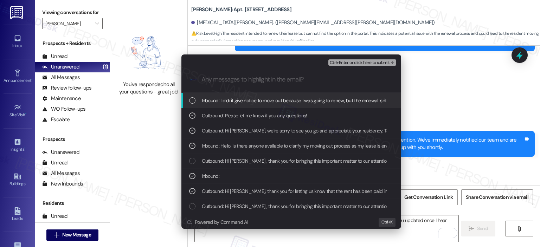
click at [242, 100] on span "Inbound: I didn't give notice to move out because I was going to renew, but the…" at bounding box center [317, 101] width 230 height 8
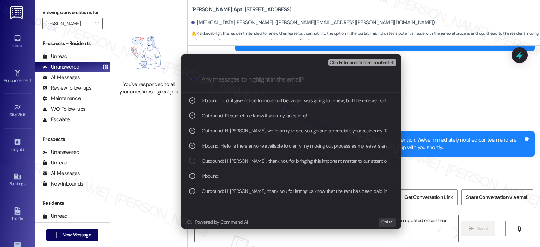
scroll to position [0, 0]
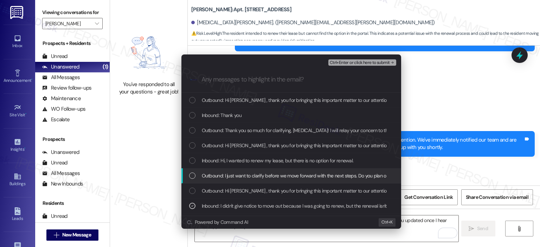
click at [266, 175] on span "Outbound: I just want to clarify before we move forward with the next steps. Do…" at bounding box center [344, 176] width 284 height 8
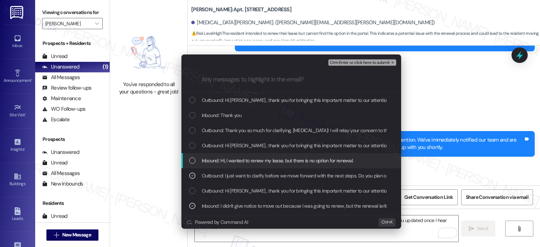
click at [264, 160] on span "Inbound: Hi, I wanted to renew my lease, but there is no option for renewal." at bounding box center [278, 161] width 152 height 8
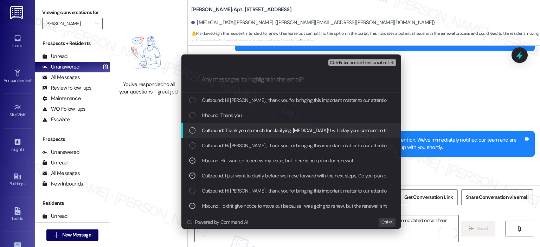
click at [251, 131] on span "Outbound: Thank you so much for clarifying, Kyra! I will relay your concern to …" at bounding box center [371, 131] width 339 height 8
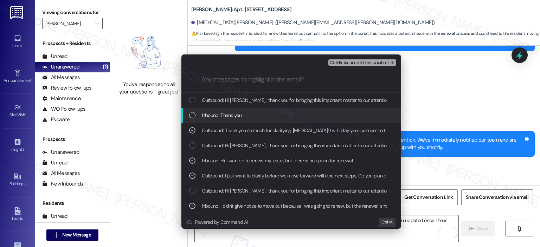
click at [249, 112] on div "Inbound: Thank you" at bounding box center [292, 115] width 206 height 8
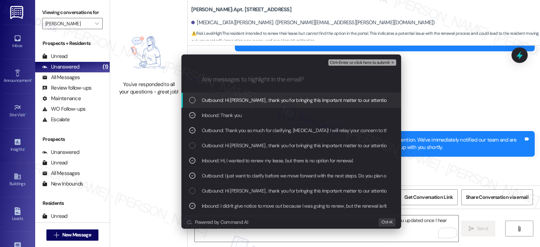
click at [342, 61] on span "Ctrl+Enter or click here to submit" at bounding box center [360, 62] width 60 height 5
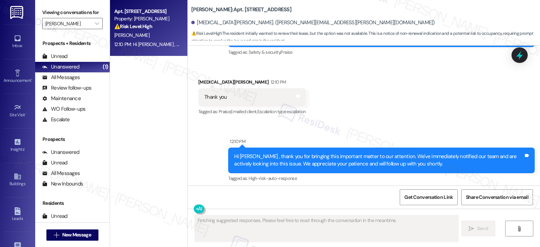
scroll to position [14832, 0]
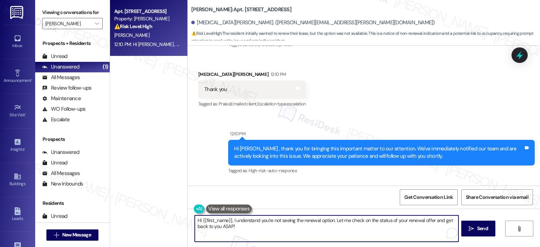
drag, startPoint x: 228, startPoint y: 221, endPoint x: 181, endPoint y: 221, distance: 46.7
click at [181, 221] on div "Apt. 2924, 1113 Powers Ferry Place SE Property: Elme Marietta ⚠️ Risk Level: Hi…" at bounding box center [325, 123] width 430 height 247
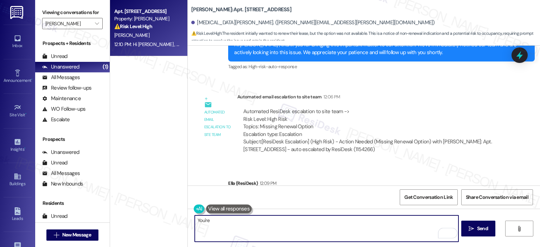
click at [220, 224] on textarea "You're" at bounding box center [326, 228] width 263 height 26
type textarea "You're welcome, [PERSON_NAME]! Let me know if you have any questions or concern…"
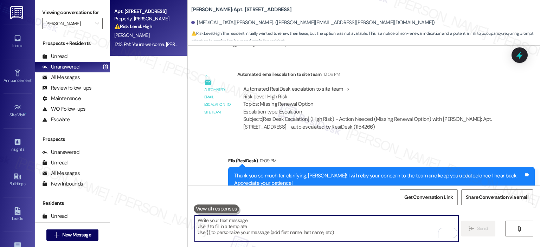
scroll to position [14881, 0]
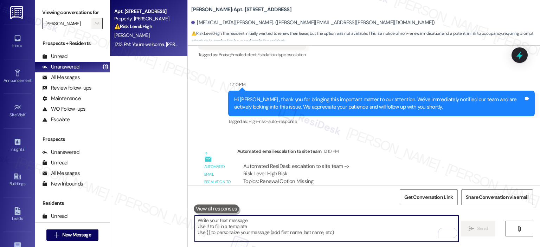
click at [95, 24] on icon "" at bounding box center [97, 24] width 4 height 6
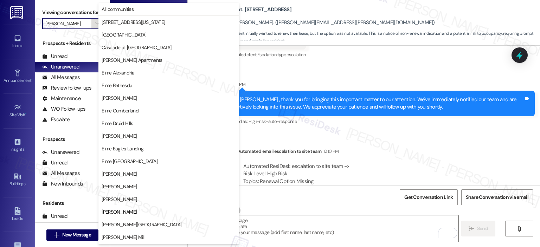
scroll to position [114, 0]
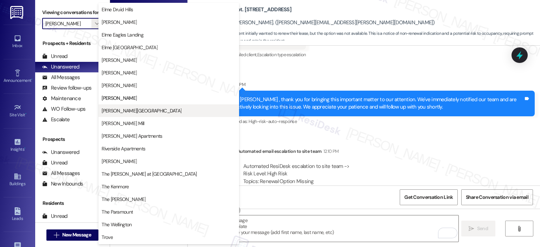
click at [137, 109] on span "Elme Sandy Springs" at bounding box center [142, 110] width 80 height 7
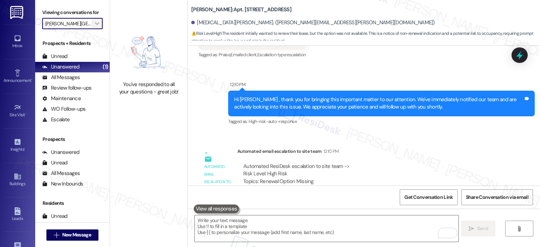
click at [96, 21] on span "" at bounding box center [96, 23] width 7 height 11
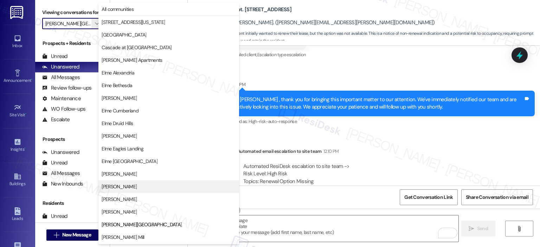
scroll to position [114, 0]
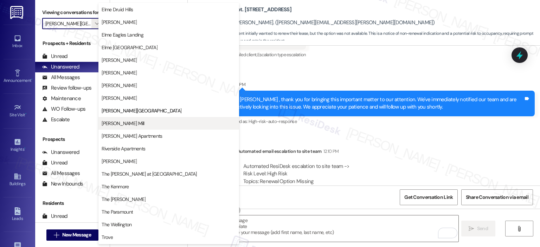
click at [129, 121] on span "Elme Watkins Mill" at bounding box center [123, 123] width 43 height 7
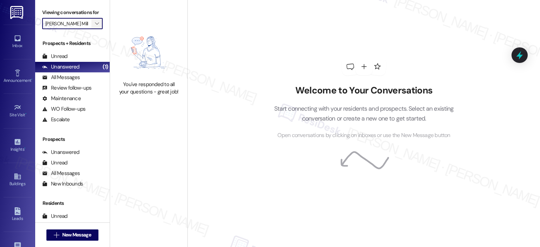
click at [95, 22] on icon "" at bounding box center [97, 24] width 4 height 6
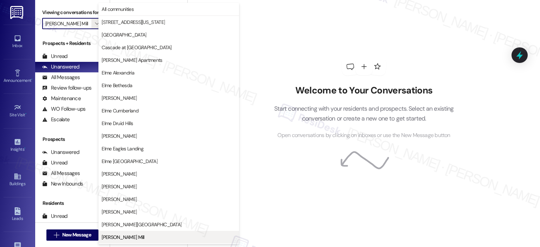
scroll to position [114, 0]
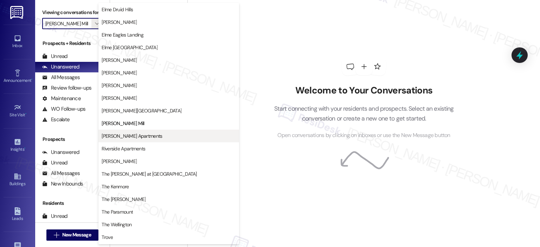
click at [124, 130] on button "Park Adams Apartments" at bounding box center [168, 136] width 141 height 13
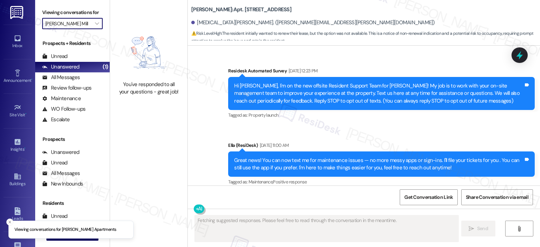
type input "Park Adams Apartments"
type textarea "Fetching suggested responses. Please feel free to read through the conversation…"
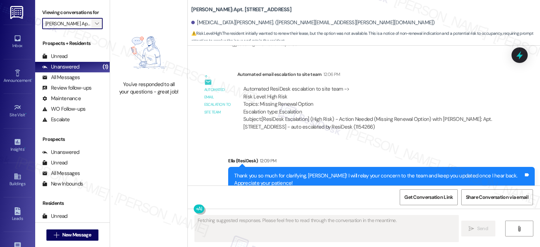
click at [96, 26] on span "" at bounding box center [96, 23] width 7 height 11
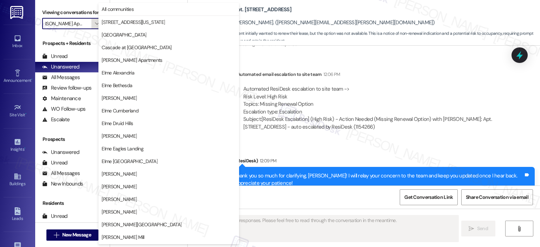
scroll to position [125, 0]
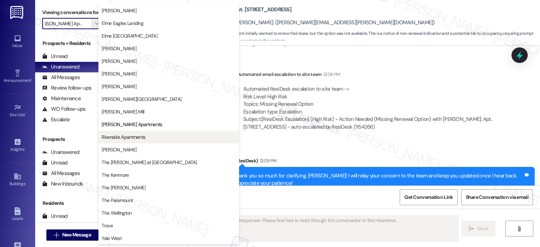
click at [111, 137] on span "Riverside Apartments" at bounding box center [124, 137] width 44 height 7
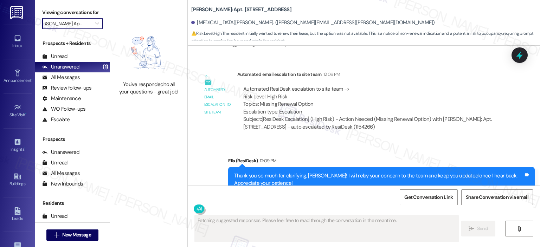
type input "Riverside Apartments"
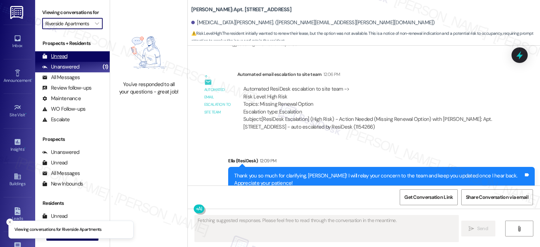
scroll to position [0, 2]
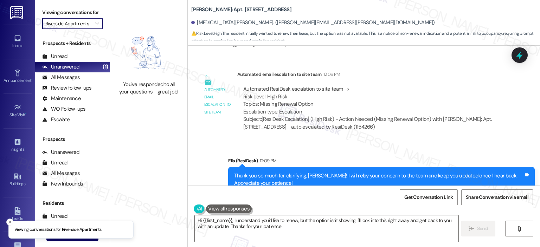
type textarea "Hi {{first_name}}, I understand you'd like to renew, but the option isn't showi…"
click at [95, 21] on icon "" at bounding box center [97, 24] width 4 height 6
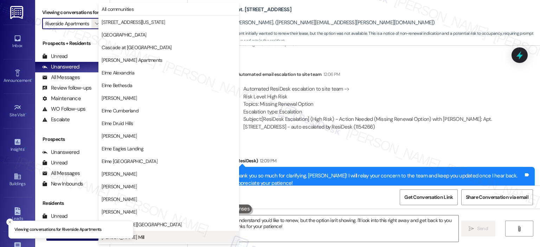
scroll to position [125, 0]
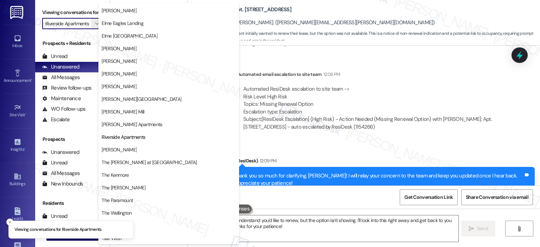
click at [131, 144] on button "Roosevelt Towers" at bounding box center [168, 149] width 141 height 13
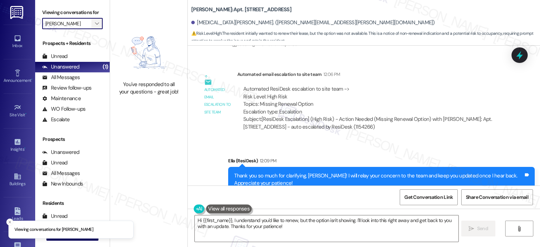
click at [95, 26] on icon "" at bounding box center [97, 24] width 4 height 6
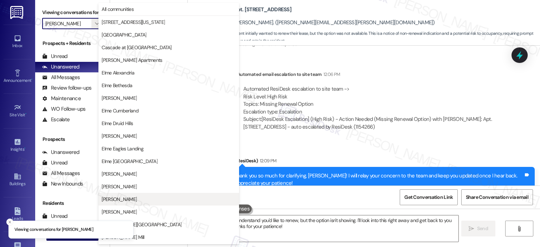
scroll to position [125, 0]
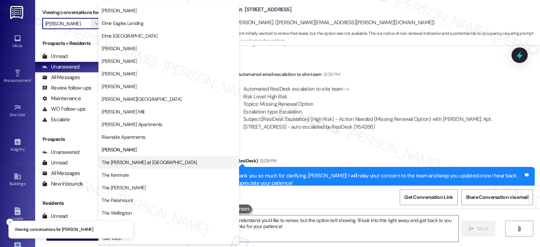
click at [144, 160] on span "The Ashby at McLean" at bounding box center [149, 162] width 95 height 7
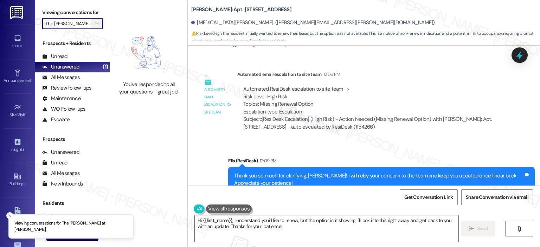
click at [95, 24] on icon "" at bounding box center [97, 24] width 4 height 6
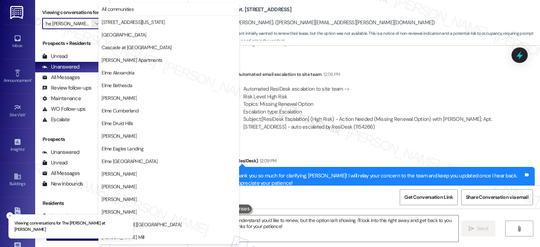
scroll to position [125, 0]
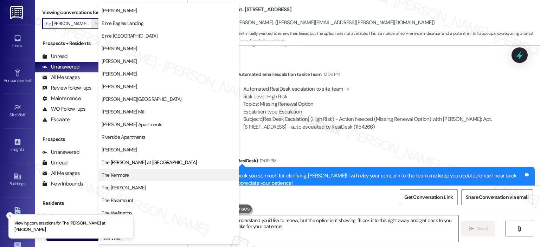
click at [144, 173] on span "The Kenmore" at bounding box center [169, 174] width 134 height 7
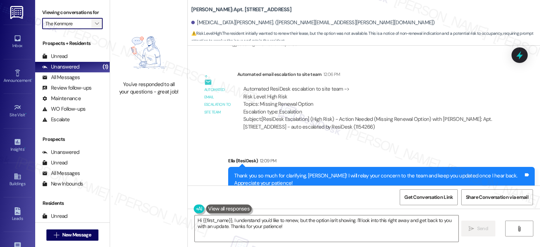
click at [95, 24] on icon "" at bounding box center [97, 24] width 4 height 6
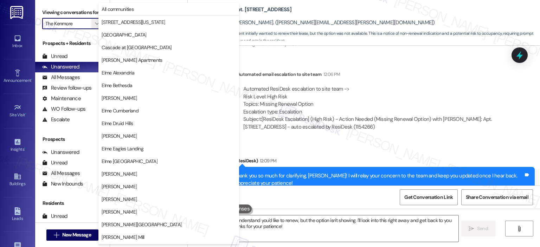
scroll to position [125, 0]
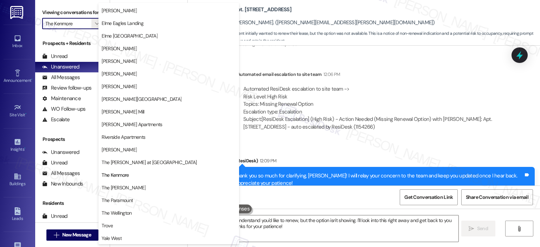
click at [125, 184] on span "The Maxwell" at bounding box center [124, 187] width 44 height 7
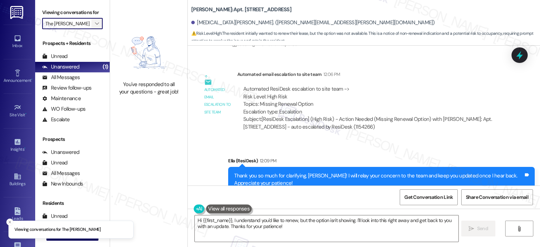
click at [95, 24] on icon "" at bounding box center [97, 24] width 4 height 6
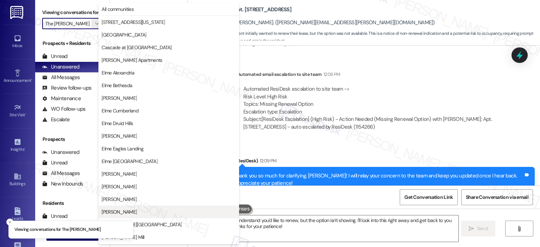
scroll to position [125, 0]
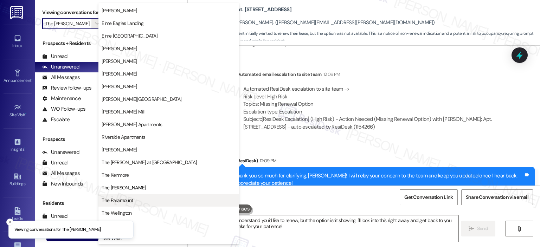
click at [127, 196] on button "The Paramount" at bounding box center [168, 200] width 141 height 13
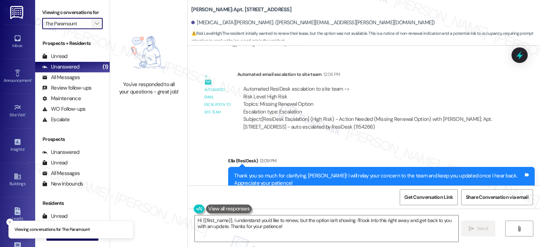
click at [95, 24] on icon "" at bounding box center [97, 24] width 4 height 6
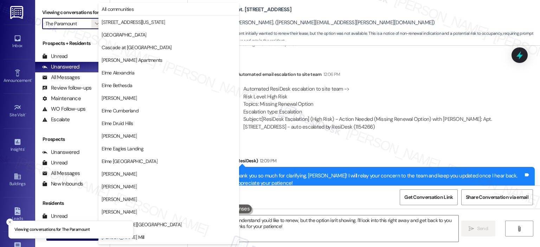
scroll to position [125, 0]
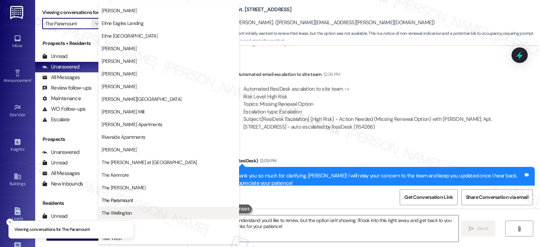
click at [135, 214] on span "The Wellington" at bounding box center [169, 212] width 134 height 7
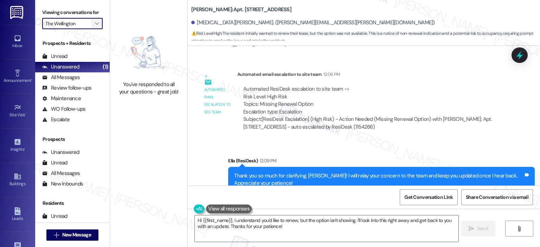
click at [95, 24] on icon "" at bounding box center [97, 24] width 4 height 6
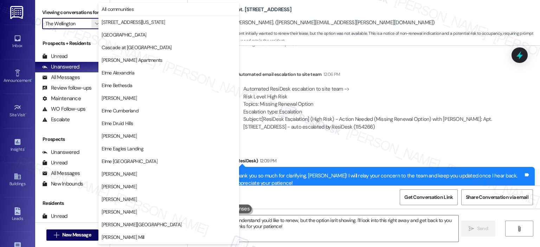
scroll to position [125, 0]
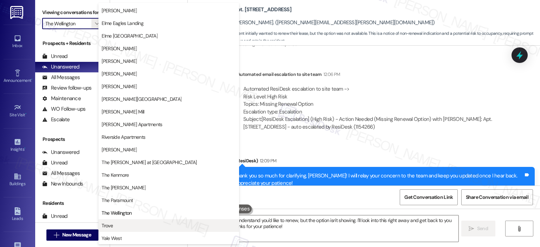
click at [128, 224] on span "Trove" at bounding box center [169, 225] width 134 height 7
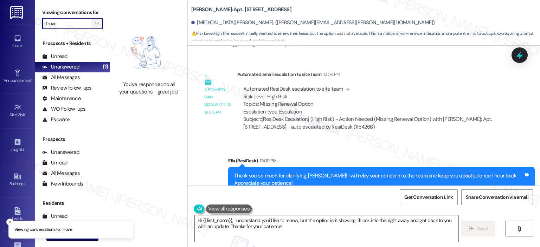
click at [96, 27] on span "" at bounding box center [96, 23] width 7 height 11
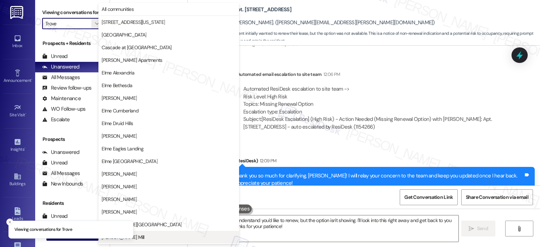
scroll to position [125, 0]
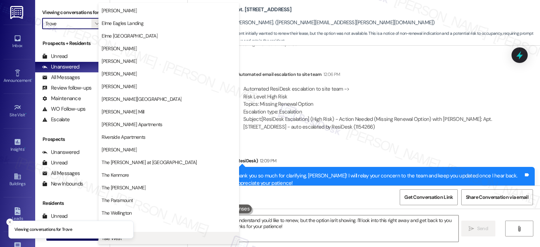
click at [139, 234] on button "Yale West" at bounding box center [168, 238] width 141 height 13
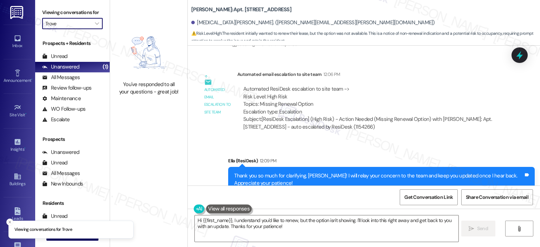
type input "Yale West"
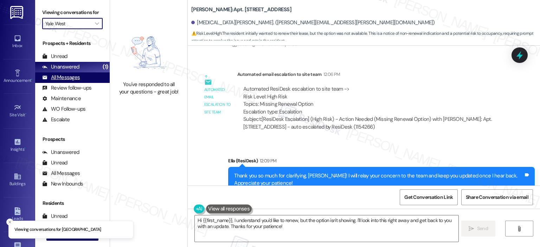
click at [69, 74] on div "All Messages" at bounding box center [61, 77] width 38 height 7
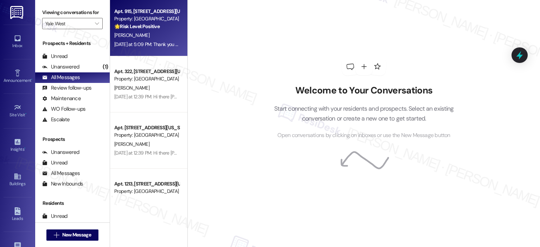
click at [137, 14] on div "Apt. 915, 443 New York Ave., NW" at bounding box center [146, 11] width 65 height 7
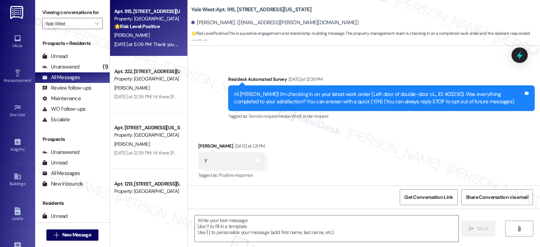
type textarea "Fetching suggested responses. Please feel free to read through the conversation…"
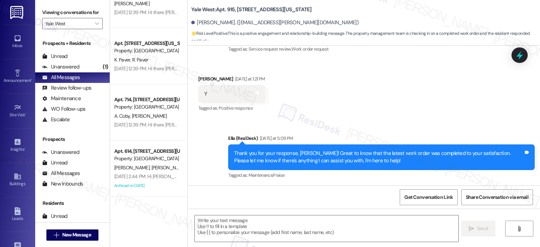
scroll to position [2558, 0]
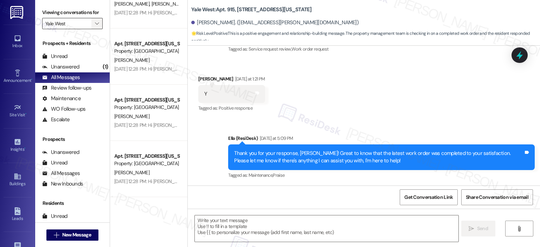
click at [95, 22] on span "" at bounding box center [96, 23] width 7 height 11
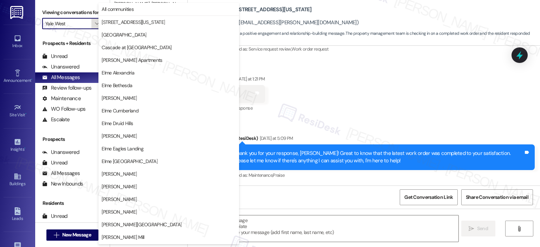
scroll to position [125, 0]
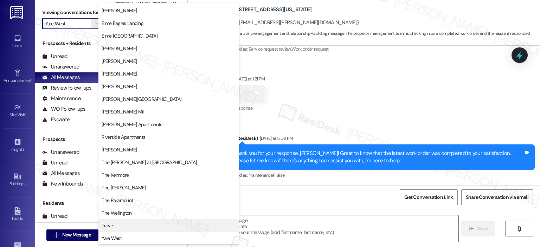
click at [143, 227] on span "Trove" at bounding box center [169, 225] width 134 height 7
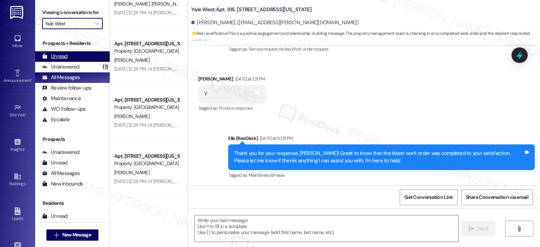
type input "Trove"
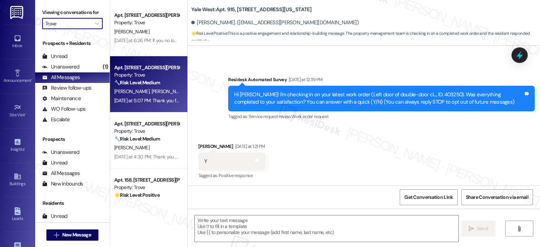
scroll to position [33, 0]
type textarea "Fetching suggested responses. Please feel free to read through the conversation…"
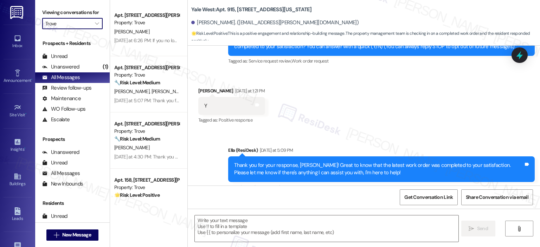
scroll to position [100, 0]
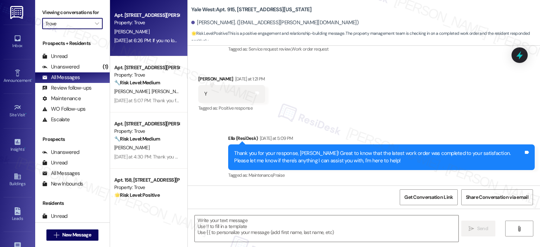
click at [121, 40] on div "Yesterday at 6:26 PM: If you no longer want to receive these messages, please r…" at bounding box center [250, 40] width 272 height 6
type textarea "Fetching suggested responses. Please feel free to read through the conversation…"
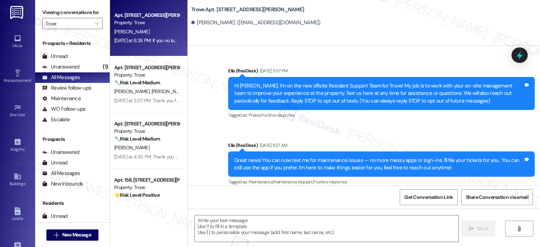
type textarea "Fetching suggested responses. Please feel free to read through the conversation…"
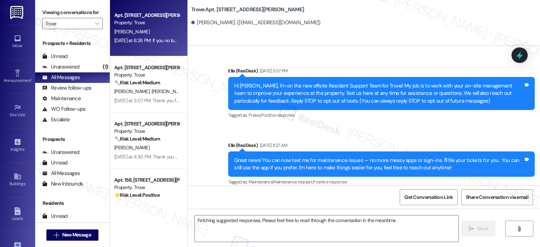
scroll to position [3266, 0]
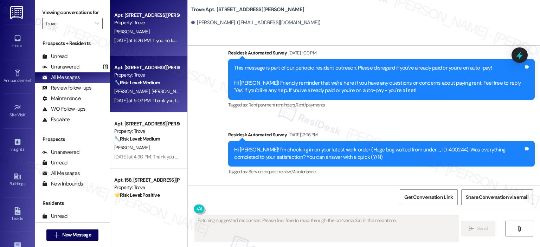
click at [149, 78] on div "Property: Trove" at bounding box center [146, 74] width 65 height 7
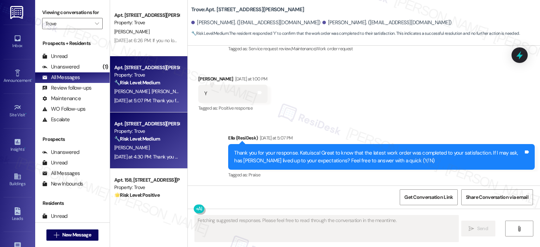
scroll to position [100, 0]
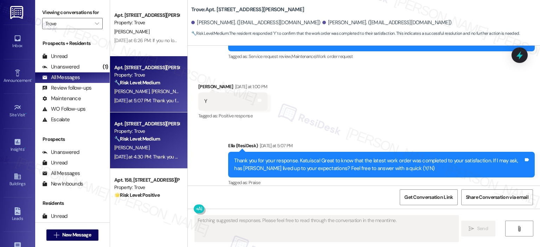
click at [150, 133] on div "Property: Trove" at bounding box center [146, 131] width 65 height 7
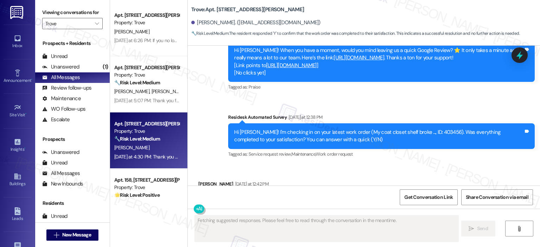
scroll to position [3112, 0]
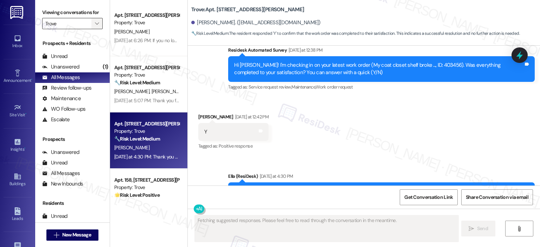
click at [95, 22] on icon "" at bounding box center [97, 24] width 4 height 6
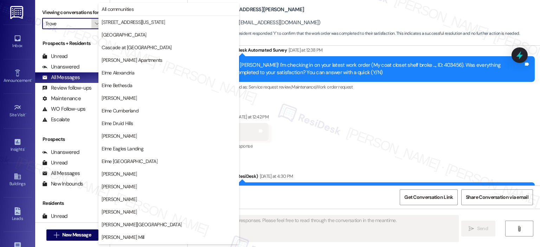
scroll to position [125, 0]
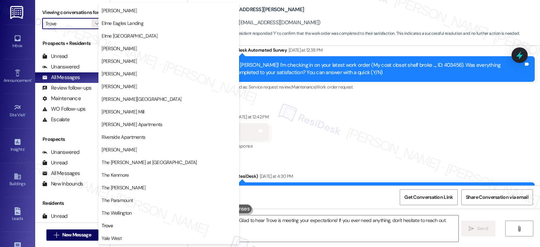
type textarea "Hey {{first_name}}! Glad to hear Trove is meeting your expectations! If you eve…"
click at [95, 23] on icon "" at bounding box center [97, 24] width 4 height 6
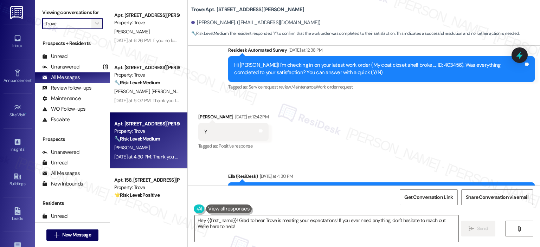
click at [95, 26] on icon "" at bounding box center [97, 24] width 4 height 6
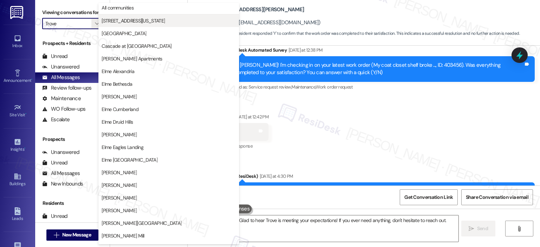
scroll to position [0, 0]
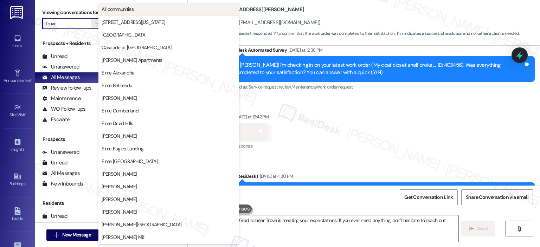
click at [134, 11] on span "All communities" at bounding box center [118, 9] width 32 height 7
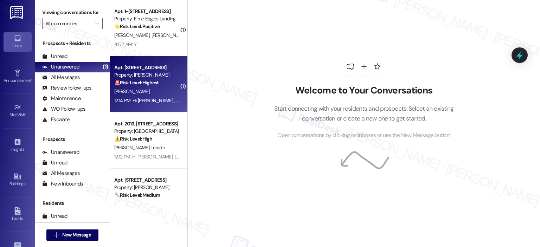
click at [155, 78] on div "Property: [PERSON_NAME]" at bounding box center [146, 74] width 65 height 7
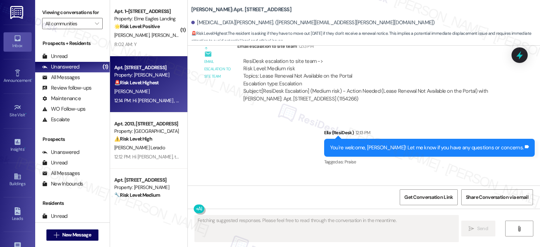
scroll to position [15248, 0]
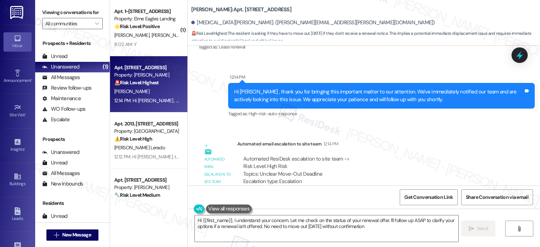
type textarea "Hi {{first_name}}, I understand your concern. Let me check on the status of you…"
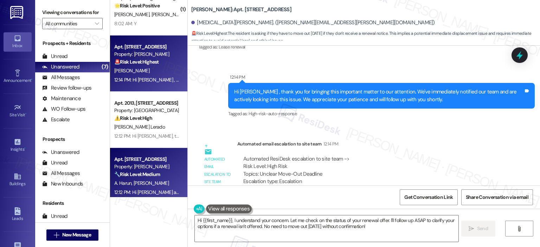
scroll to position [0, 0]
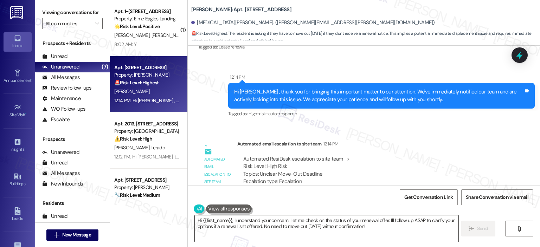
click at [251, 226] on textarea "Hi {{first_name}}, I understand your concern. Let me check on the status of you…" at bounding box center [326, 228] width 263 height 26
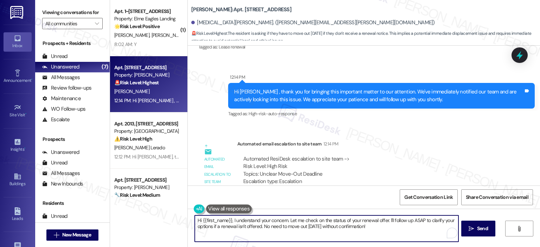
click at [279, 222] on textarea "Hi {{first_name}}, I understand your concern. Let me check on the status of you…" at bounding box center [326, 228] width 263 height 26
drag, startPoint x: 374, startPoint y: 228, endPoint x: 185, endPoint y: 215, distance: 189.1
click at [188, 215] on div "Hi {{first_name}}, I understand your concern. Let me check on the status of you…" at bounding box center [364, 235] width 352 height 53
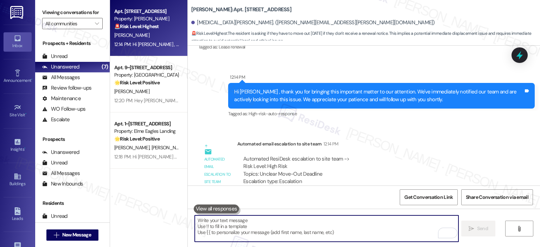
click at [245, 224] on textarea "To enrich screen reader interactions, please activate Accessibility in Grammarl…" at bounding box center [326, 228] width 263 height 26
paste textarea "Hi {{first_name}}, have you had a chance to call the office about this matter y…"
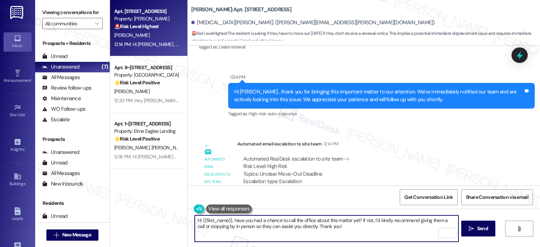
drag, startPoint x: 218, startPoint y: 227, endPoint x: 198, endPoint y: 227, distance: 19.7
click at [197, 227] on textarea "Hi {{first_name}}, have you had a chance to call the office about this matter y…" at bounding box center [326, 228] width 263 height 26
click at [222, 225] on textarea "Hi {{first_name}}, have you had a chance to call the office about this matter y…" at bounding box center [326, 228] width 263 height 26
drag, startPoint x: 222, startPoint y: 226, endPoint x: 199, endPoint y: 226, distance: 23.5
click at [199, 226] on textarea "Hi {{first_name}}, have you had a chance to call the office about this matter y…" at bounding box center [326, 228] width 263 height 26
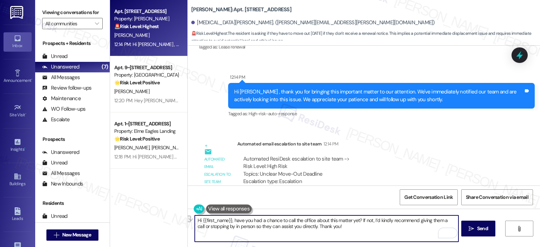
click at [255, 227] on textarea "Hi {{first_name}}, have you had a chance to call the office about this matter y…" at bounding box center [326, 228] width 263 height 26
type textarea "Hi {{first_name}}, have you had a chance to call the office about this matter y…"
click at [488, 232] on span "Send" at bounding box center [482, 228] width 14 height 7
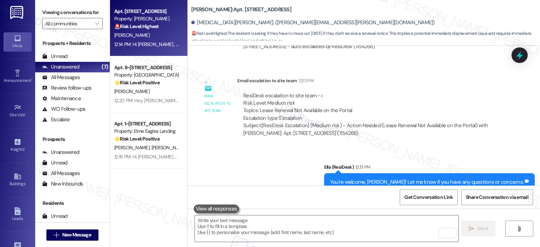
scroll to position [15305, 0]
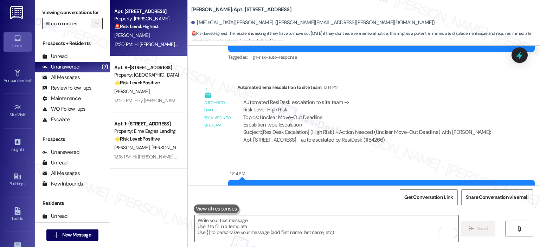
click at [95, 26] on span "" at bounding box center [96, 23] width 7 height 11
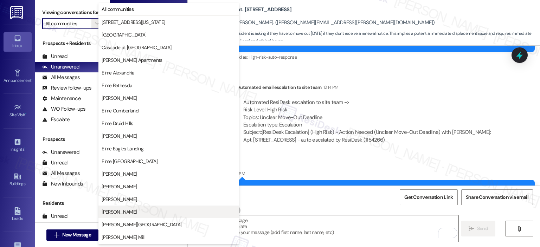
click at [138, 212] on span "Elme Marietta" at bounding box center [169, 211] width 134 height 7
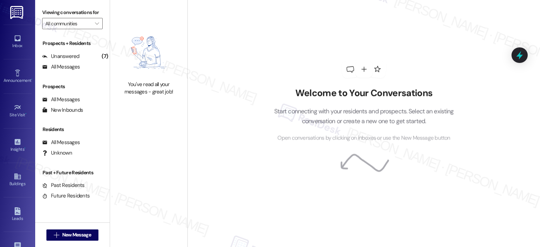
type input "Elme Marietta"
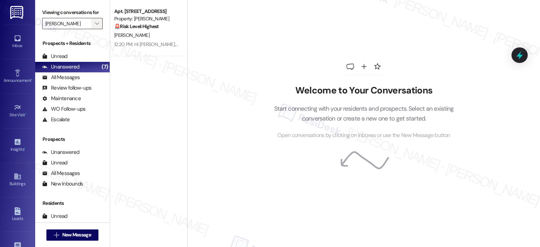
click at [93, 20] on span "" at bounding box center [96, 23] width 7 height 11
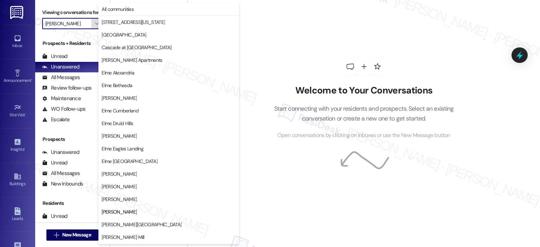
scroll to position [114, 0]
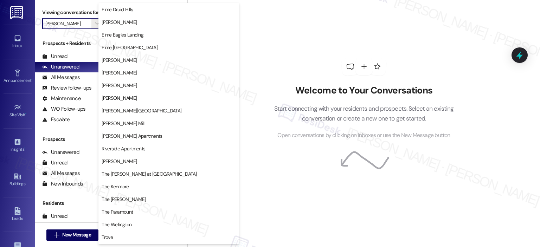
click at [290, 49] on div "Welcome to Your Conversations Start connecting with your residents and prospect…" at bounding box center [363, 99] width 211 height 198
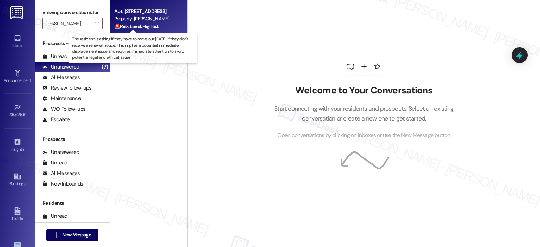
click at [152, 27] on strong "🚨 Risk Level: Highest" at bounding box center [136, 26] width 45 height 6
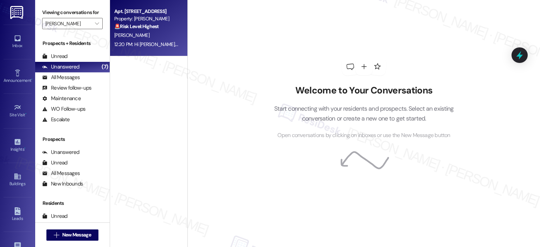
click at [128, 25] on strong "🚨 Risk Level: Highest" at bounding box center [136, 26] width 45 height 6
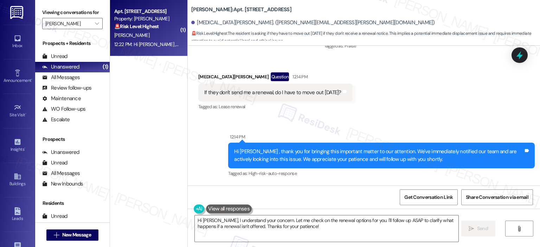
scroll to position [15364, 0]
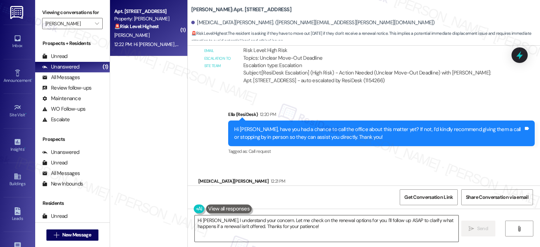
click at [253, 226] on textarea "Hi Kyra, I understand your concern. Let me check on the renewal options for you…" at bounding box center [326, 228] width 263 height 26
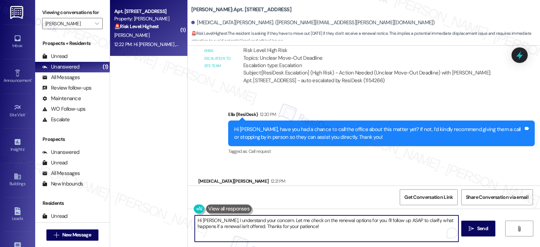
drag, startPoint x: 299, startPoint y: 229, endPoint x: 179, endPoint y: 214, distance: 121.0
click at [179, 214] on div "( 1 ) Apt. 2924, 1113 Powers Ferry Place SE Property: Elme Marietta 🚨 Risk Leve…" at bounding box center [325, 123] width 430 height 247
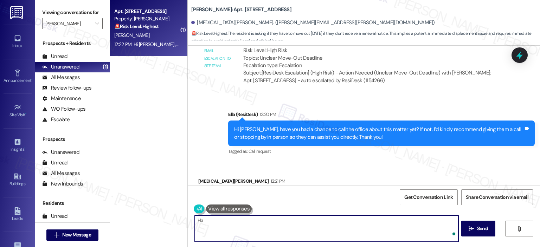
type textarea "H"
paste textarea "(855) 731-7788"
type textarea "You may try calling the office using this phone number (855) 731-7788."
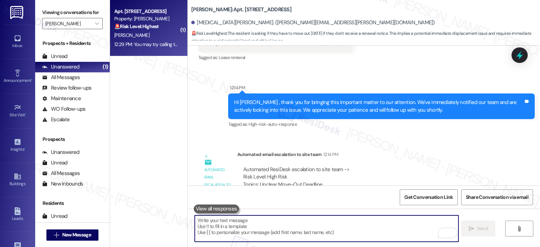
scroll to position [15413, 0]
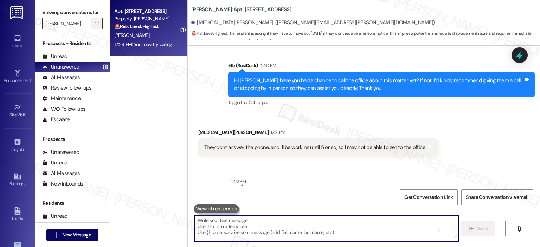
click at [95, 19] on span "" at bounding box center [96, 23] width 7 height 11
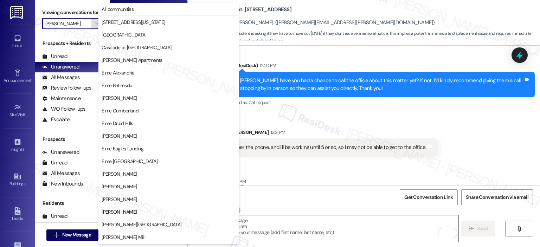
scroll to position [114, 0]
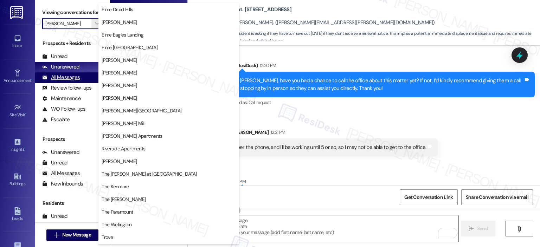
click at [63, 78] on div "All Messages" at bounding box center [61, 77] width 38 height 7
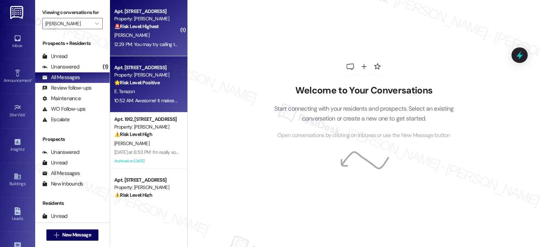
click at [154, 86] on div "🌟 Risk Level: Positive The conversation consists of positive engagement and rel…" at bounding box center [146, 82] width 65 height 7
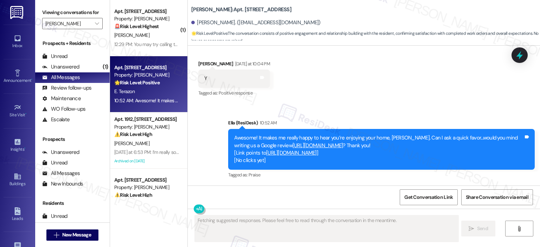
scroll to position [1357, 0]
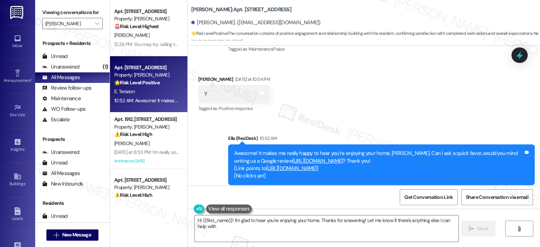
type textarea "Hi {{first_name}}! I'm glad to hear you're enjoying your home. Thanks for answe…"
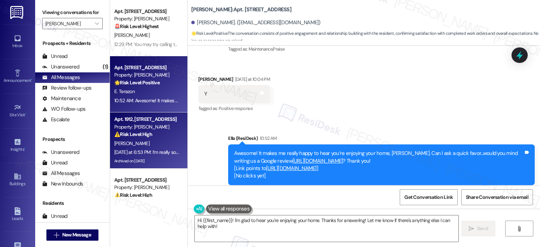
click at [146, 142] on div "S. Townsend" at bounding box center [147, 143] width 66 height 9
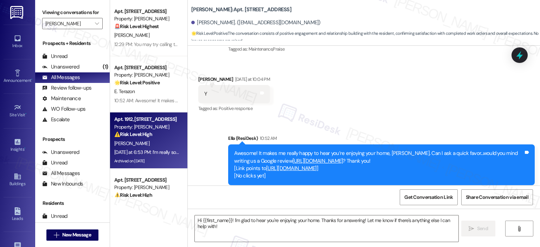
type textarea "Fetching suggested responses. Please feel free to read through the conversation…"
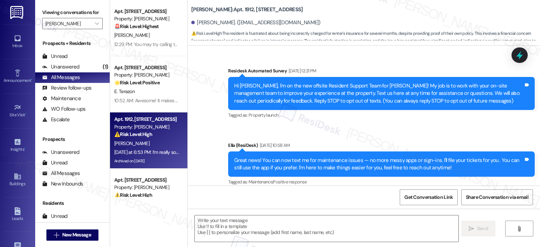
type textarea "Fetching suggested responses. Please feel free to read through the conversation…"
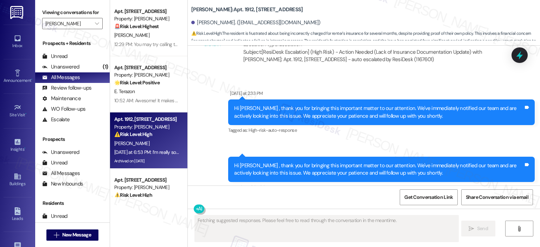
scroll to position [20732, 0]
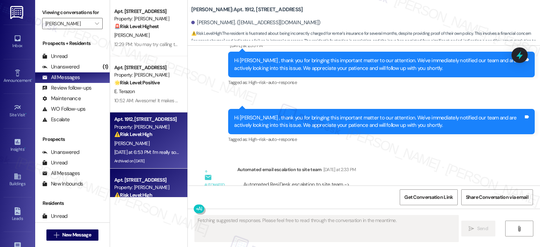
click at [157, 179] on div "Apt. 2326, 1113 Powers Ferry Place SE" at bounding box center [146, 179] width 65 height 7
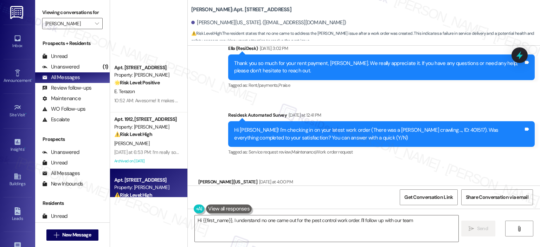
scroll to position [176, 0]
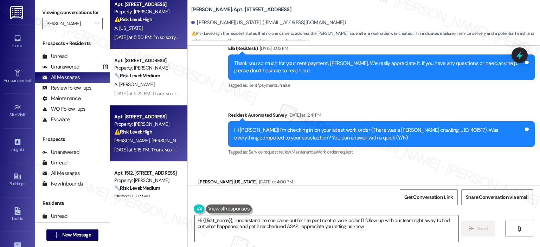
type textarea "Hi {{first_name}}, I understand no one came out for the pest control work order…"
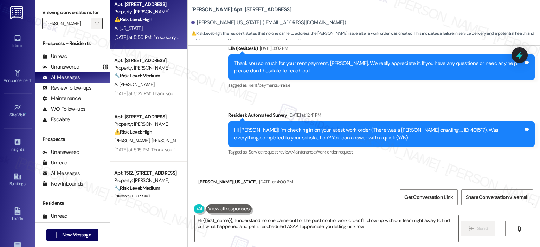
click at [95, 22] on icon "" at bounding box center [97, 24] width 4 height 6
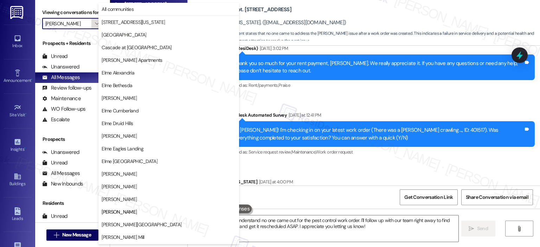
scroll to position [114, 0]
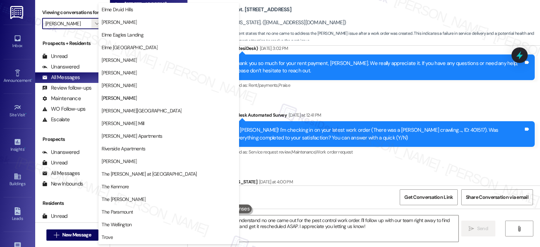
drag, startPoint x: 80, startPoint y: 68, endPoint x: 94, endPoint y: 34, distance: 36.9
click at [80, 68] on div "Unanswered (1)" at bounding box center [72, 67] width 75 height 11
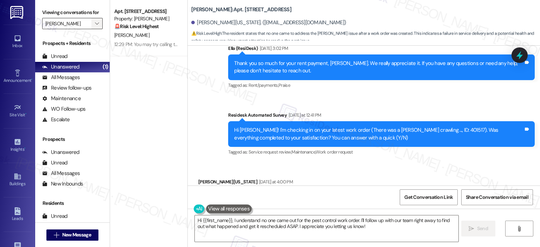
scroll to position [0, 0]
click at [95, 22] on icon "" at bounding box center [97, 24] width 4 height 6
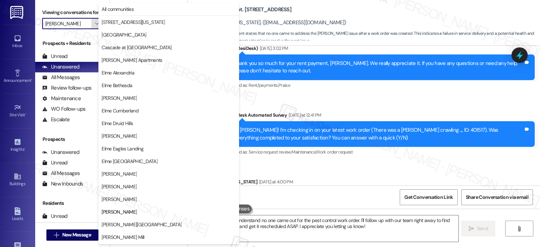
scroll to position [114, 0]
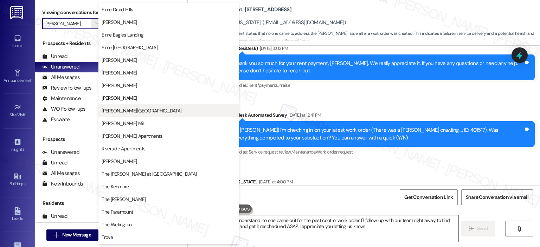
click at [128, 108] on span "Elme Sandy Springs" at bounding box center [142, 110] width 80 height 7
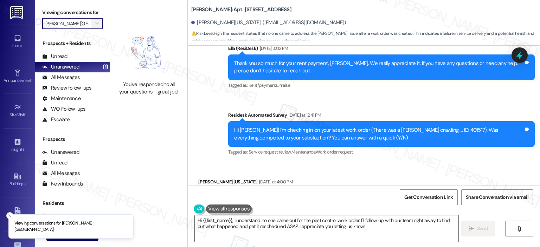
click at [93, 24] on span "" at bounding box center [96, 23] width 7 height 11
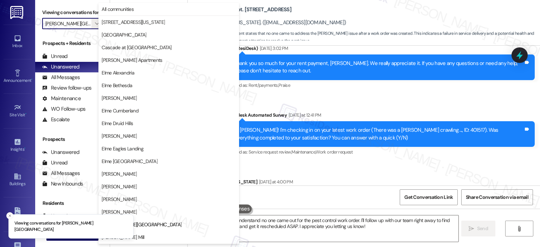
scroll to position [114, 0]
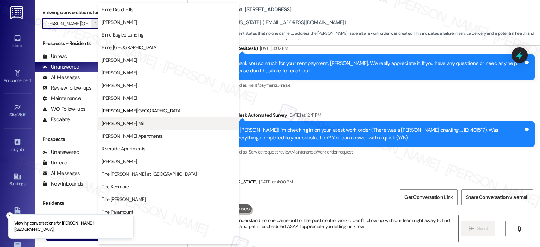
click at [128, 121] on span "Elme Watkins Mill" at bounding box center [123, 123] width 43 height 7
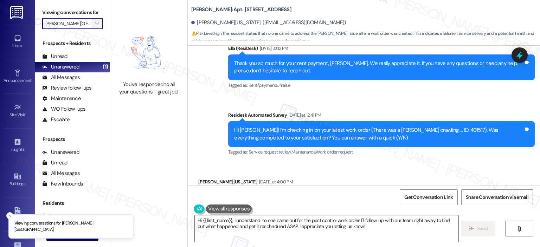
type input "Elme Watkins Mill"
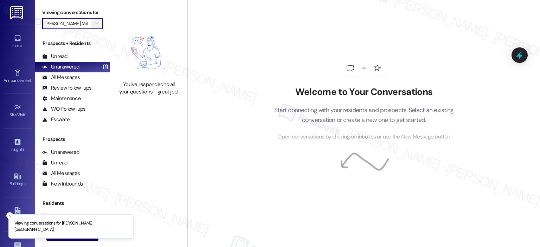
click at [95, 24] on icon "" at bounding box center [97, 24] width 4 height 6
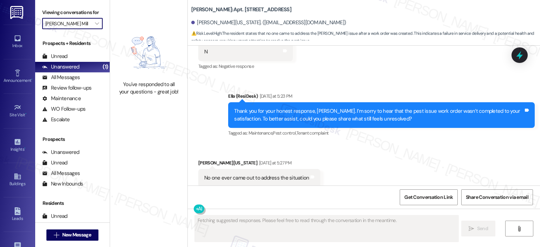
scroll to position [5339, 0]
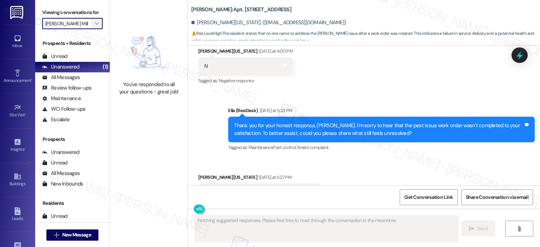
click at [95, 21] on icon "" at bounding box center [97, 24] width 4 height 6
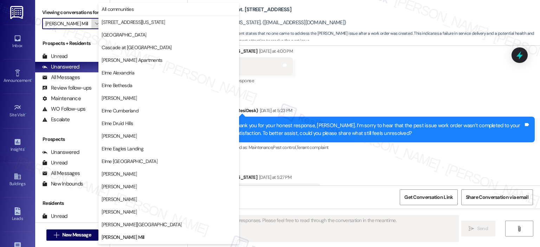
scroll to position [114, 0]
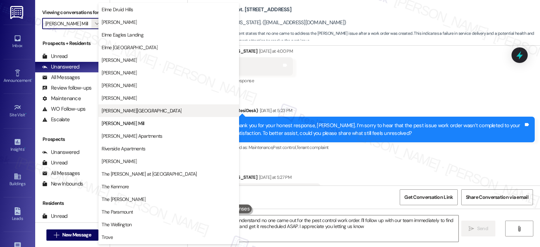
type textarea "Hi {{first_name}}, I understand no one came out for the pest control work order…"
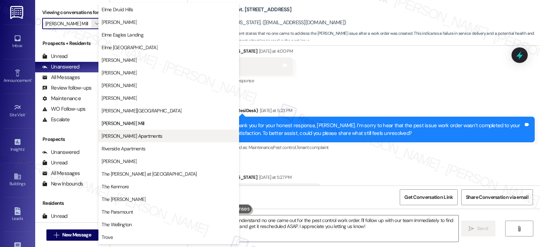
click at [112, 135] on span "Park Adams Apartments" at bounding box center [132, 135] width 60 height 7
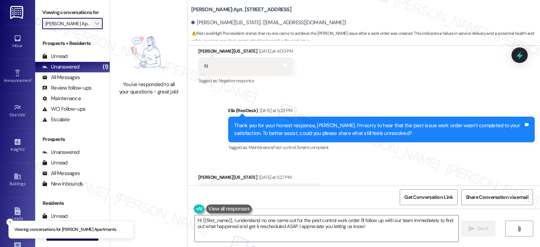
click at [93, 23] on span "" at bounding box center [96, 23] width 7 height 11
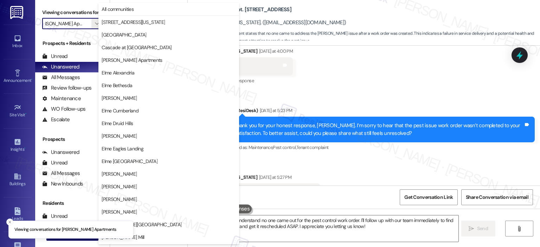
scroll to position [125, 0]
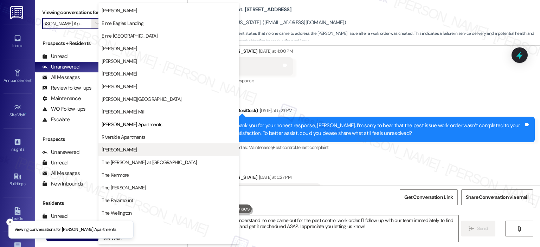
click at [125, 149] on span "Roosevelt Towers" at bounding box center [119, 149] width 35 height 7
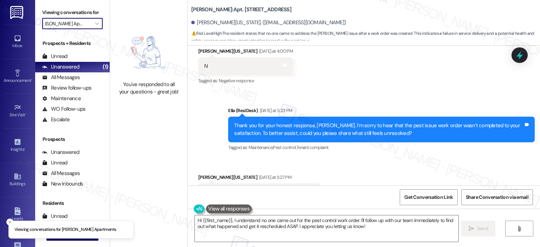
type input "Roosevelt Towers"
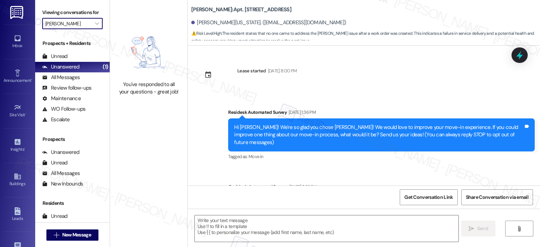
type textarea "Fetching suggested responses. Please feel free to read through the conversation…"
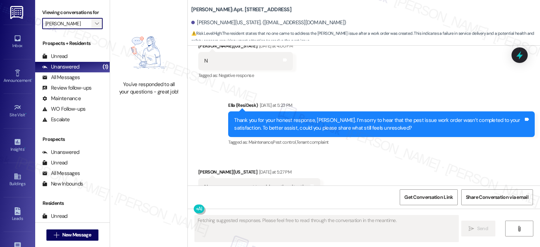
scroll to position [5339, 0]
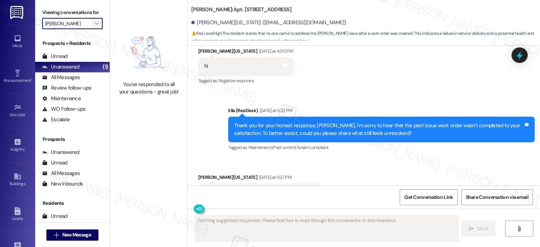
click at [95, 25] on icon "" at bounding box center [97, 24] width 4 height 6
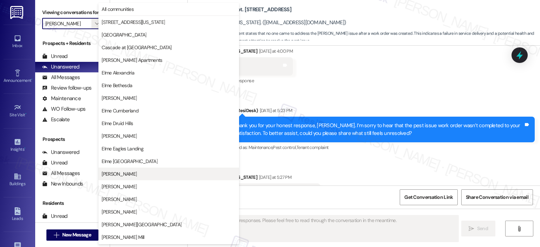
scroll to position [125, 0]
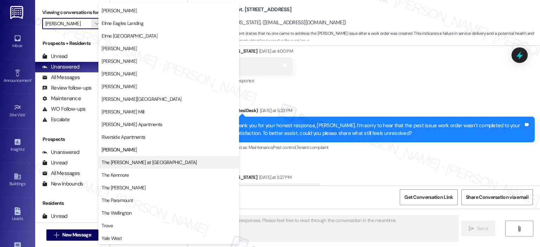
click at [123, 162] on span "The Ashby at McLean" at bounding box center [149, 162] width 95 height 7
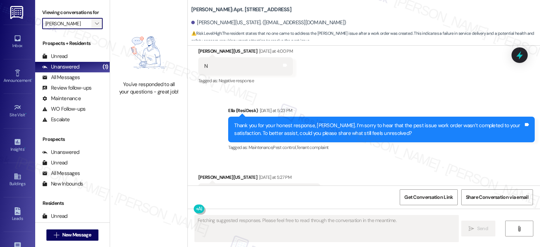
type input "The Ashby at McLean"
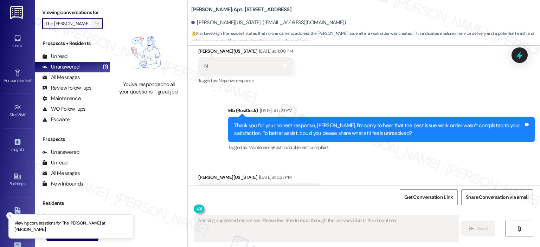
click at [95, 25] on icon "" at bounding box center [97, 24] width 4 height 6
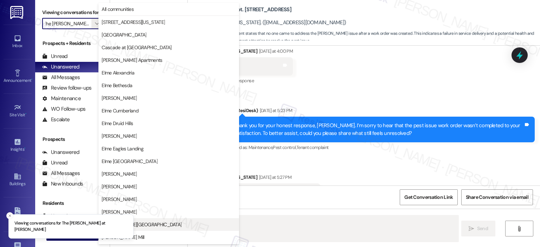
scroll to position [125, 0]
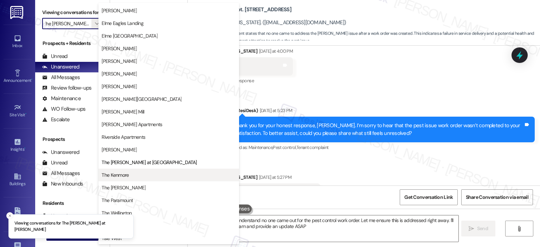
type textarea "Hi {{first_name}}, I understand no one came out for the pest control work order…"
click at [128, 171] on span "The Kenmore" at bounding box center [115, 174] width 27 height 7
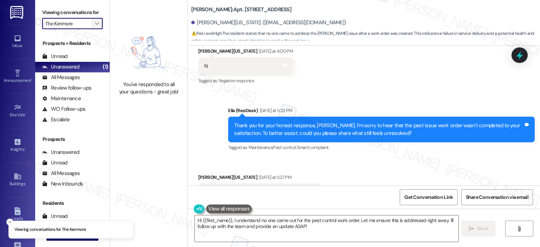
click at [95, 22] on icon "" at bounding box center [97, 24] width 4 height 6
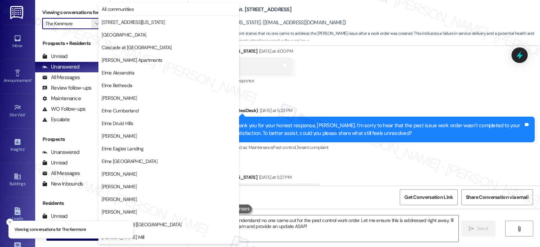
scroll to position [125, 0]
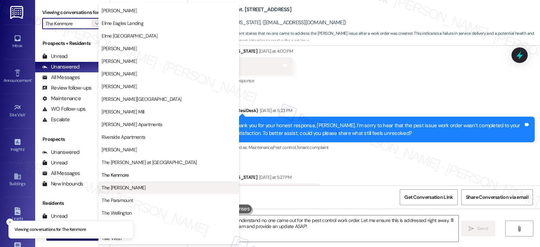
click at [127, 191] on span "The Maxwell" at bounding box center [169, 187] width 134 height 7
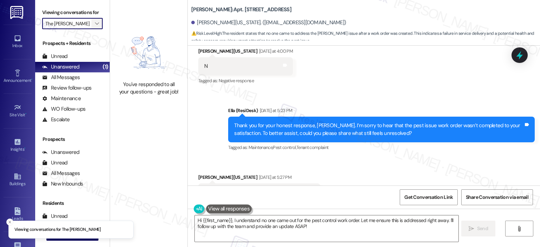
click at [93, 23] on span "" at bounding box center [96, 23] width 7 height 11
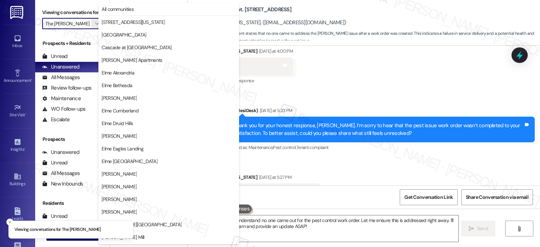
scroll to position [125, 0]
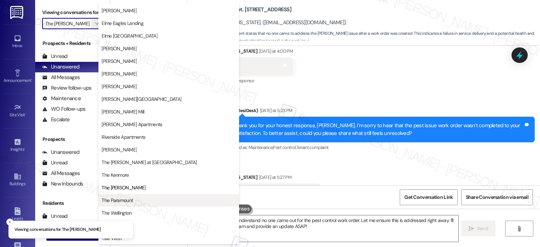
click at [118, 198] on span "The Paramount" at bounding box center [117, 200] width 31 height 7
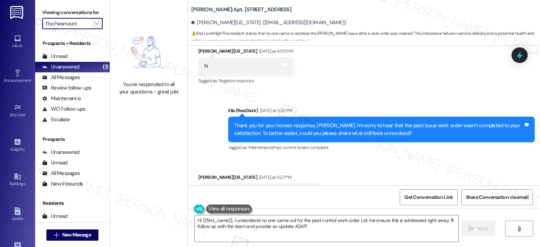
click at [96, 22] on span "" at bounding box center [96, 23] width 7 height 11
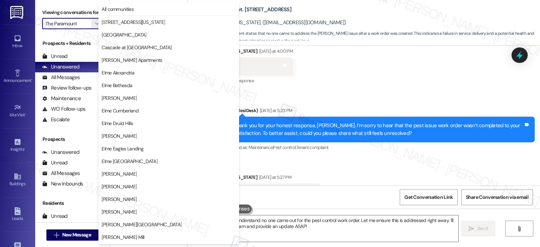
scroll to position [125, 0]
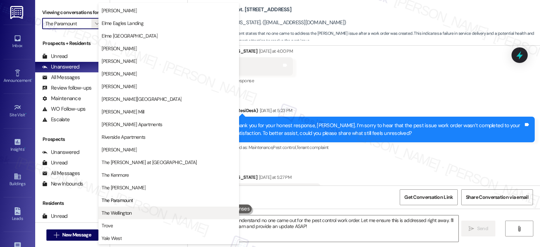
click at [133, 215] on span "The Wellington" at bounding box center [169, 212] width 134 height 7
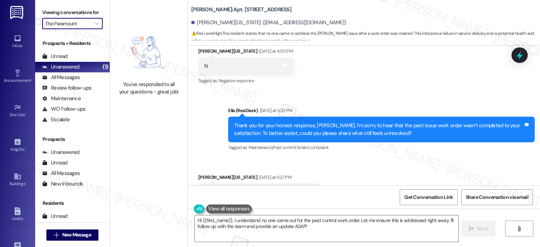
type input "The Wellington"
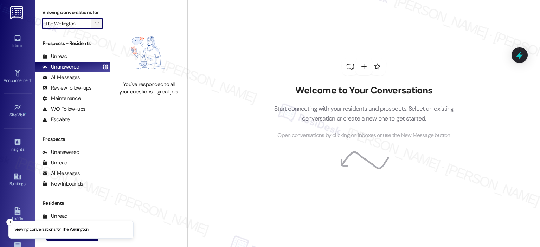
click at [95, 24] on icon "" at bounding box center [97, 24] width 4 height 6
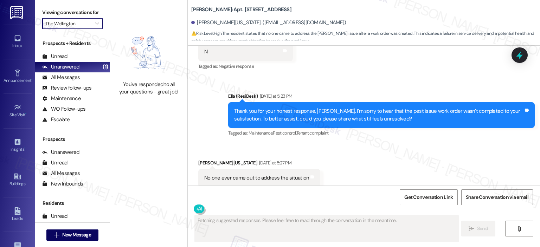
scroll to position [5339, 0]
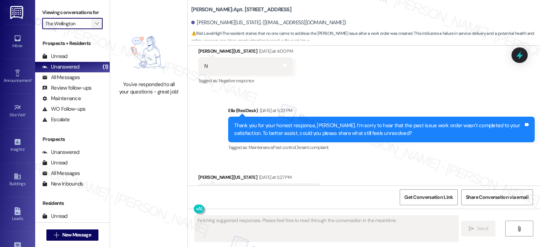
click at [97, 24] on button "" at bounding box center [96, 23] width 11 height 11
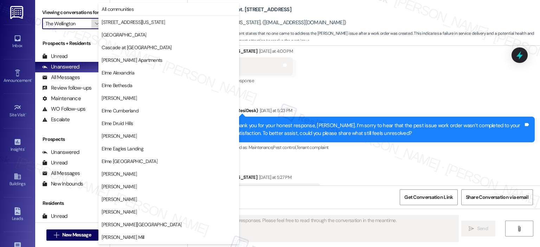
scroll to position [125, 0]
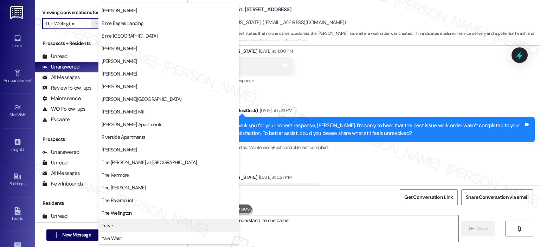
click at [155, 224] on span "Trove" at bounding box center [169, 225] width 134 height 7
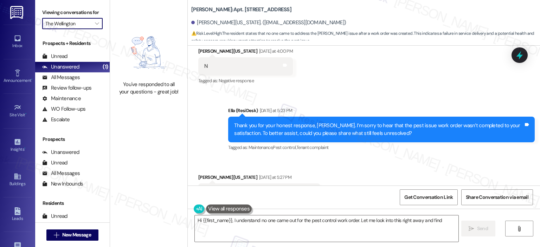
type textarea "Hi {{first_name}}, I understand no one came out for the pest control work order…"
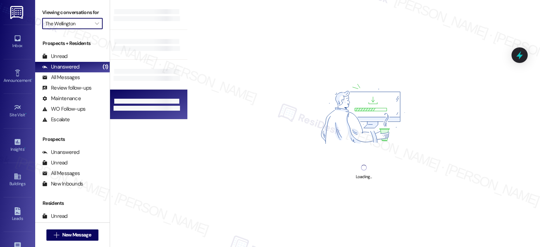
type input "Trove"
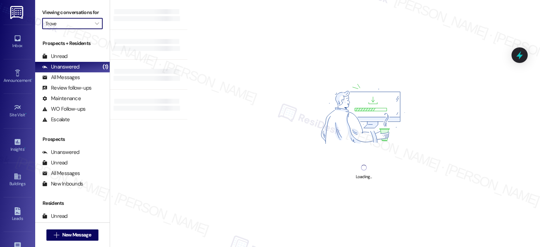
scroll to position [175, 0]
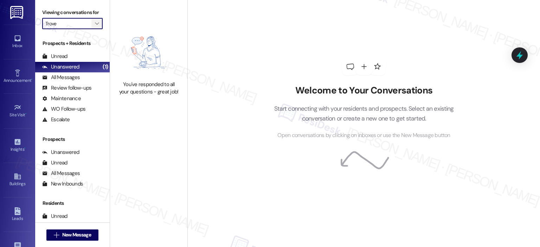
click at [95, 23] on icon "" at bounding box center [97, 24] width 4 height 6
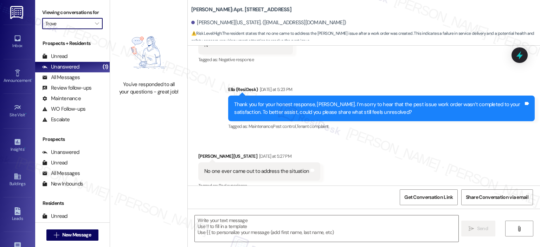
scroll to position [5339, 0]
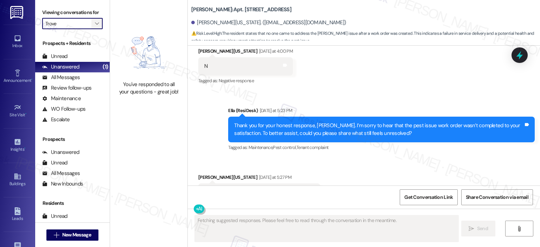
click at [95, 29] on span "" at bounding box center [96, 23] width 7 height 11
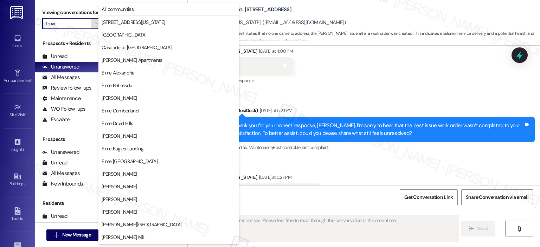
scroll to position [125, 0]
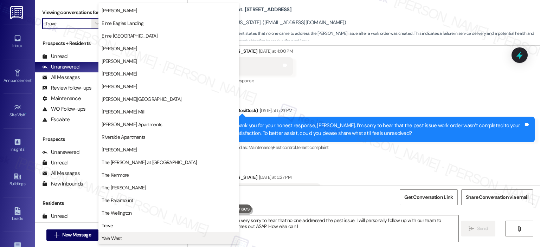
click at [143, 235] on span "Yale West" at bounding box center [169, 238] width 134 height 7
type textarea "Hi {{first_name}}, I'm very sorry to hear that no one addressed the pest issue.…"
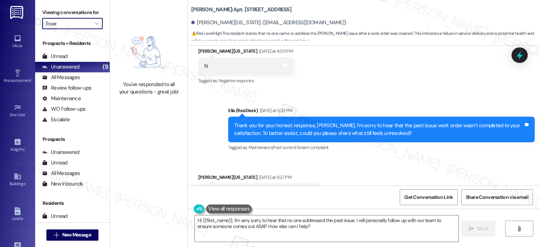
type input "Yale West"
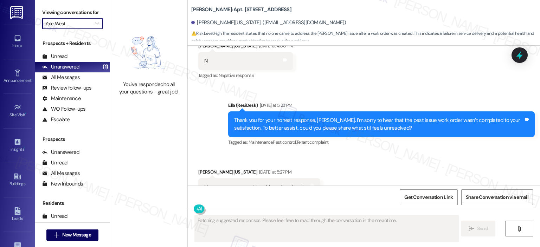
scroll to position [5339, 0]
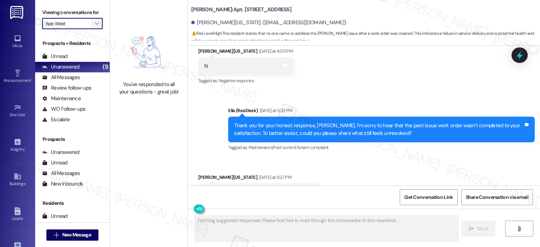
click at [95, 25] on icon "" at bounding box center [97, 24] width 4 height 6
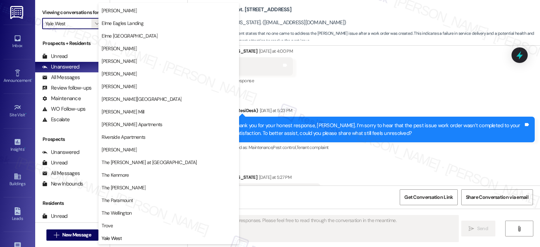
scroll to position [0, 0]
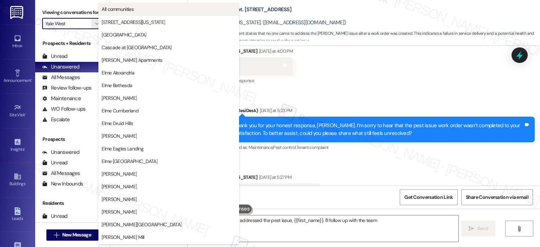
type textarea "I understand no one addressed the pest issue, {{first_name}}. I'll follow up wi…"
click at [140, 13] on button "All communities" at bounding box center [168, 9] width 141 height 13
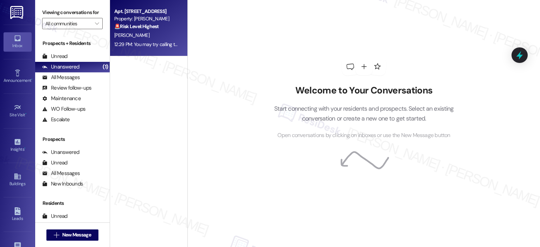
click at [139, 14] on div "Apt. [STREET_ADDRESS]" at bounding box center [146, 11] width 65 height 7
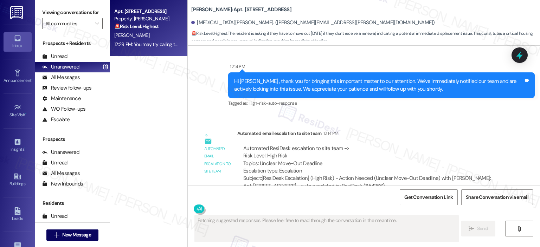
scroll to position [15435, 0]
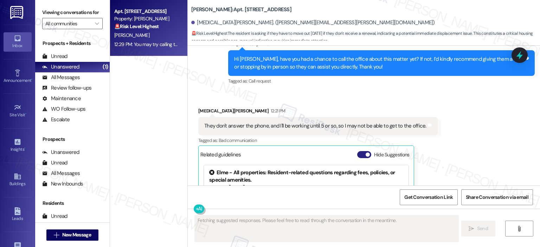
click at [361, 151] on button "Hide Suggestions" at bounding box center [364, 154] width 14 height 7
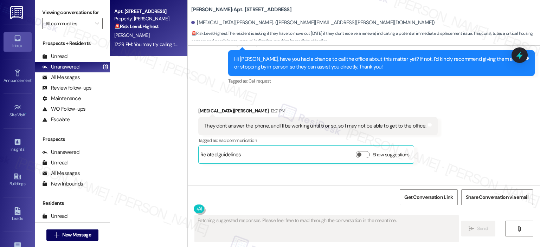
scroll to position [15259, 0]
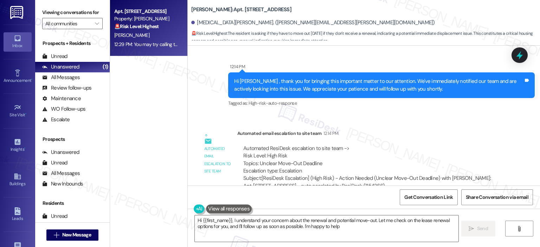
type textarea "Hi {{first_name}}, I understand your concern about the renewal and potential mo…"
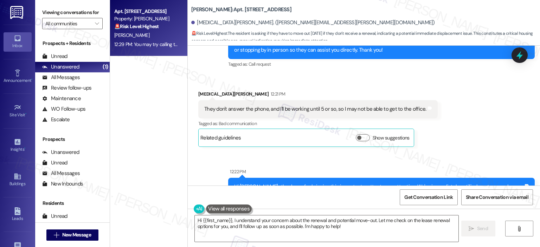
scroll to position [15549, 0]
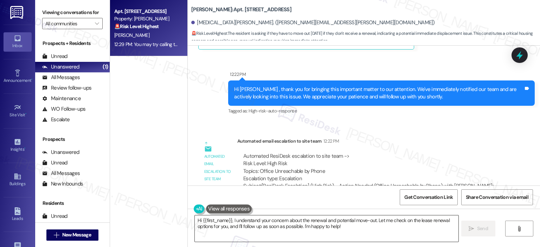
click at [261, 232] on textarea "Hi {{first_name}}, I understand your concern about the renewal and potential mo…" at bounding box center [326, 228] width 263 height 26
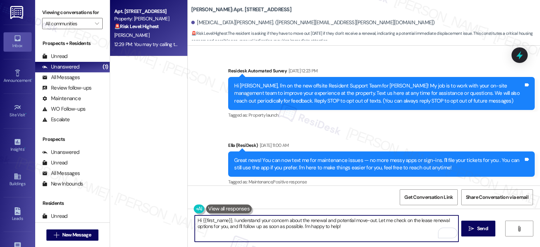
scroll to position [15549, 0]
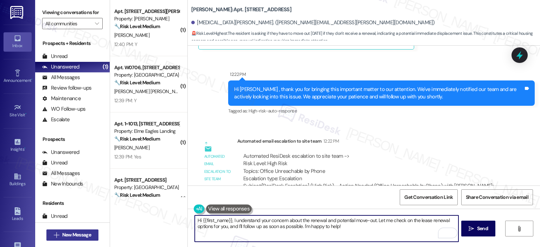
click at [75, 237] on span "New Message" at bounding box center [76, 234] width 29 height 7
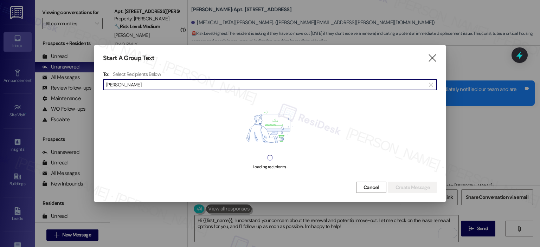
type input "[PERSON_NAME]"
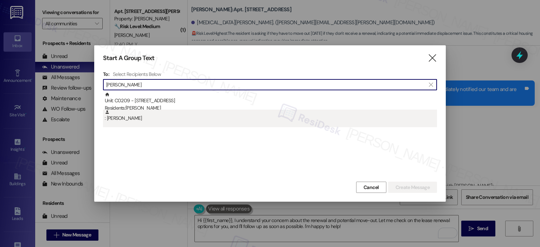
click at [138, 110] on div ": [PERSON_NAME]" at bounding box center [271, 116] width 332 height 12
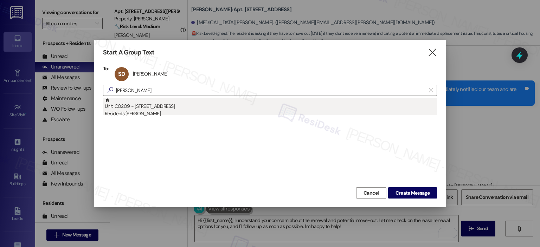
click at [227, 106] on div "Unit: C0209 - [STREET_ADDRESS] Residents: [PERSON_NAME]" at bounding box center [271, 108] width 332 height 20
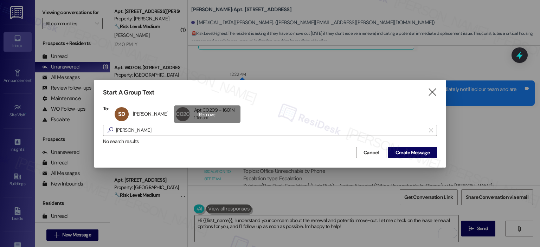
click at [199, 114] on div "C0209 Apt C0209 - 1601N Apt C0209 - 1601N 1 Tenant 1 Tenant click to remove" at bounding box center [207, 114] width 66 height 18
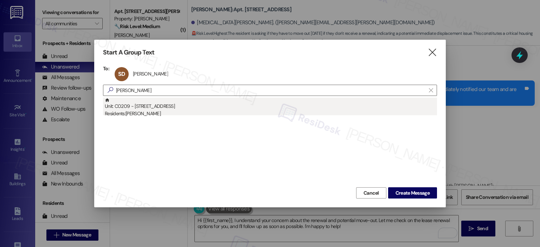
click at [158, 111] on div "Residents: [PERSON_NAME]" at bounding box center [271, 113] width 332 height 7
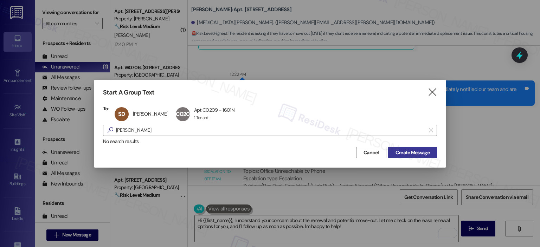
click at [412, 153] on span "Create Message" at bounding box center [412, 152] width 34 height 7
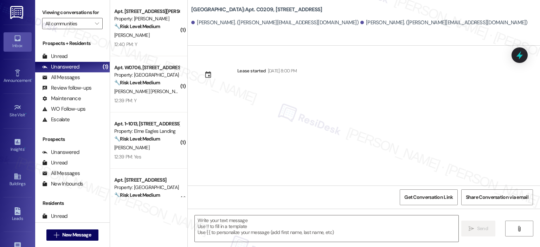
type textarea "Fetching suggested responses. Please feel free to read through the conversation…"
click at [73, 234] on span "New Message" at bounding box center [76, 234] width 29 height 7
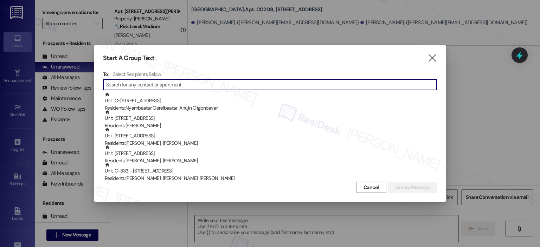
click at [133, 83] on input at bounding box center [271, 85] width 330 height 10
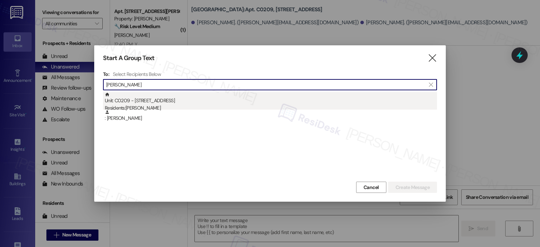
type input "[PERSON_NAME]"
click at [135, 102] on div "Unit: C0209 - [STREET_ADDRESS] Residents: [PERSON_NAME]" at bounding box center [271, 102] width 332 height 20
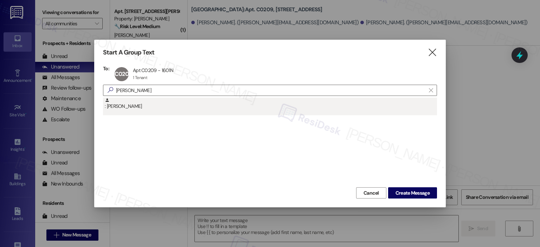
click at [135, 105] on div ": [PERSON_NAME]" at bounding box center [271, 104] width 332 height 12
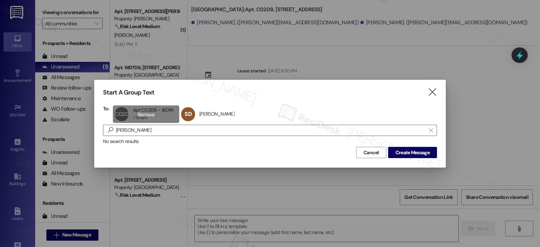
click at [148, 115] on div "C0209 Apt C0209 - 1601N Apt C0209 - 1601N 1 Tenant 1 Tenant click to remove" at bounding box center [146, 114] width 66 height 18
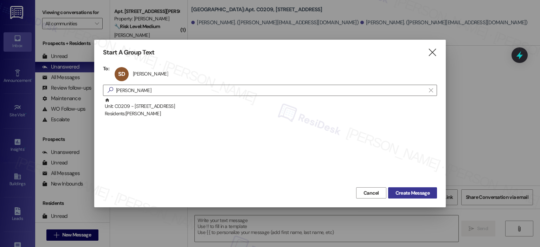
click at [390, 189] on button "Create Message" at bounding box center [412, 192] width 49 height 11
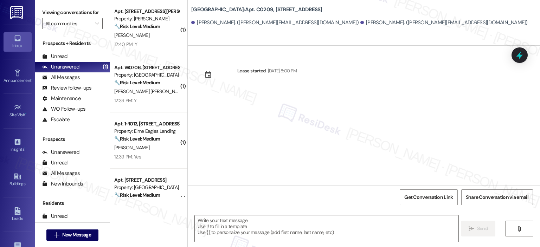
type textarea "Fetching suggested responses. Please feel free to read through the conversation…"
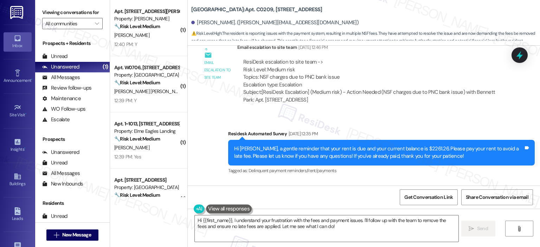
scroll to position [3484, 0]
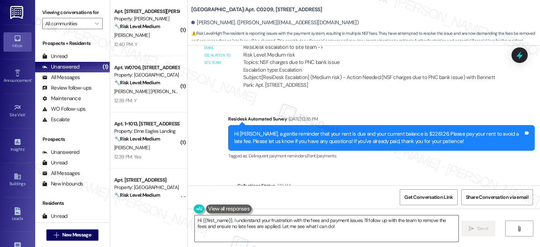
click at [328, 227] on textarea "Hi {{first_name}}, I understand your frustration with the fees and payment issu…" at bounding box center [326, 228] width 263 height 26
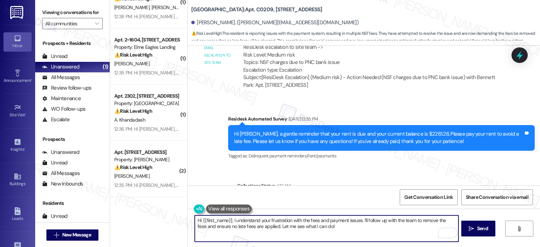
drag, startPoint x: 335, startPoint y: 226, endPoint x: 265, endPoint y: 224, distance: 70.0
click at [265, 224] on textarea "Hi {{first_name}}, I understand your frustration with the fees and payment issu…" at bounding box center [326, 228] width 263 height 26
click at [218, 219] on textarea "Hi {{first_name}}, I understand your frustration with the fees and payment issu…" at bounding box center [326, 228] width 263 height 26
drag, startPoint x: 228, startPoint y: 220, endPoint x: 200, endPoint y: 219, distance: 28.5
click at [200, 219] on textarea "Hi {{first_name}}, I understand your frustration with the fees and payment issu…" at bounding box center [326, 228] width 263 height 26
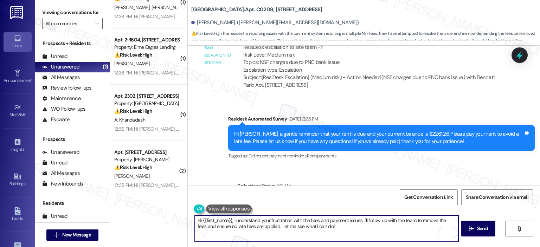
click at [276, 229] on textarea "Hi {{first_name}}, I understand your frustration with the fees and payment issu…" at bounding box center [326, 228] width 263 height 26
drag, startPoint x: 337, startPoint y: 227, endPoint x: 229, endPoint y: 220, distance: 108.1
click at [229, 220] on textarea "Hi {{first_name}}, I understand your frustration with the fees and payment issu…" at bounding box center [326, 228] width 263 height 26
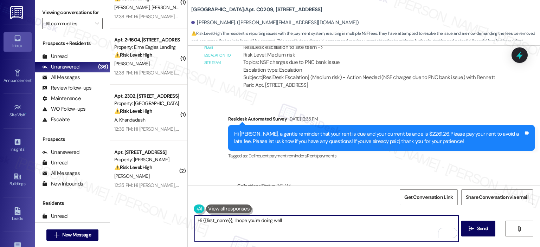
click at [352, 219] on textarea "Hi {{first_name}}, I hope you're doing well" at bounding box center [326, 228] width 263 height 26
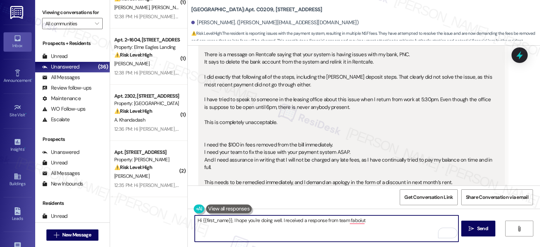
scroll to position [2908, 0]
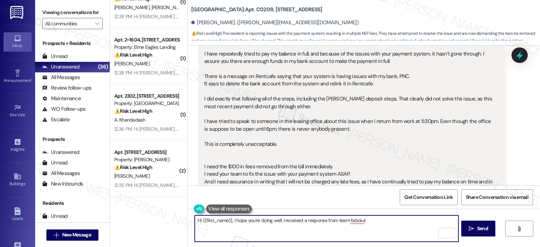
click at [370, 221] on textarea "Hi {{first_name}}, I hope you're doing well. I received a response from team fa…" at bounding box center [326, 228] width 263 height 26
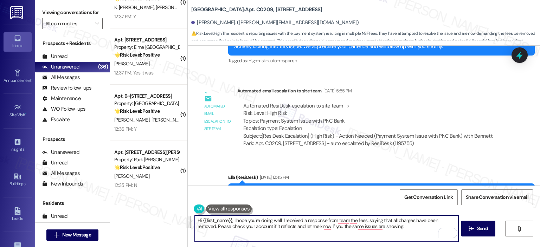
scroll to position [3484, 0]
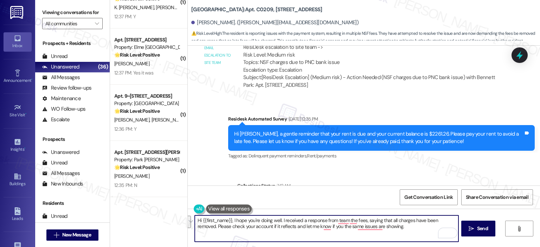
click at [268, 218] on textarea "Hi {{first_name}}, I hope you're doing well. I received a response from team th…" at bounding box center [326, 228] width 263 height 26
paste textarea "’re doing well. I received an update from the team regarding the fees, and they…"
drag, startPoint x: 403, startPoint y: 225, endPoint x: 394, endPoint y: 225, distance: 9.5
click at [394, 225] on textarea "Hi {{first_name}}, I hope you’re doing well. I received an update from the team…" at bounding box center [326, 228] width 263 height 26
drag, startPoint x: 289, startPoint y: 227, endPoint x: 277, endPoint y: 226, distance: 11.6
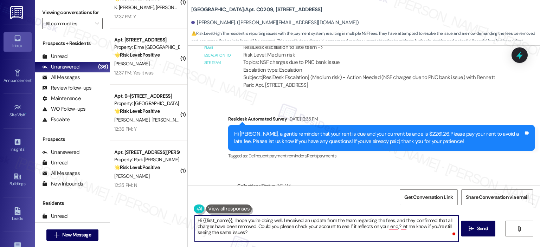
click at [277, 226] on textarea "Hi {{first_name}}, I hope you’re doing well. I received an update from the team…" at bounding box center [326, 228] width 263 height 26
click at [300, 228] on textarea "Hi {{first_name}}, I hope you’re doing well. I received an update from the team…" at bounding box center [326, 228] width 263 height 26
drag, startPoint x: 302, startPoint y: 227, endPoint x: 290, endPoint y: 225, distance: 12.5
click at [290, 225] on textarea "Hi {{first_name}}, I hope you’re doing well. I received an update from the team…" at bounding box center [326, 228] width 263 height 26
click at [288, 231] on textarea "Hi {{first_name}}, I hope you’re doing well. I received an update from the team…" at bounding box center [326, 228] width 263 height 26
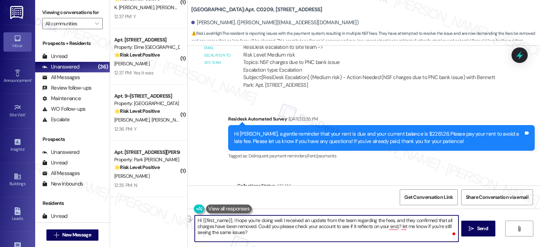
drag, startPoint x: 290, startPoint y: 226, endPoint x: 332, endPoint y: 226, distance: 42.9
click at [332, 226] on textarea "Hi {{first_name}}, I hope you’re doing well. I received an update from the team…" at bounding box center [326, 228] width 263 height 26
click at [360, 225] on textarea "Hi {{first_name}}, I hope you’re doing well. I received an update from the team…" at bounding box center [326, 228] width 263 height 26
click at [214, 229] on textarea "Hi {{first_name}}, I hope you’re doing well. I received an update from the team…" at bounding box center [326, 228] width 263 height 26
click at [212, 229] on textarea "Hi {{first_name}}, I hope you’re doing well. I received an update from the team…" at bounding box center [326, 228] width 263 height 26
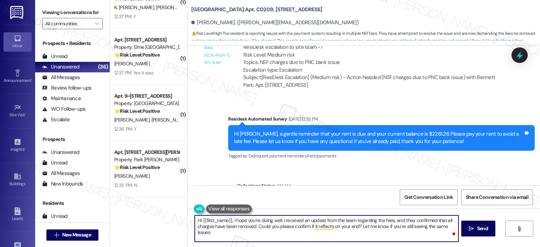
type textarea "Hi {{first_name}}, I hope you’re doing well. I received an update from the team…"
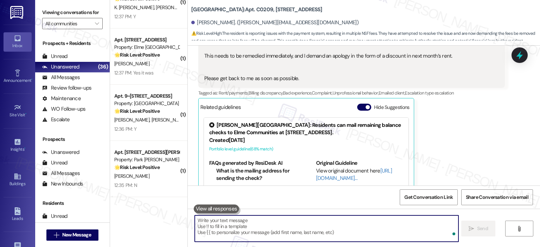
scroll to position [3045, 0]
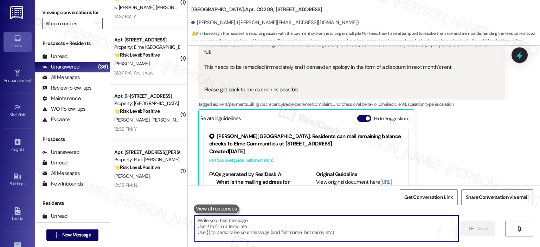
click at [359, 111] on div "Related guidelines Hide Suggestions" at bounding box center [306, 118] width 212 height 14
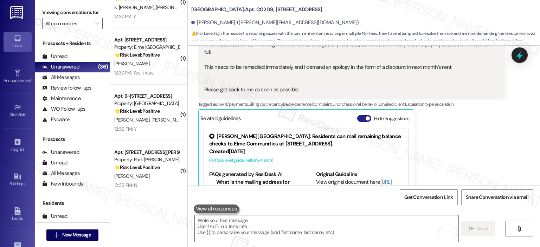
click at [365, 116] on span "button" at bounding box center [367, 118] width 4 height 4
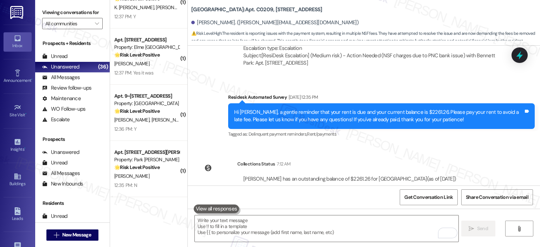
scroll to position [3442, 0]
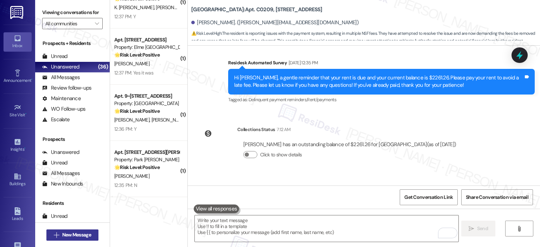
click at [62, 237] on span "New Message" at bounding box center [76, 234] width 29 height 7
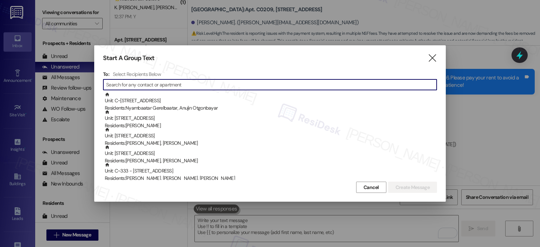
paste input "Quentin Auster"
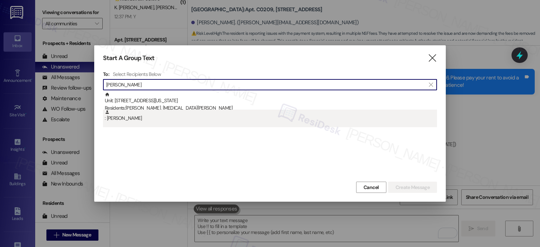
type input "Quentin Auster"
click at [157, 119] on div ": Quentin Auster" at bounding box center [271, 116] width 332 height 12
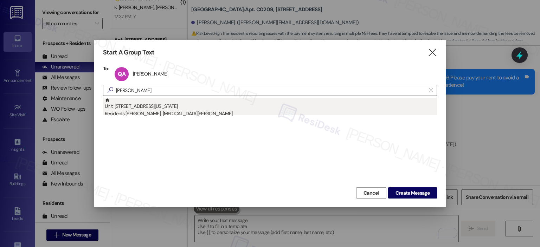
click at [139, 111] on div "Residents: Quentin Auster, Nikita Varman" at bounding box center [271, 113] width 332 height 7
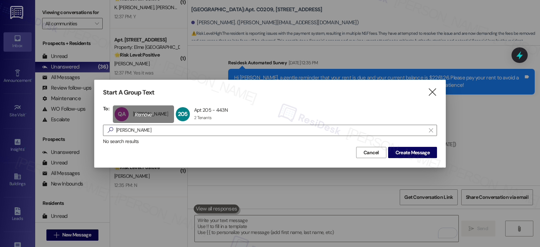
click at [138, 114] on div "QA Quentin Auster Quentin Auster click to remove" at bounding box center [143, 114] width 61 height 18
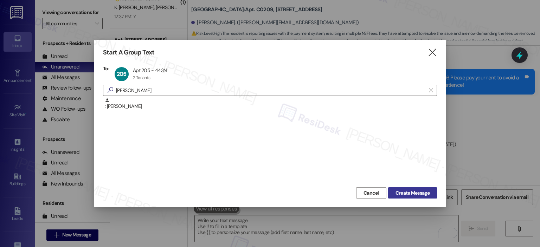
click at [403, 192] on span "Create Message" at bounding box center [412, 192] width 34 height 7
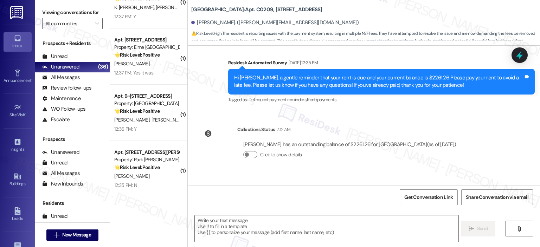
type textarea "Fetching suggested responses. Please feel free to read through the conversation…"
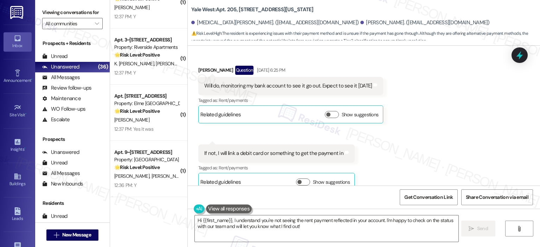
scroll to position [4363, 0]
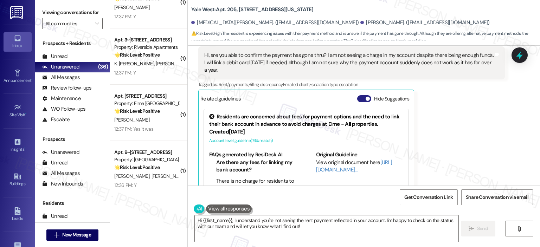
click at [357, 95] on button "Hide Suggestions" at bounding box center [364, 98] width 14 height 7
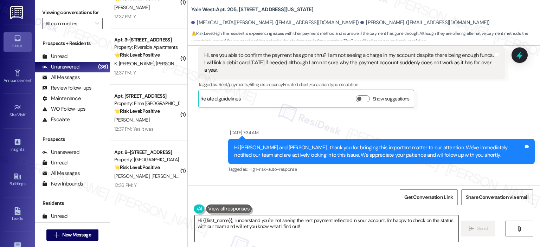
click at [302, 227] on textarea "Hi {{first_name}}, I understand you're not seeing the rent payment reflected in…" at bounding box center [326, 228] width 263 height 26
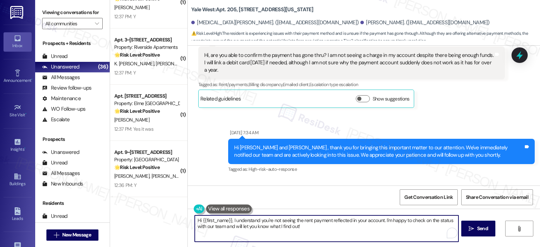
drag, startPoint x: 312, startPoint y: 222, endPoint x: 231, endPoint y: 227, distance: 81.3
click at [231, 227] on textarea "Hi {{first_name}}, I understand you're not seeing the rent payment reflected in…" at bounding box center [326, 228] width 263 height 26
click at [258, 226] on textarea "Hi {{first_name}}, I understand you're not seeing the rent payment reflected in…" at bounding box center [326, 228] width 263 height 26
drag, startPoint x: 290, startPoint y: 229, endPoint x: 198, endPoint y: 221, distance: 92.4
click at [198, 221] on textarea "Hi {{first_name}}, I understand you're not seeing the rent payment reflected in…" at bounding box center [326, 228] width 263 height 26
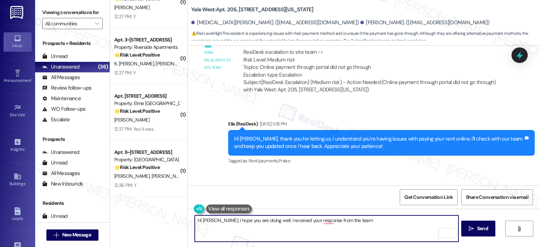
scroll to position [4616, 0]
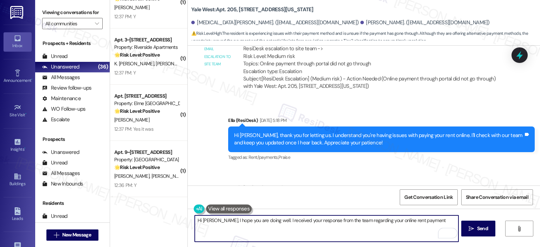
click at [425, 222] on textarea "Hi Quentin, I hope you are doing well. I received your response from the team r…" at bounding box center [326, 228] width 263 height 26
click at [301, 235] on textarea "Hi Quentin, I hope you are doing well. I received your response from the team r…" at bounding box center [326, 228] width 263 height 26
paste textarea "’re doing well. I received an update from the team regarding your online rent p…"
click at [367, 226] on textarea "Hi Quentin, I hope you’re doing well. I received an update from the team regard…" at bounding box center [326, 228] width 263 height 26
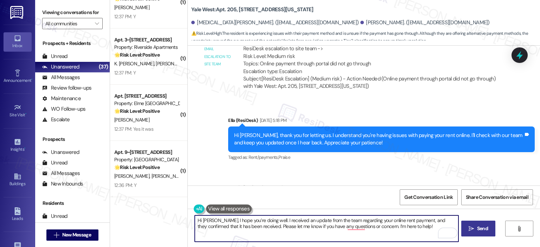
type textarea "Hi Quentin, I hope you’re doing well. I received an update from the team regard…"
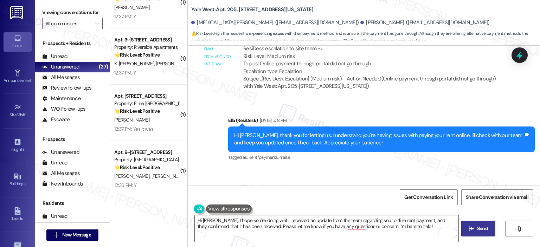
click at [478, 233] on button " Send" at bounding box center [478, 229] width 34 height 16
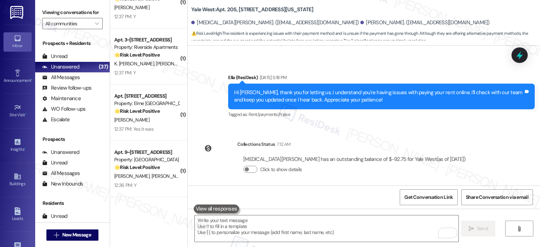
scroll to position [4672, 0]
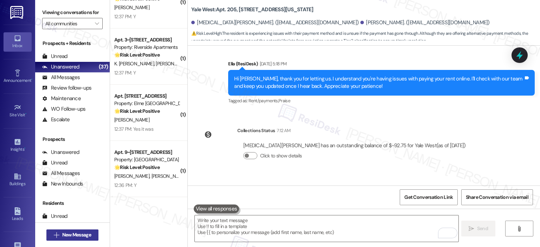
click at [81, 231] on span "New Message" at bounding box center [76, 234] width 29 height 7
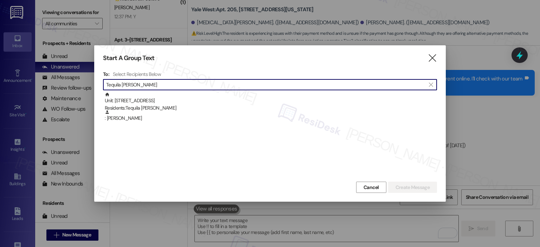
click at [148, 83] on input "Tequila Langham" at bounding box center [265, 85] width 319 height 10
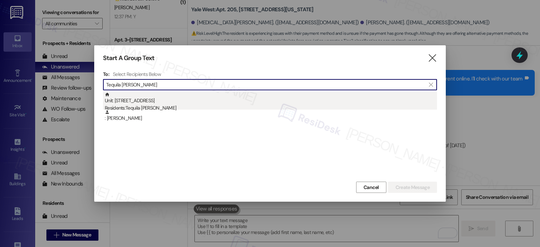
type input "Tequila Langham"
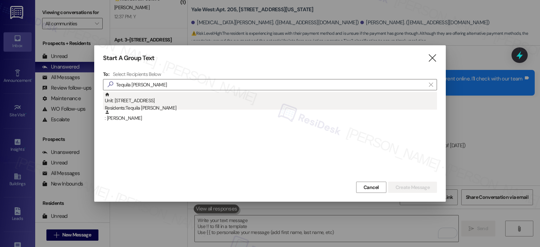
click at [152, 95] on div "Unit: 7117 - 205 Century Place Residents: Tequila Langham" at bounding box center [271, 102] width 332 height 20
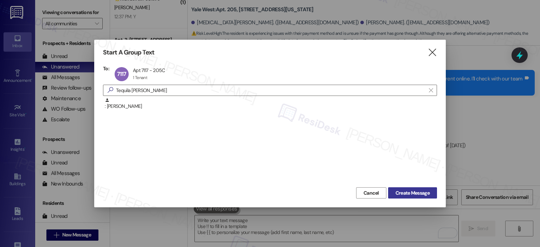
click at [419, 192] on span "Create Message" at bounding box center [412, 192] width 34 height 7
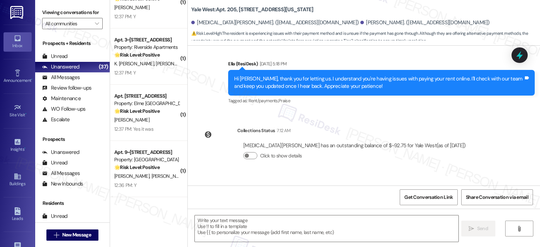
type textarea "Fetching suggested responses. Please feel free to read through the conversation…"
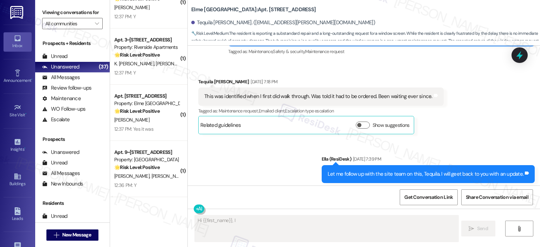
scroll to position [12958, 0]
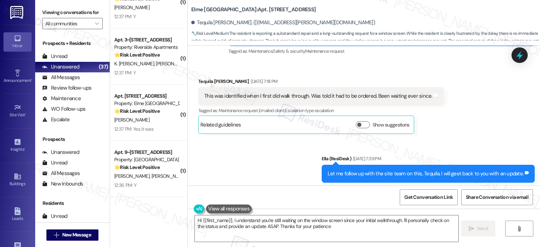
type textarea "Hi {{first_name}}, I understand you're still waiting on the window screen since…"
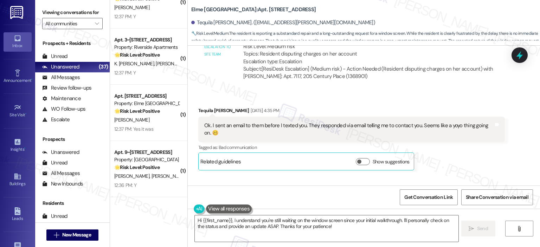
scroll to position [12268, 0]
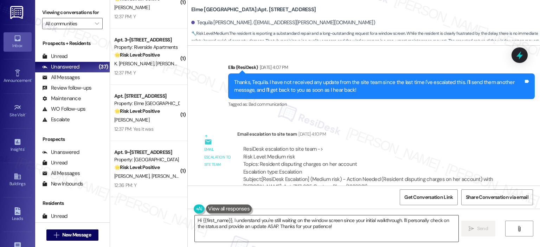
click at [330, 229] on textarea "Hi {{first_name}}, I understand you're still waiting on the window screen since…" at bounding box center [326, 228] width 263 height 26
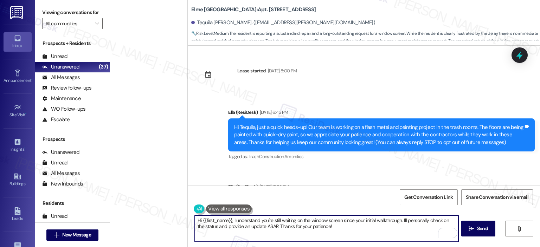
scroll to position [12268, 0]
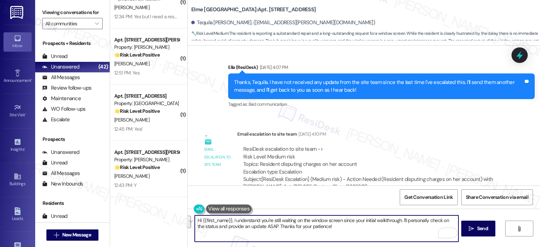
drag, startPoint x: 330, startPoint y: 235, endPoint x: 233, endPoint y: 220, distance: 97.8
click at [233, 220] on textarea "Hi {{first_name}}, I understand you're still waiting on the window screen since…" at bounding box center [326, 228] width 263 height 26
click at [285, 239] on textarea "Hi {{first_name}}, I hope you are doing well. I received a response from team a…" at bounding box center [326, 228] width 263 height 26
paste textarea "’re doing well. I received an update from the team regarding the charges on you…"
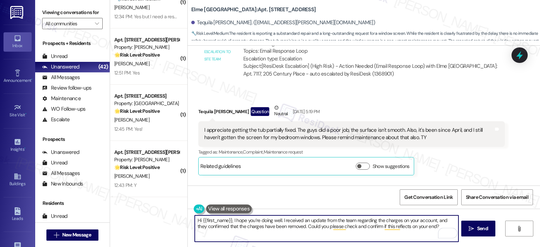
scroll to position [13207, 0]
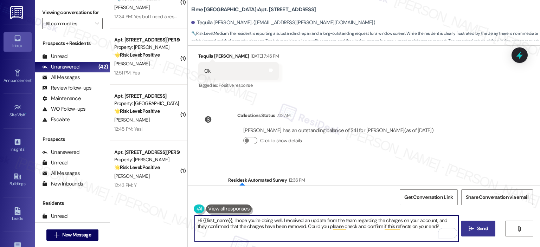
type textarea "Hi {{first_name}}, I hope you’re doing well. I received an update from the team…"
click at [477, 226] on span "Send" at bounding box center [482, 228] width 11 height 7
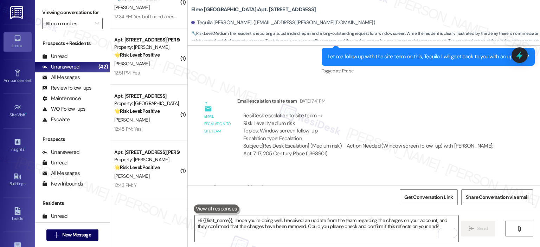
scroll to position [13263, 0]
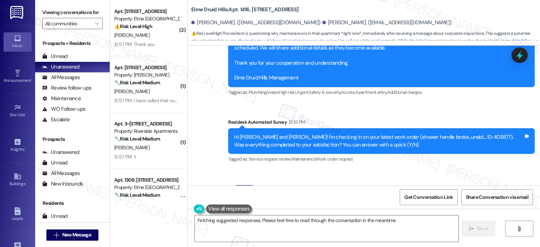
scroll to position [2164, 0]
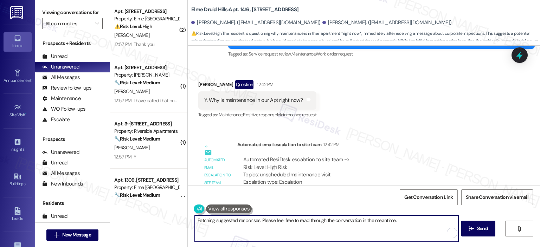
drag, startPoint x: 220, startPoint y: 220, endPoint x: 198, endPoint y: 220, distance: 22.2
click at [198, 220] on textarea "Hi [PERSON_NAME] and [PERSON_NAME], I understand your concern about maintenance…" at bounding box center [326, 228] width 263 height 26
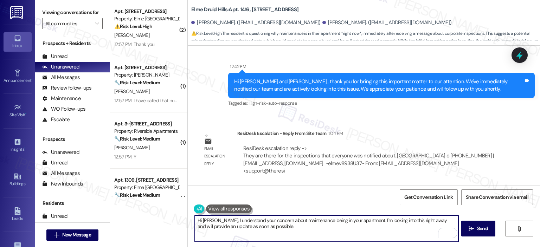
scroll to position [2344, 0]
click at [368, 222] on textarea "Hi [PERSON_NAME], I understand your concern about maintenance being in your apa…" at bounding box center [326, 228] width 263 height 26
click at [221, 220] on textarea "Hi Alexander, I understand your concern about maintenance being in your apartme…" at bounding box center [326, 228] width 263 height 26
drag, startPoint x: 330, startPoint y: 232, endPoint x: 423, endPoint y: 219, distance: 93.2
click at [423, 219] on textarea "Hi Alexander, thank you for reaching out. I understand your concern about maint…" at bounding box center [326, 228] width 263 height 26
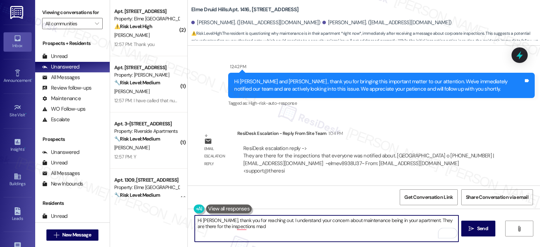
click at [279, 230] on textarea "Hi Alexander, thank you for reaching out. I understand your concern about maint…" at bounding box center [326, 228] width 263 height 26
click at [248, 231] on textarea "Hi Alexander, thank you for reaching out. I understand your concern about maint…" at bounding box center [326, 228] width 263 height 26
paste textarea "completely understand your concern about maintenance being in your apartment. T…"
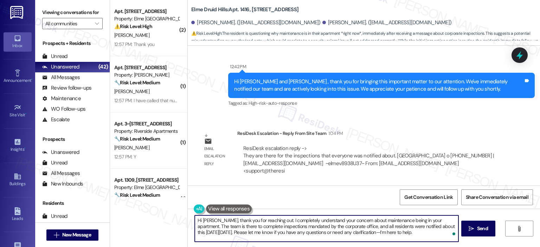
type textarea "Hi [PERSON_NAME], thank you for reaching out. I completely understand your conc…"
click at [458, 230] on div "Hi Alexander, thank you for reaching out. I completely understand your concern …" at bounding box center [364, 235] width 352 height 53
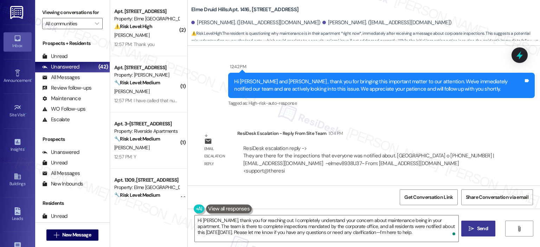
click at [469, 229] on icon "" at bounding box center [470, 229] width 5 height 6
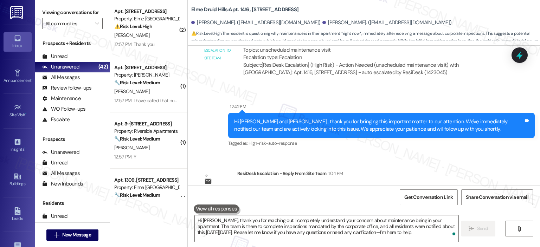
scroll to position [2408, 0]
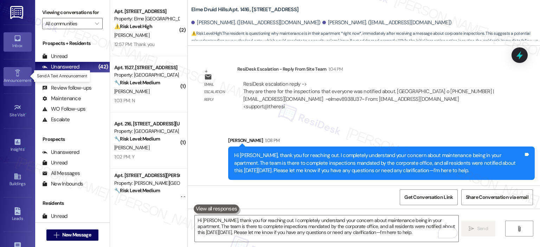
click at [14, 69] on icon at bounding box center [18, 73] width 8 height 8
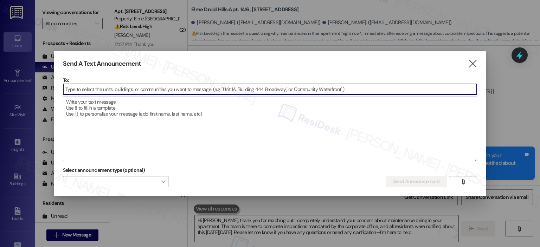
click at [124, 99] on textarea at bounding box center [270, 129] width 414 height 64
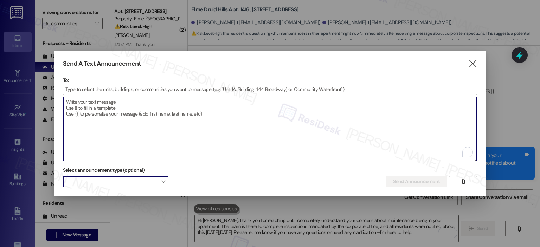
click at [163, 182] on span "" at bounding box center [163, 181] width 4 height 11
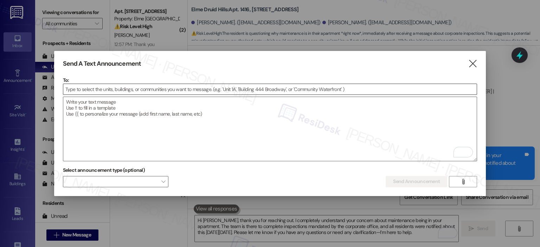
click at [136, 88] on input at bounding box center [270, 89] width 414 height 11
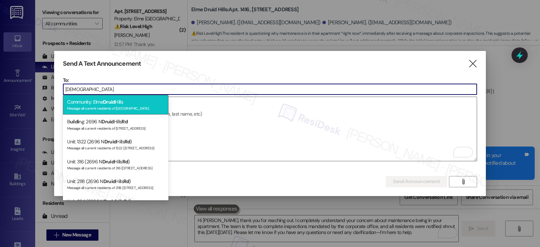
type input "druid"
click at [120, 98] on div "Community: Elme Druid Hills Message all current residents of Elme Druid Hills" at bounding box center [115, 105] width 105 height 20
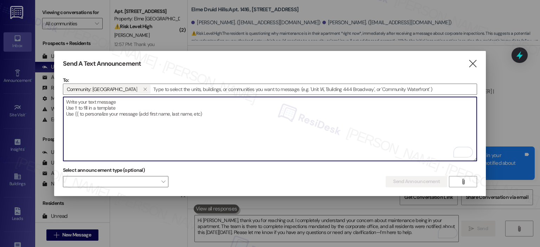
click at [116, 119] on textarea "To enrich screen reader interactions, please activate Accessibility in Grammarl…" at bounding box center [270, 129] width 414 height 64
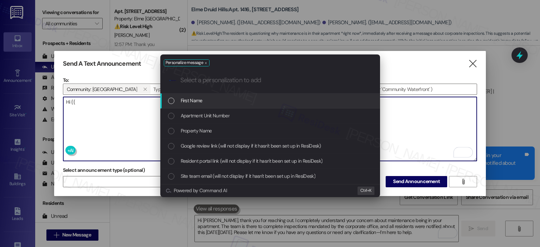
click at [171, 101] on div "List of options" at bounding box center [171, 101] width 6 height 6
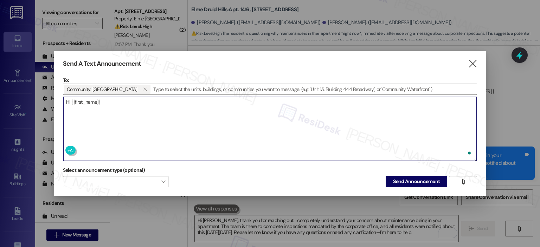
paste textarea "Hi {{first_name}}, Water service to Building 12 will be shut off to complete a …"
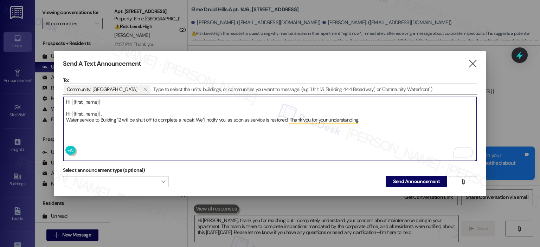
drag, startPoint x: 103, startPoint y: 112, endPoint x: 44, endPoint y: 112, distance: 59.4
click at [44, 112] on div "Send A Text Announcement  To: Community: Elme Druid Hills   Drop image file …" at bounding box center [270, 123] width 540 height 247
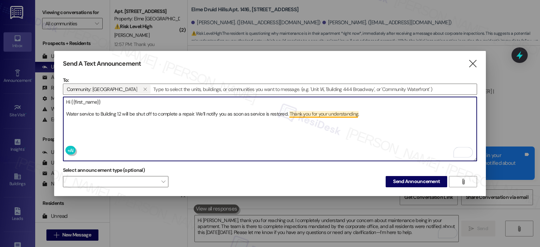
click at [290, 112] on textarea "Hi {{first_name}} Water service to Building 12 will be shut off to complete a r…" at bounding box center [270, 129] width 414 height 64
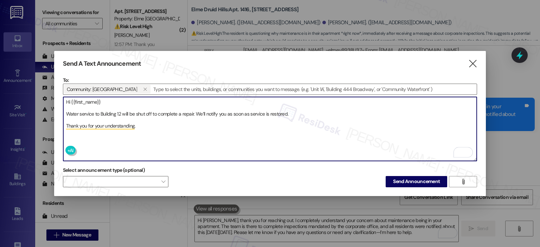
scroll to position [2457, 0]
click at [121, 102] on textarea "Hi {{first_name}} Water service to Building 12 will be shut off to complete a r…" at bounding box center [270, 129] width 414 height 64
click at [174, 132] on textarea "Hi {{first_name}}, Water service to Building 12 will be shut off to complete a …" at bounding box center [270, 129] width 414 height 64
type textarea "Hi {{first_name}}, Water service to Building 12 will be shut off to complete a …"
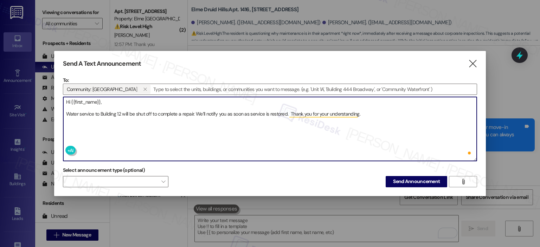
scroll to position [2457, 0]
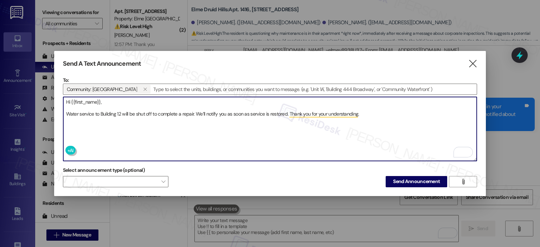
click at [66, 112] on textarea "Hi {{first_name}}, Water service to Building 12 will be shut off to complete a …" at bounding box center [270, 129] width 414 height 64
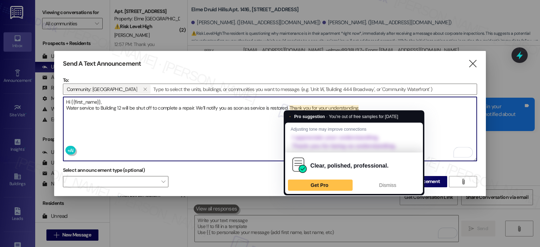
type textarea "Hi {{first_name}}, Water service to Building 12 will be shut off to complete a …"
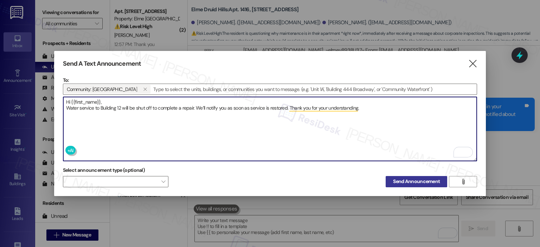
click at [407, 182] on span "Send Announcement" at bounding box center [416, 181] width 47 height 7
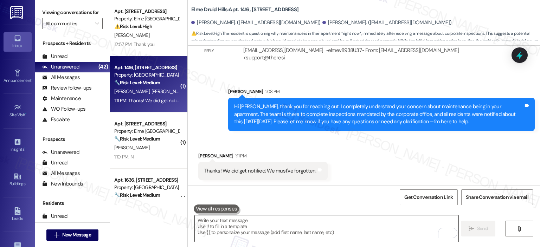
click at [233, 225] on textarea "To enrich screen reader interactions, please activate Accessibility in Grammarl…" at bounding box center [326, 228] width 263 height 26
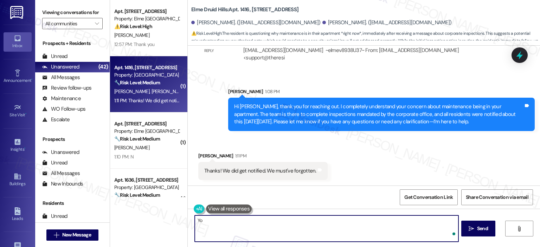
type textarea "Y"
click at [379, 222] on textarea "No worries, [PERSON_NAME]! If there's anything I can assist you with, please le…" at bounding box center [326, 228] width 263 height 26
click at [232, 222] on textarea "No worries, [PERSON_NAME]! If there's anything I can assist you with, please le…" at bounding box center [326, 228] width 263 height 26
type textarea "No worries, [PERSON_NAME]. If there's anything I can assist you with, please le…"
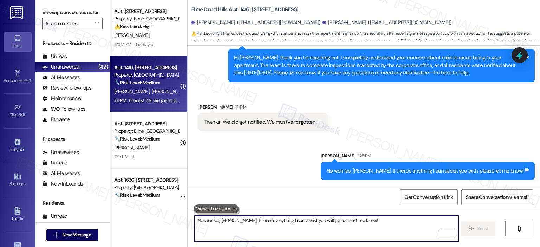
scroll to position [2506, 0]
